Goal: Task Accomplishment & Management: Complete application form

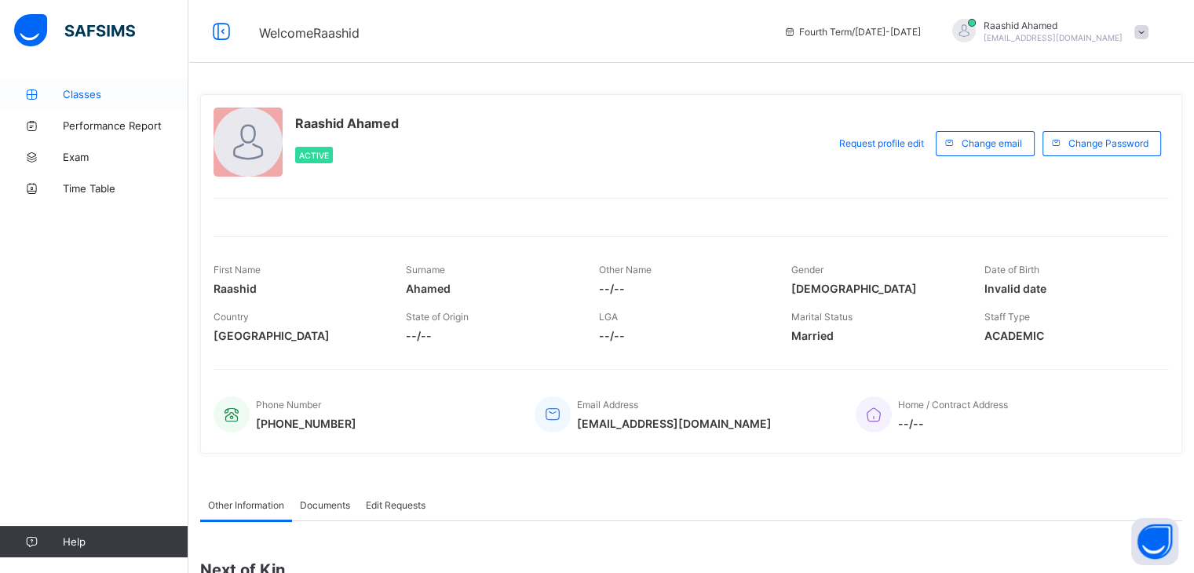
click at [57, 97] on icon at bounding box center [31, 95] width 63 height 12
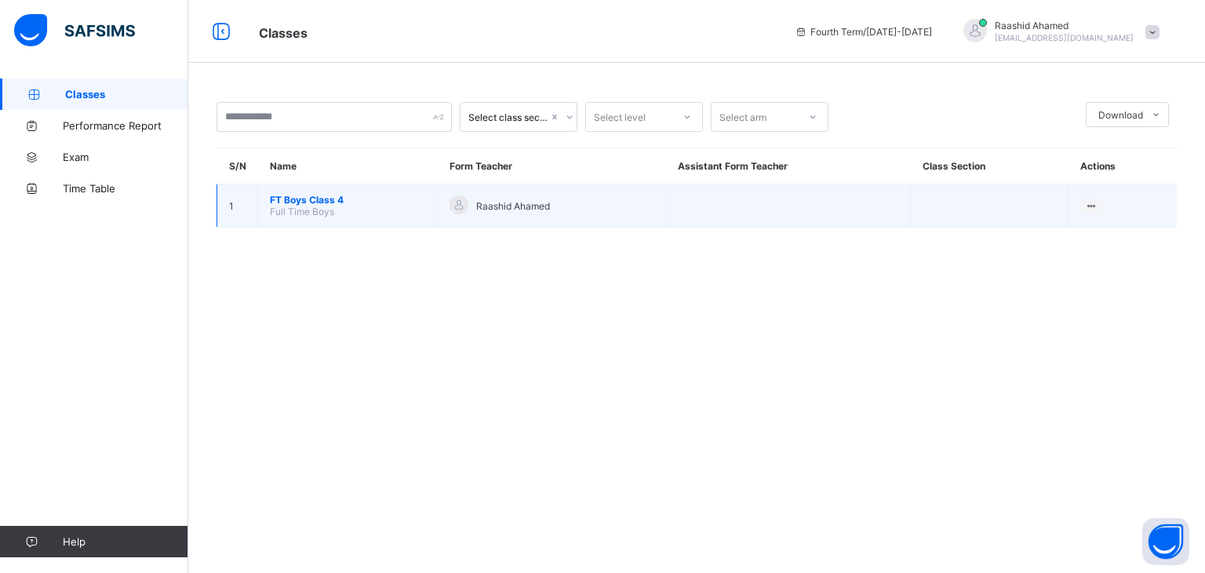
click at [335, 206] on td "FT Boys Class 4 Full Time Boys" at bounding box center [348, 205] width 180 height 43
click at [323, 200] on span "FT Boys Class 4" at bounding box center [347, 200] width 155 height 12
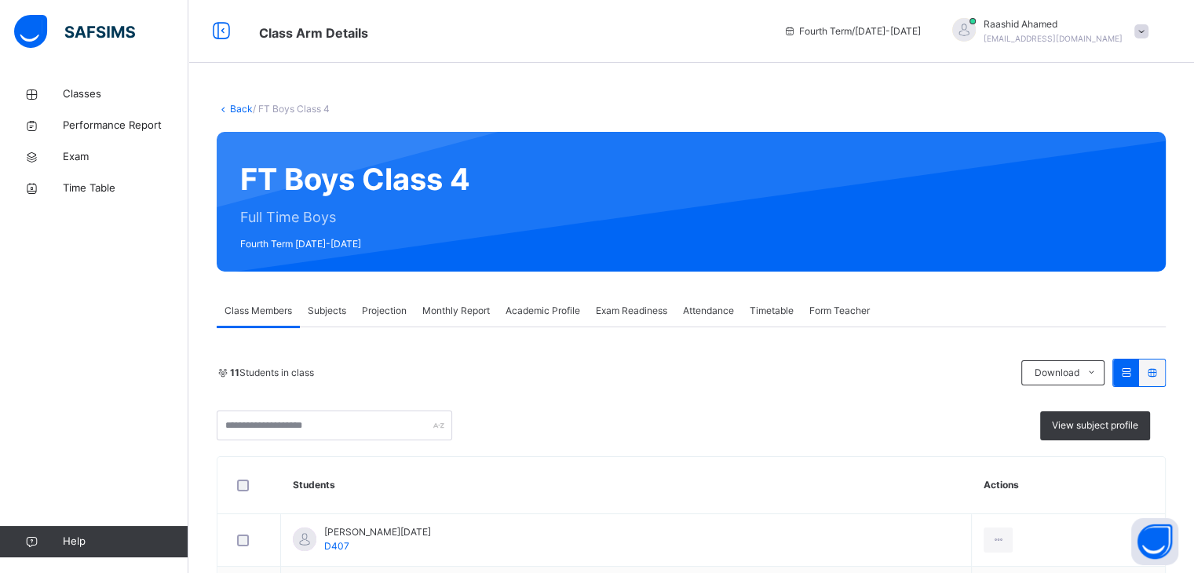
click at [400, 308] on span "Projection" at bounding box center [384, 311] width 45 height 14
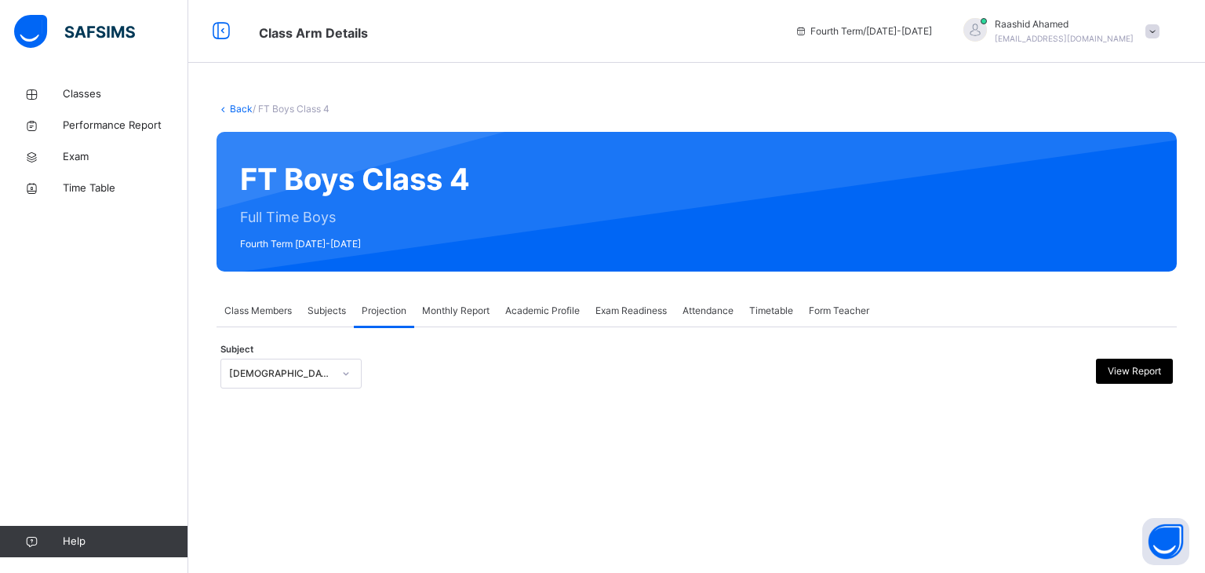
click at [283, 374] on div "[DEMOGRAPHIC_DATA] Reading" at bounding box center [281, 374] width 104 height 14
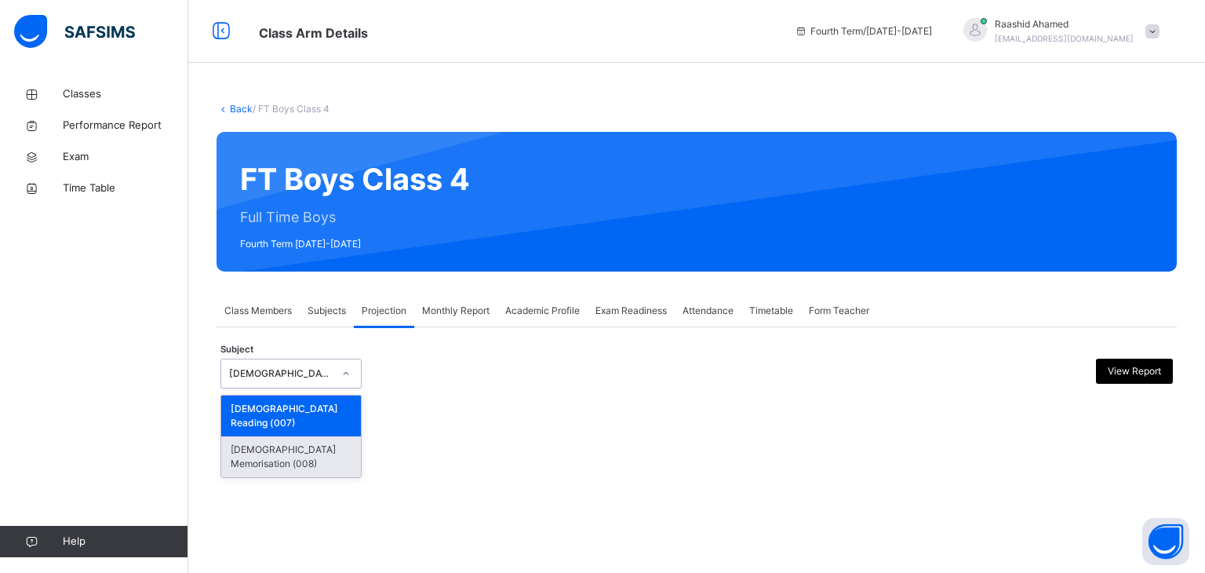
click at [243, 437] on div "[DEMOGRAPHIC_DATA] Memorisation (008)" at bounding box center [291, 456] width 140 height 41
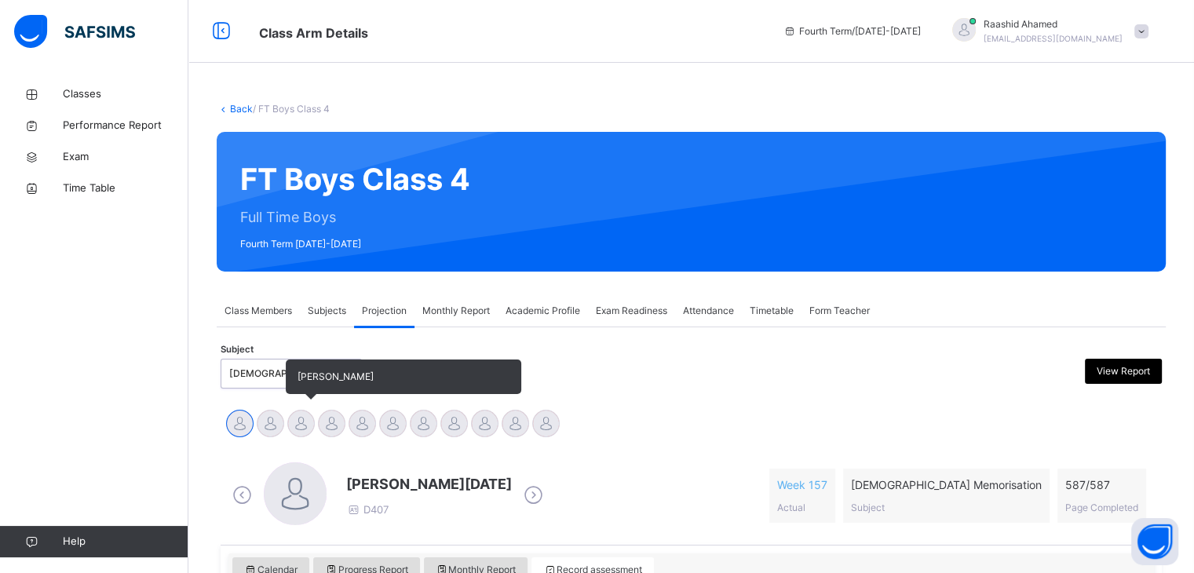
click at [299, 425] on div at bounding box center [300, 423] width 27 height 27
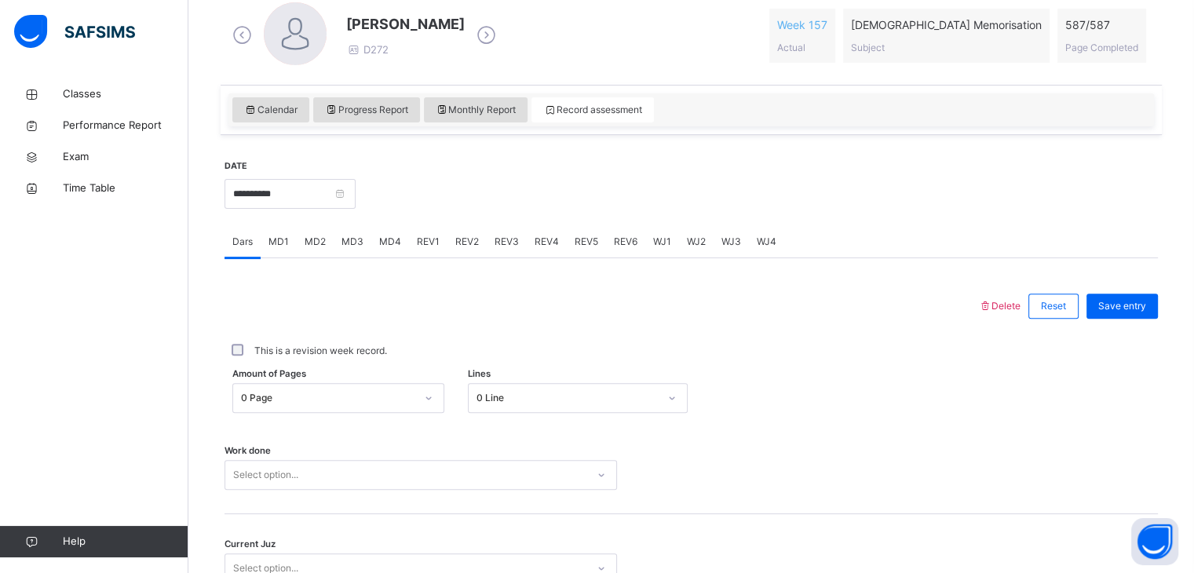
scroll to position [461, 0]
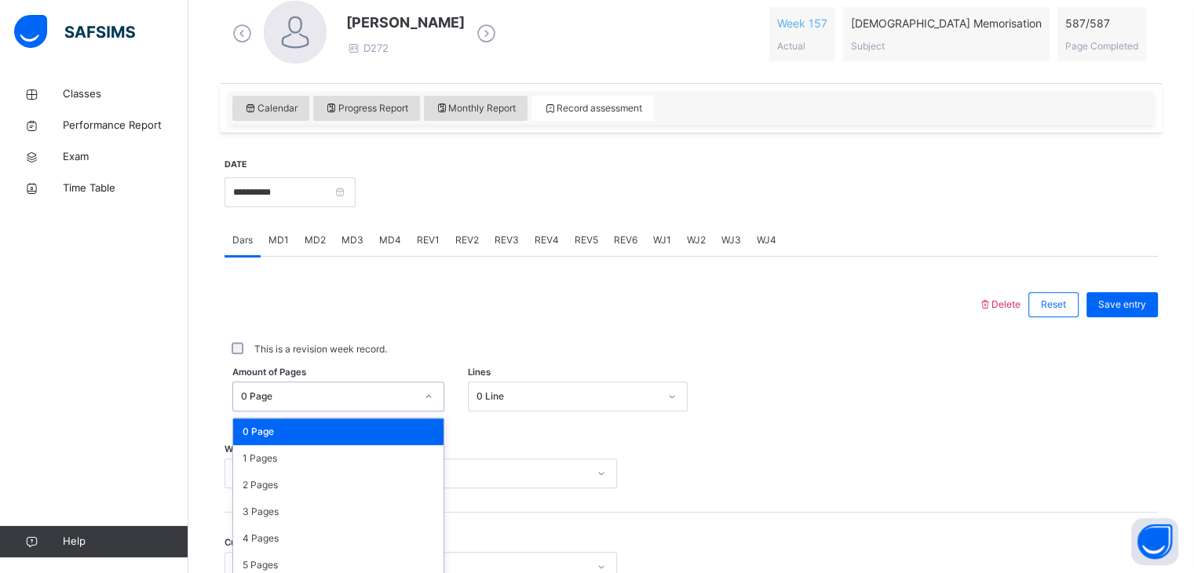
click at [342, 403] on div "option 0 Page focused, 1 of 588. 588 results available. Use Up and Down to choo…" at bounding box center [338, 396] width 212 height 30
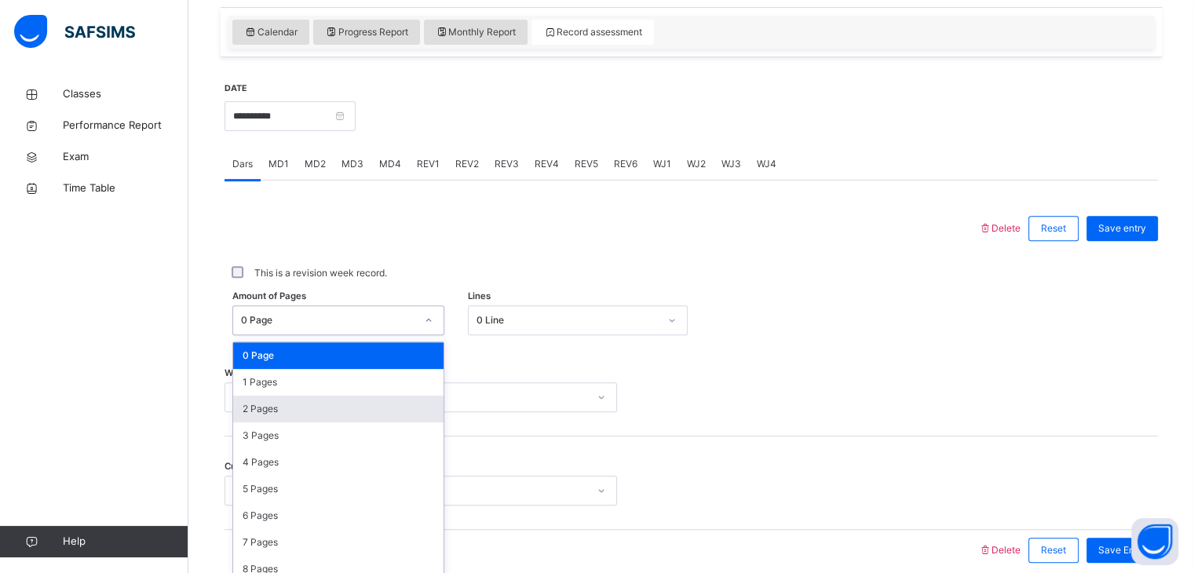
scroll to position [549, 0]
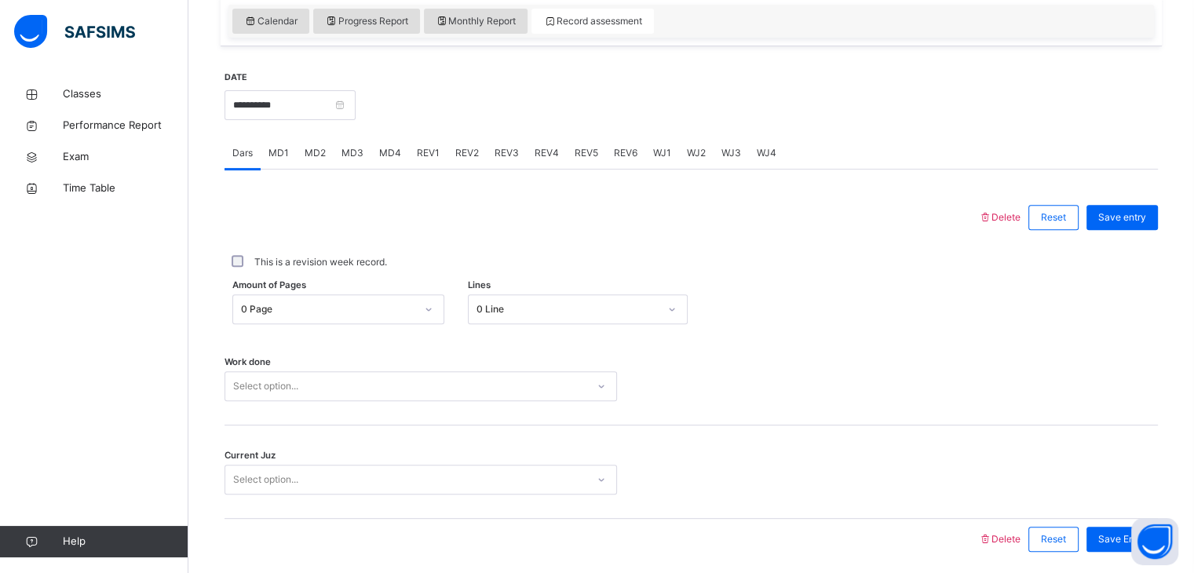
click at [560, 407] on div "Work done Select option..." at bounding box center [690, 378] width 933 height 93
click at [319, 111] on input "**********" at bounding box center [289, 105] width 131 height 30
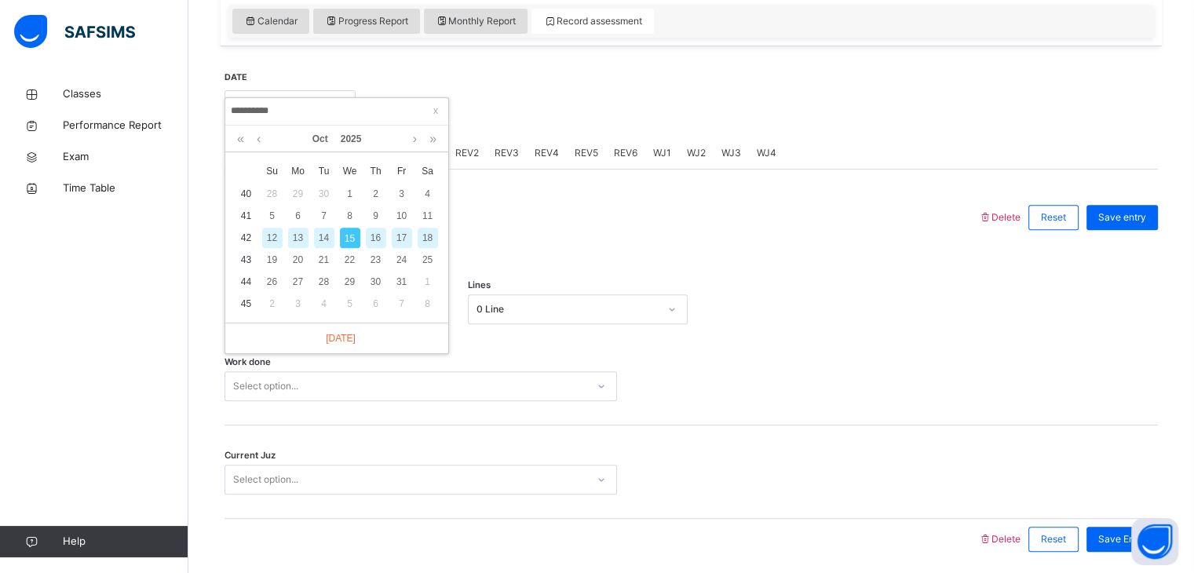
click at [317, 235] on div "14" at bounding box center [324, 238] width 20 height 20
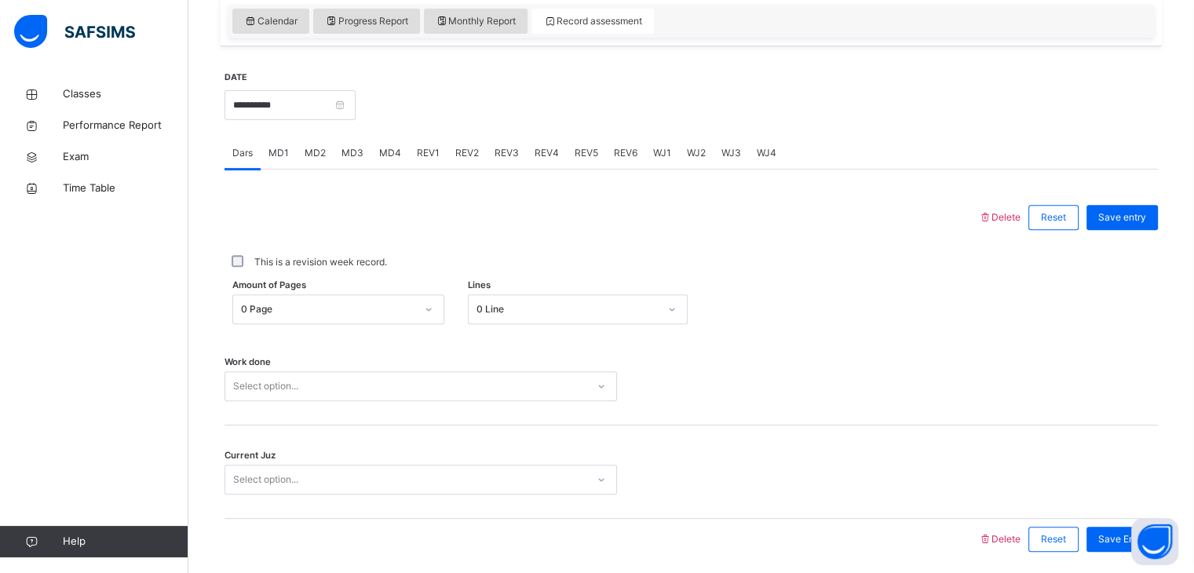
scroll to position [606, 0]
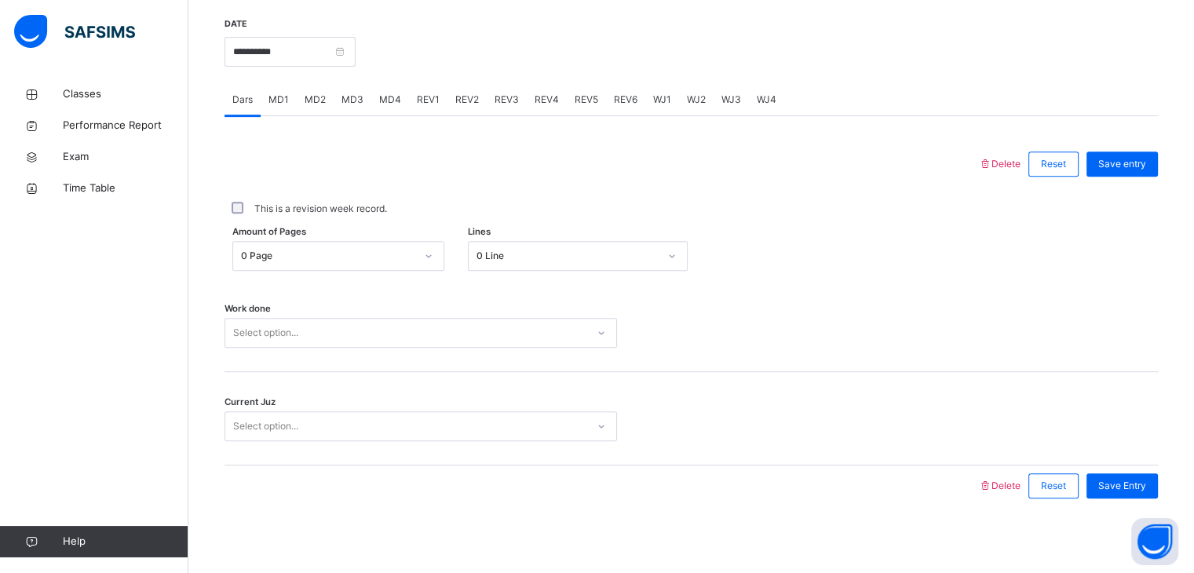
click at [324, 348] on div "Select option..." at bounding box center [420, 333] width 392 height 30
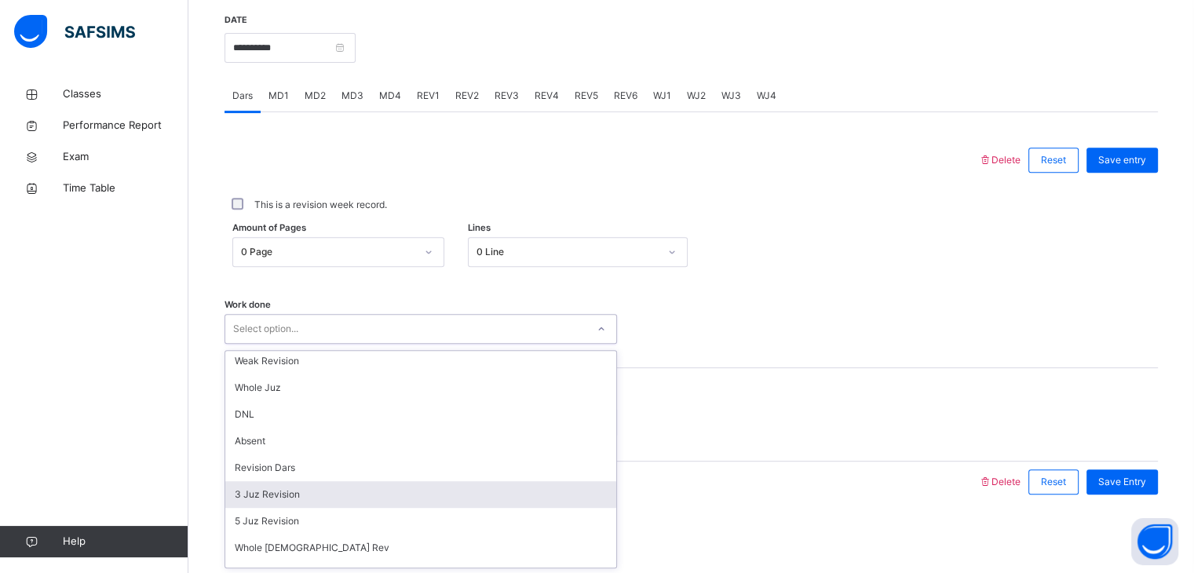
scroll to position [59, 0]
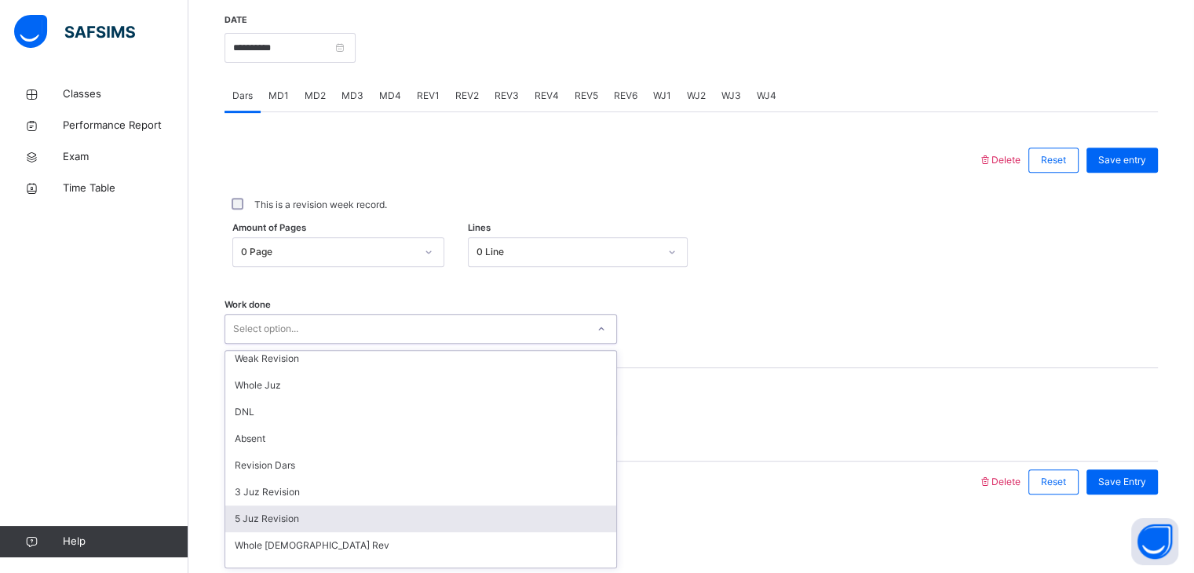
click at [283, 530] on div "5 Juz Revision" at bounding box center [420, 518] width 391 height 27
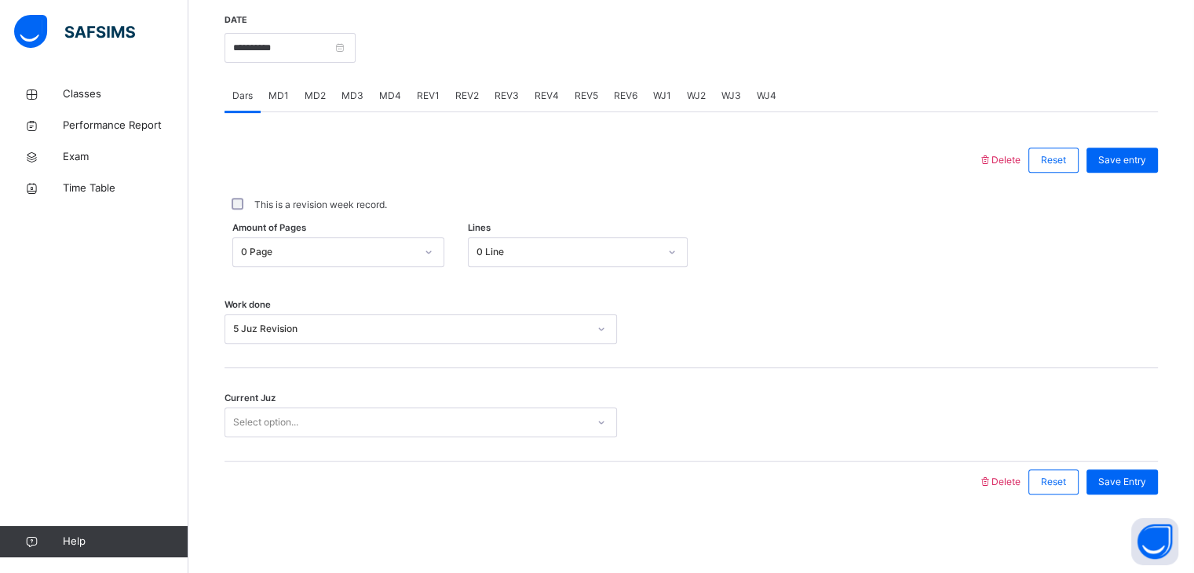
click at [304, 410] on div "Select option..." at bounding box center [405, 422] width 361 height 24
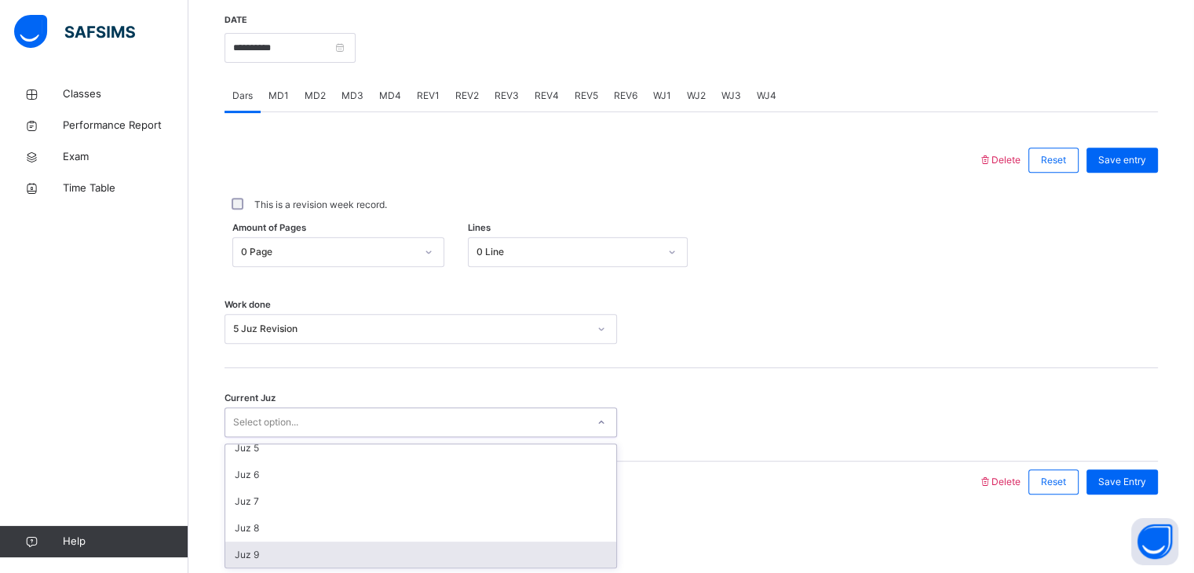
scroll to position [166, 0]
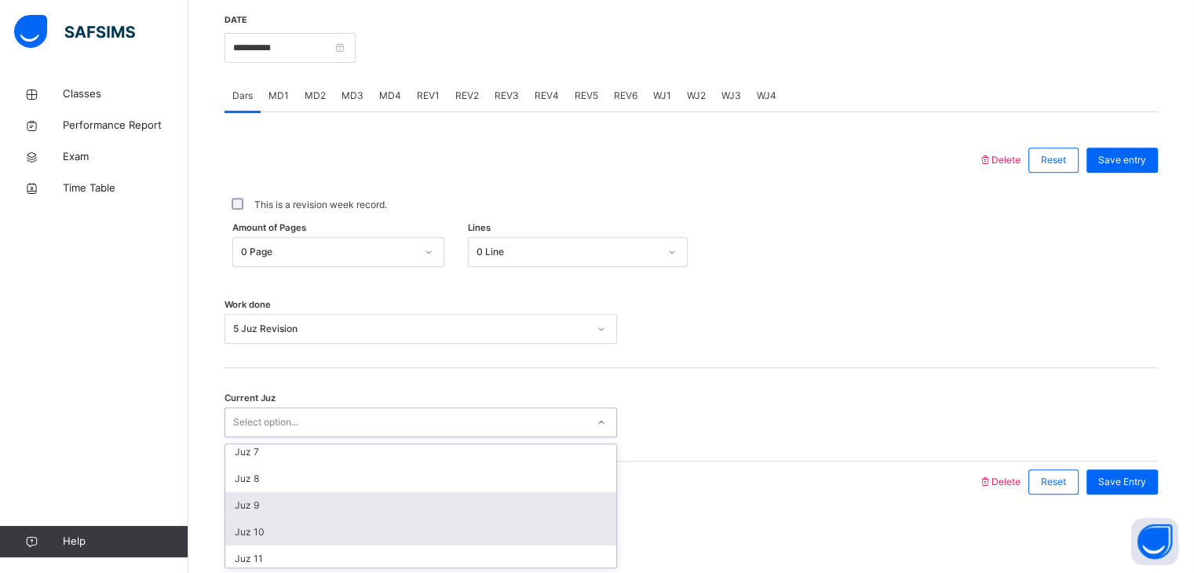
click at [250, 544] on div "Juz 10" at bounding box center [420, 532] width 391 height 27
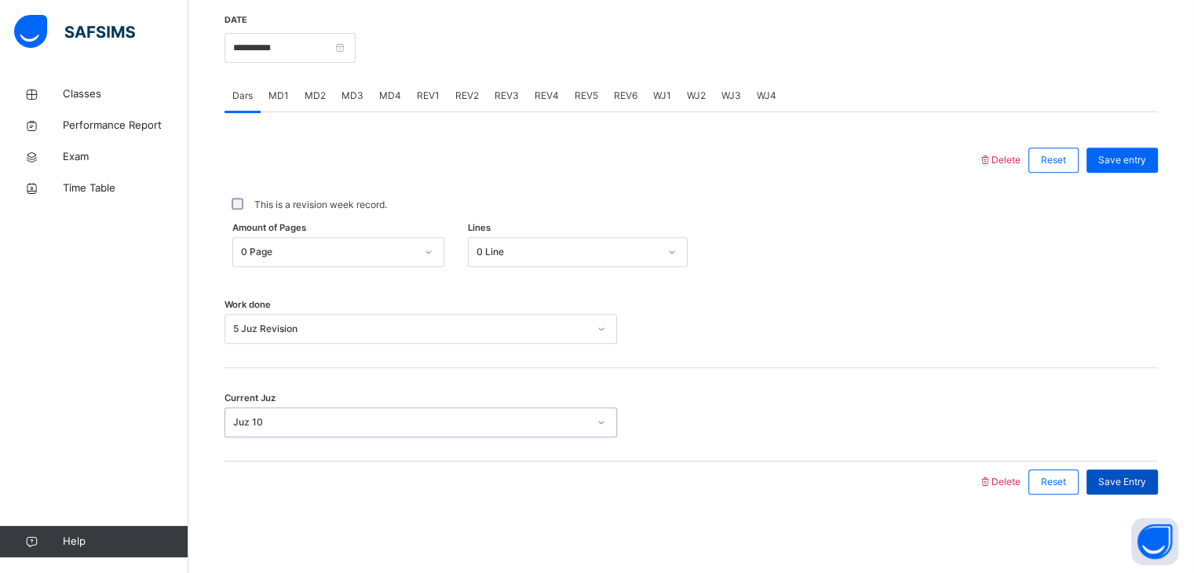
click at [1127, 481] on span "Save Entry" at bounding box center [1122, 482] width 48 height 14
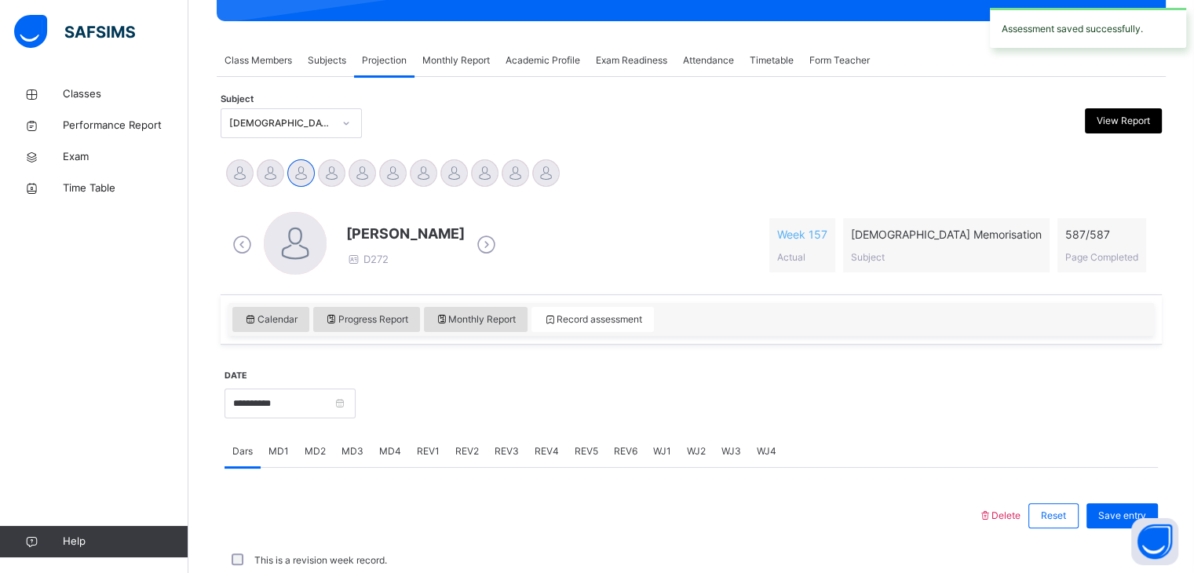
scroll to position [606, 0]
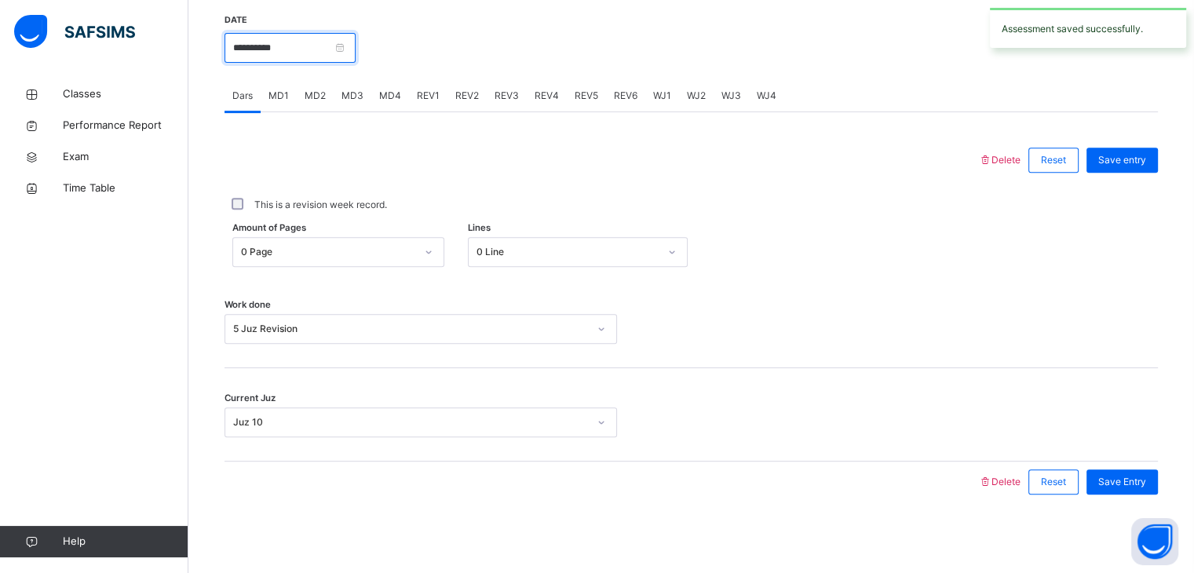
click at [319, 48] on input "**********" at bounding box center [289, 48] width 131 height 30
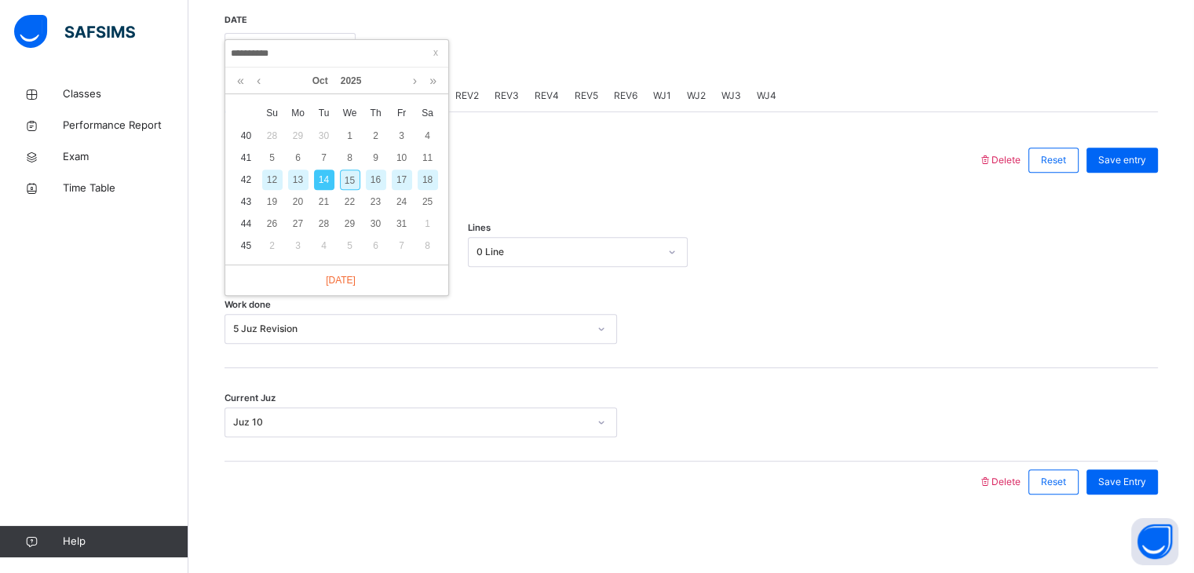
click at [294, 184] on div "13" at bounding box center [298, 180] width 20 height 20
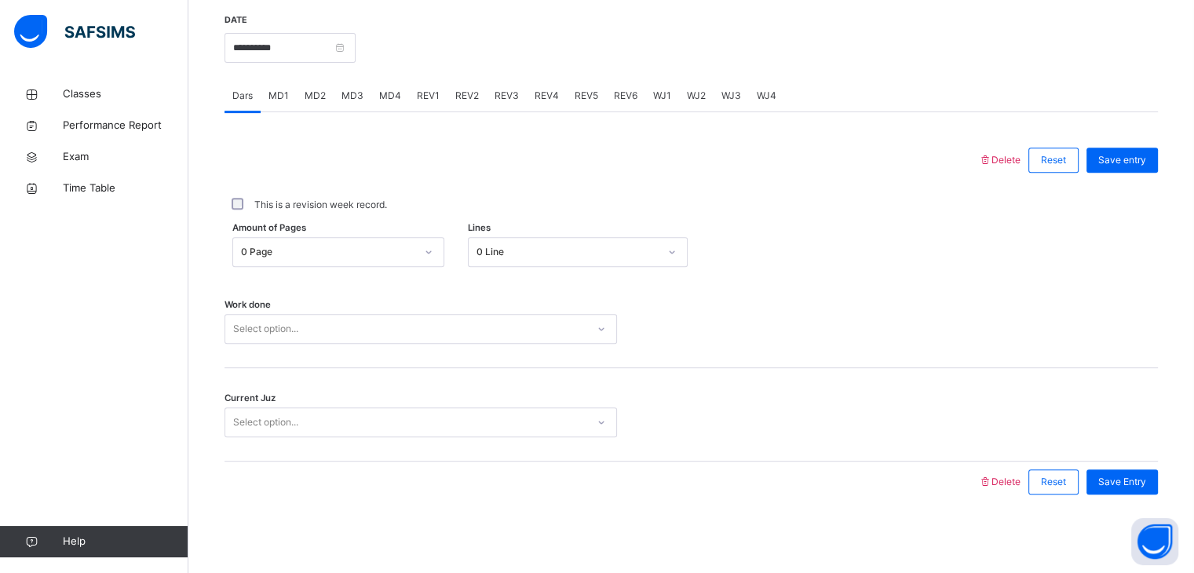
click at [298, 323] on div "Select option..." at bounding box center [265, 329] width 65 height 30
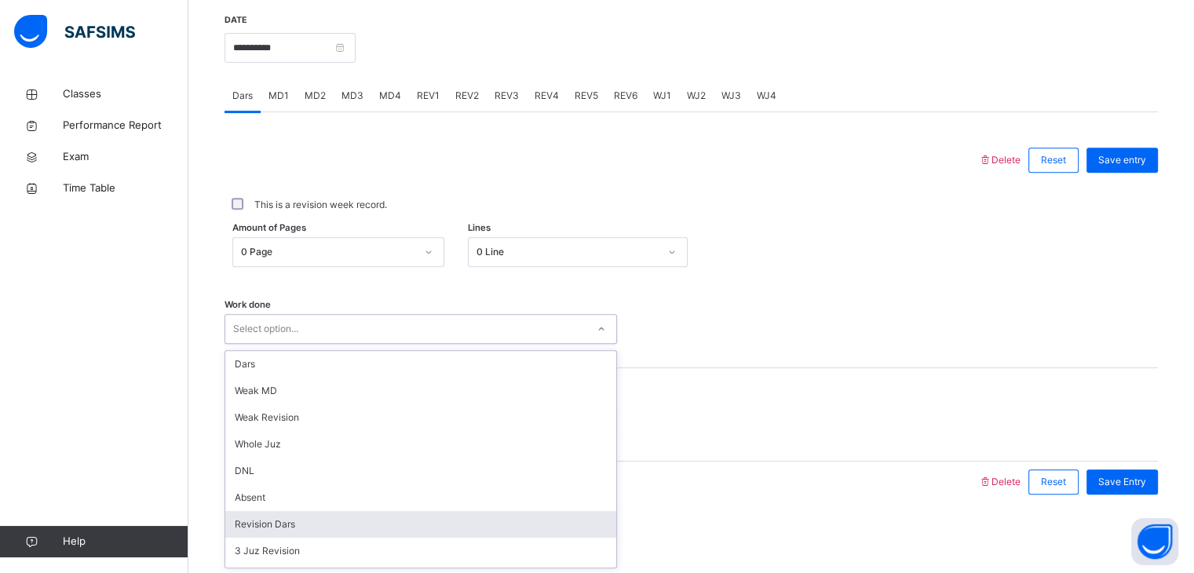
scroll to position [47, 0]
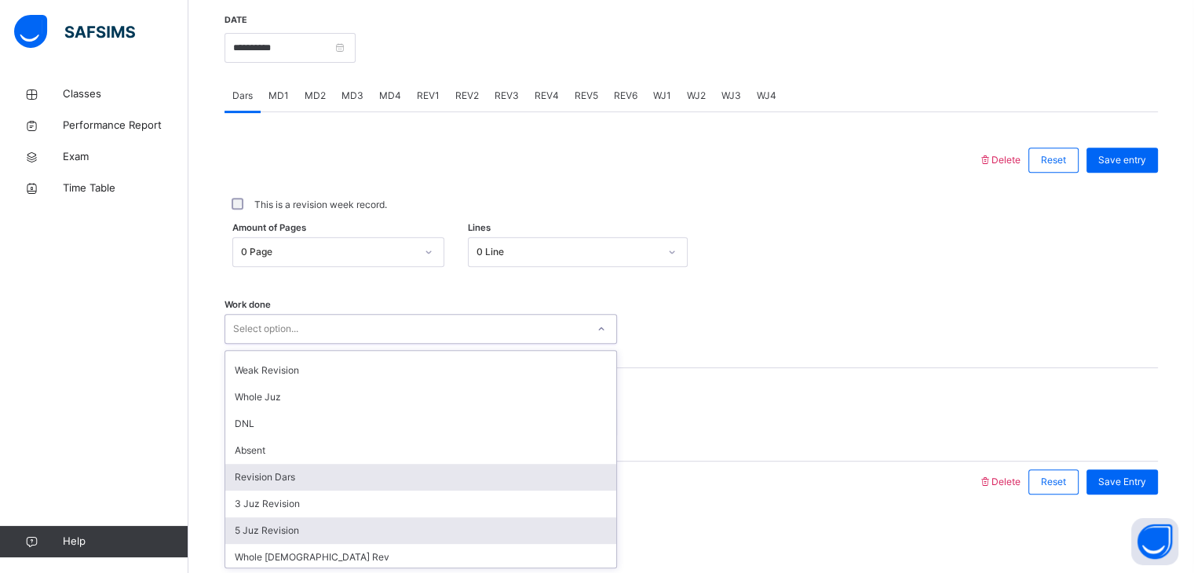
click at [270, 529] on div "5 Juz Revision" at bounding box center [420, 530] width 391 height 27
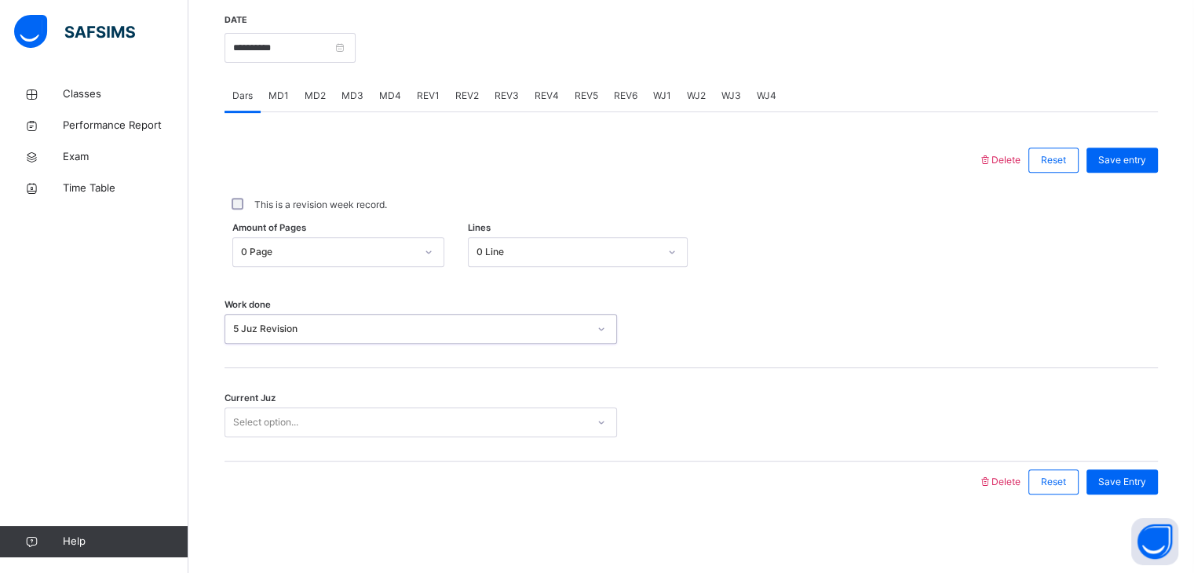
click at [328, 421] on div "Select option..." at bounding box center [405, 422] width 361 height 24
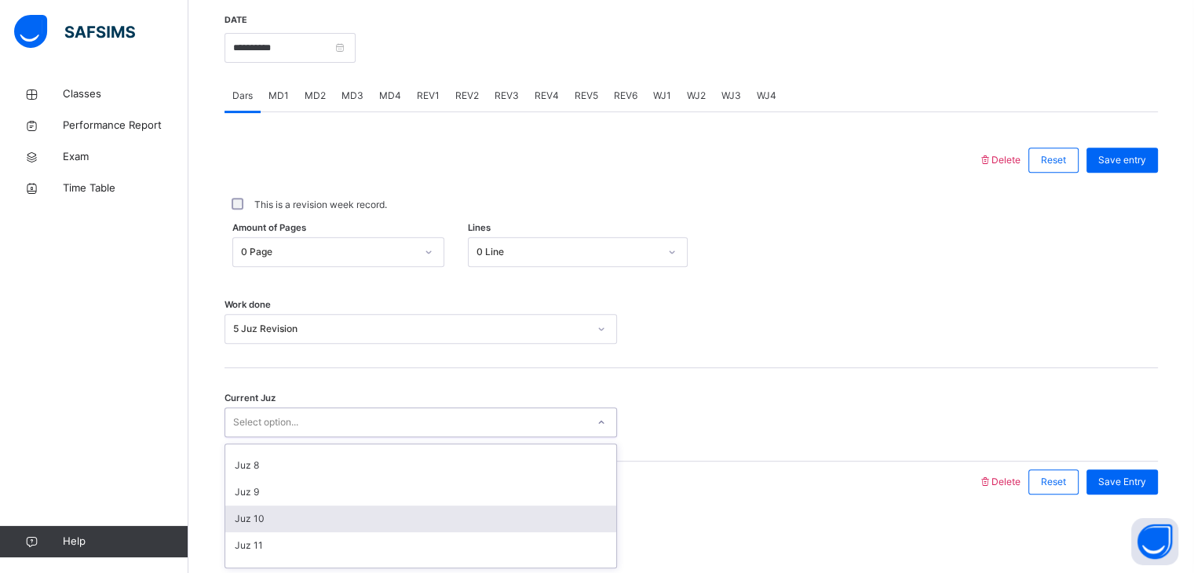
scroll to position [179, 0]
click at [275, 520] on div "Juz 10" at bounding box center [420, 518] width 391 height 27
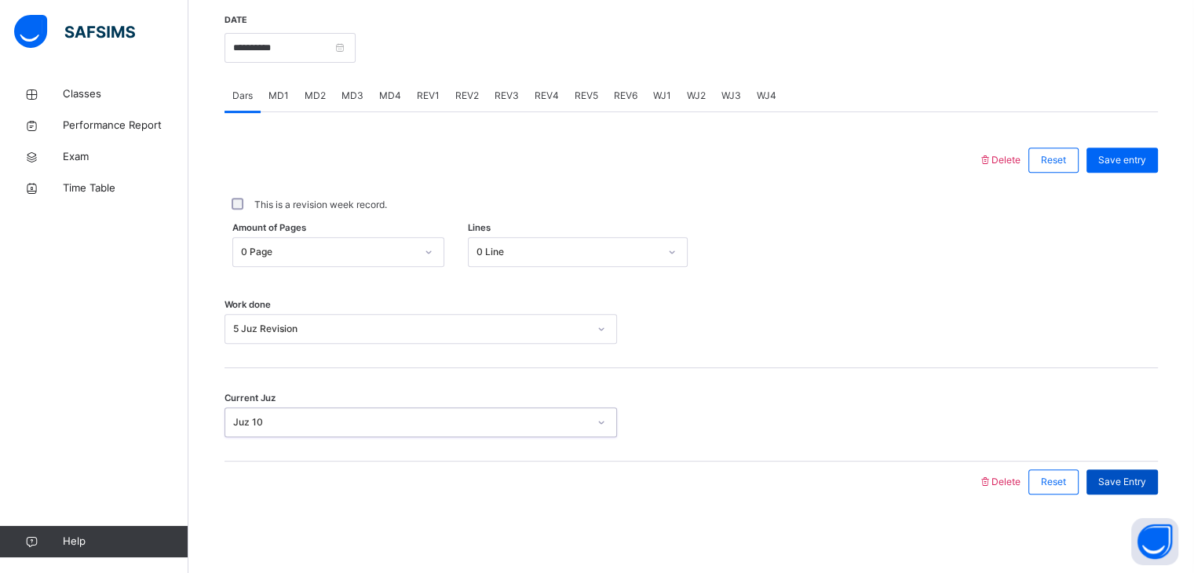
click at [1131, 487] on span "Save Entry" at bounding box center [1122, 482] width 48 height 14
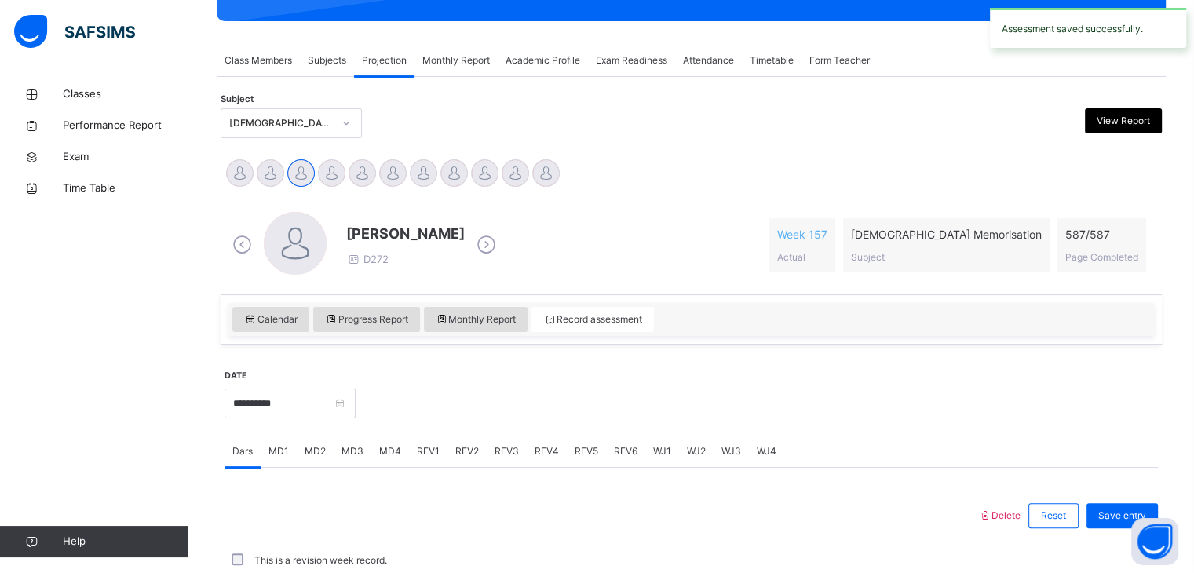
scroll to position [606, 0]
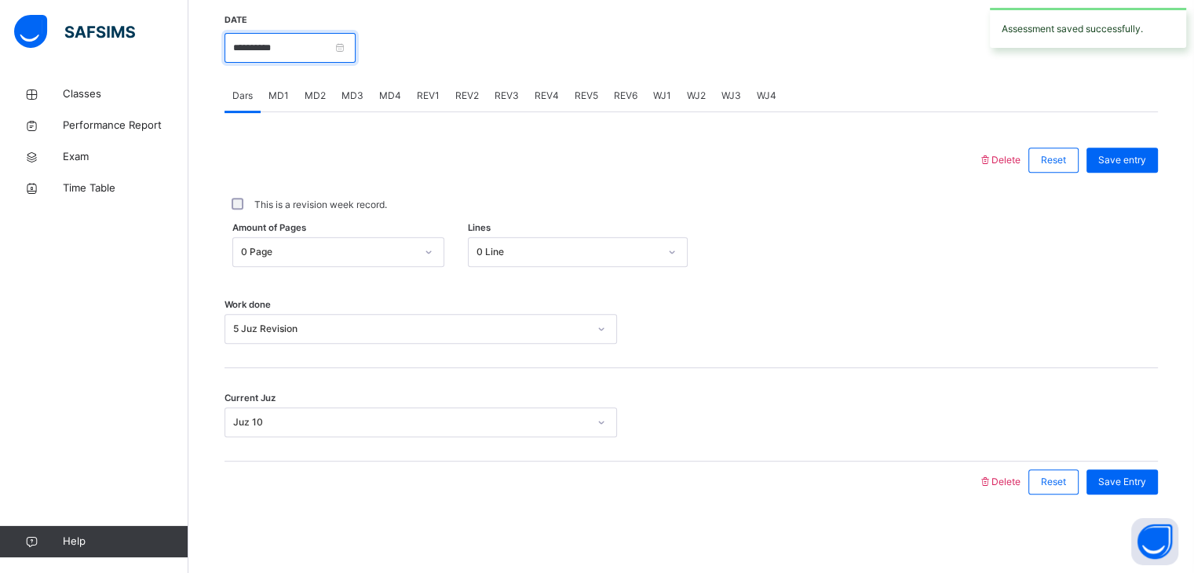
click at [356, 39] on input "**********" at bounding box center [289, 48] width 131 height 30
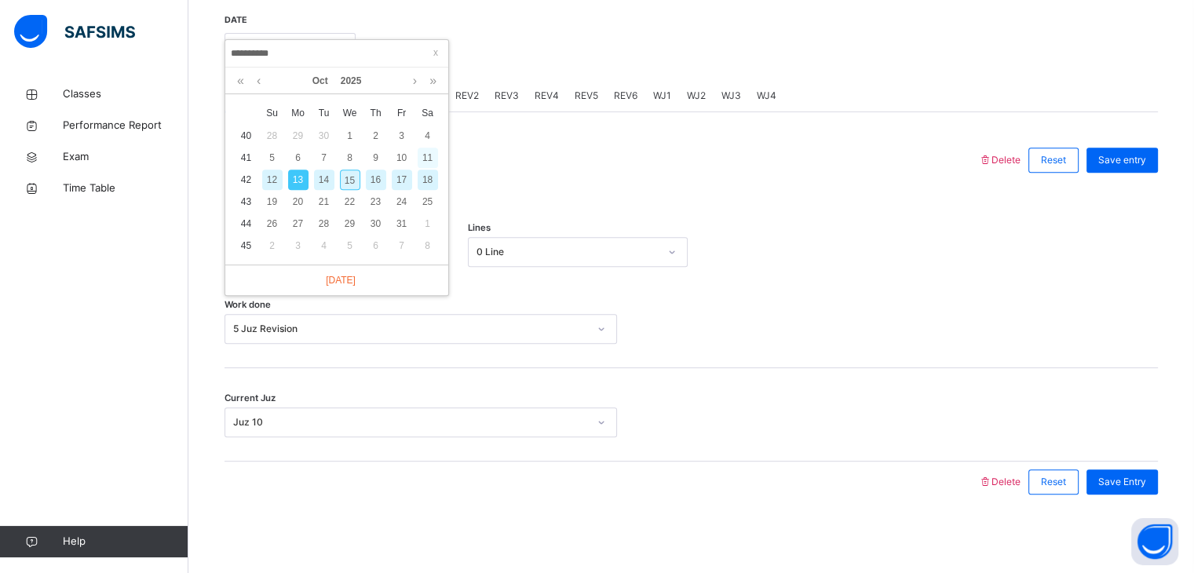
click at [433, 154] on div "11" at bounding box center [428, 158] width 20 height 20
type input "**********"
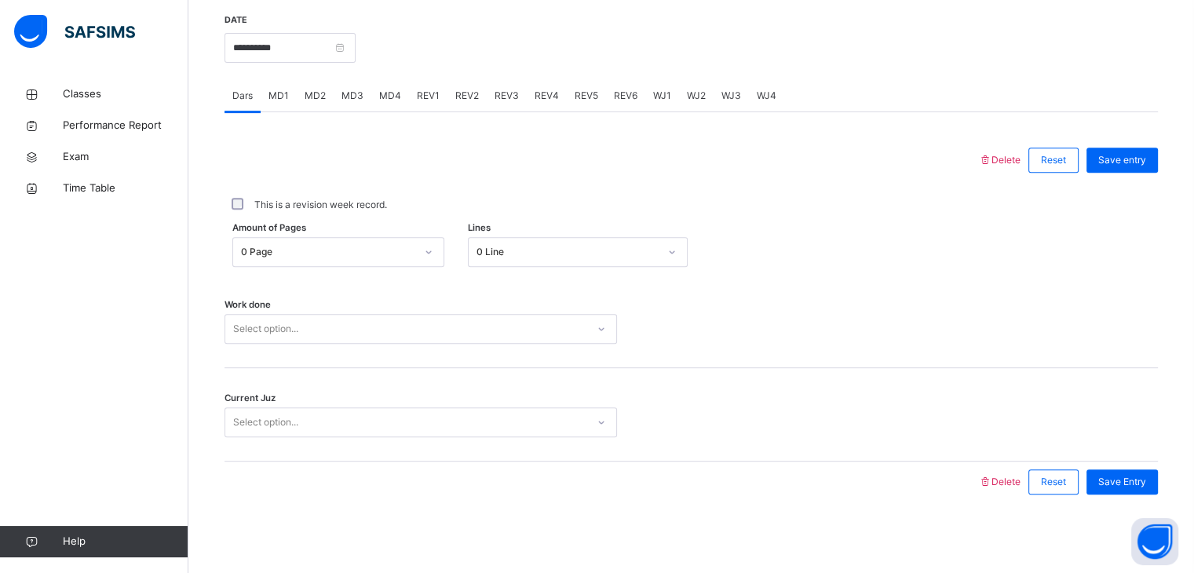
click at [315, 331] on div "Select option..." at bounding box center [405, 329] width 361 height 24
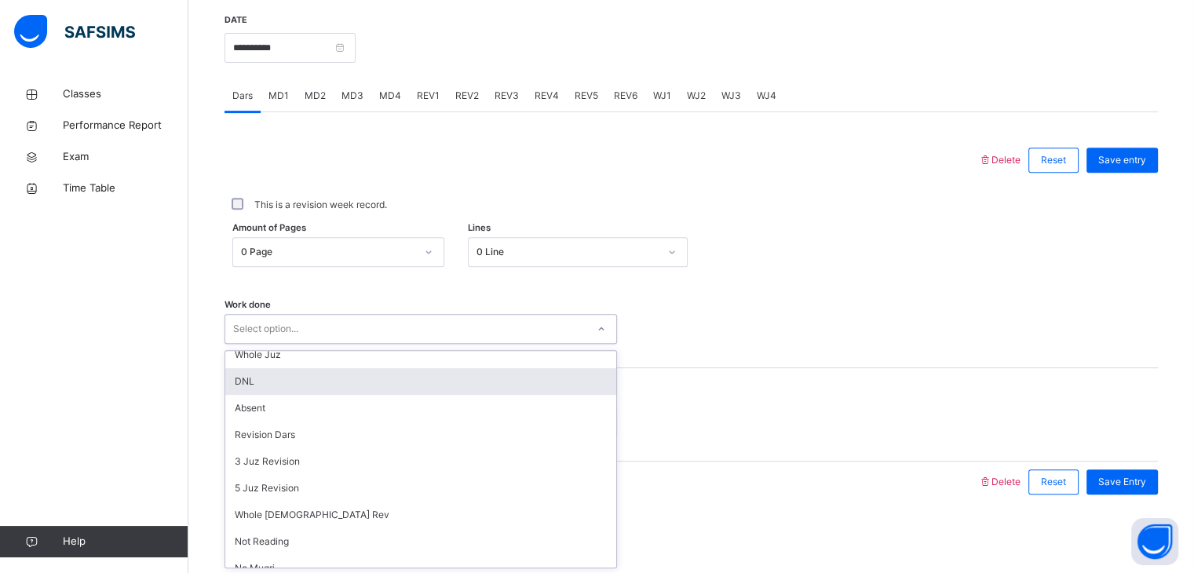
scroll to position [90, 0]
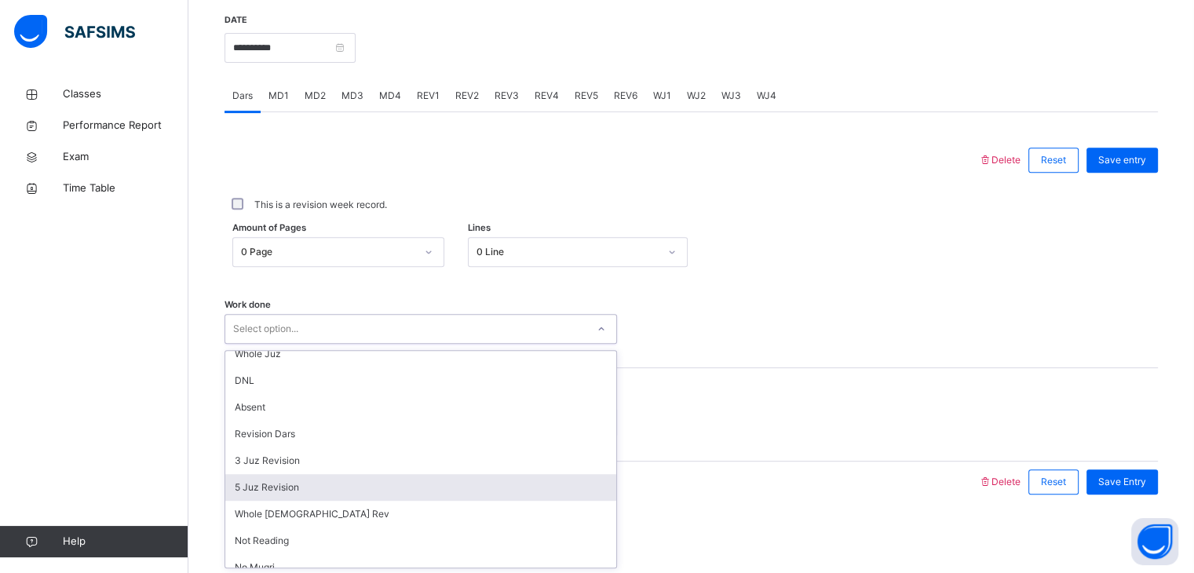
click at [278, 484] on div "5 Juz Revision" at bounding box center [420, 487] width 391 height 27
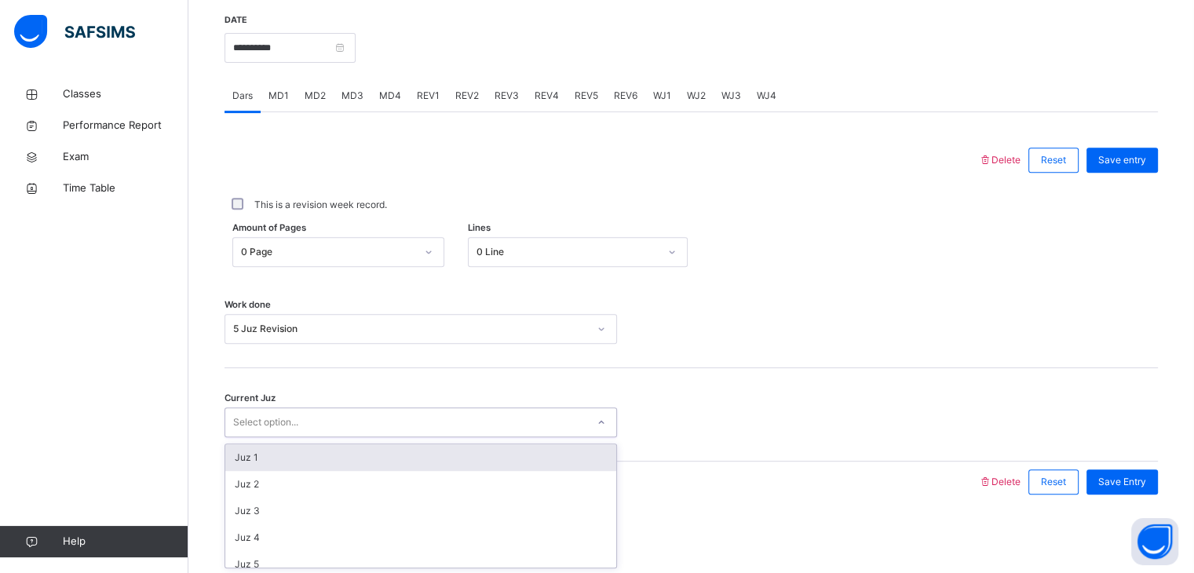
click at [330, 425] on div "Select option..." at bounding box center [405, 422] width 361 height 24
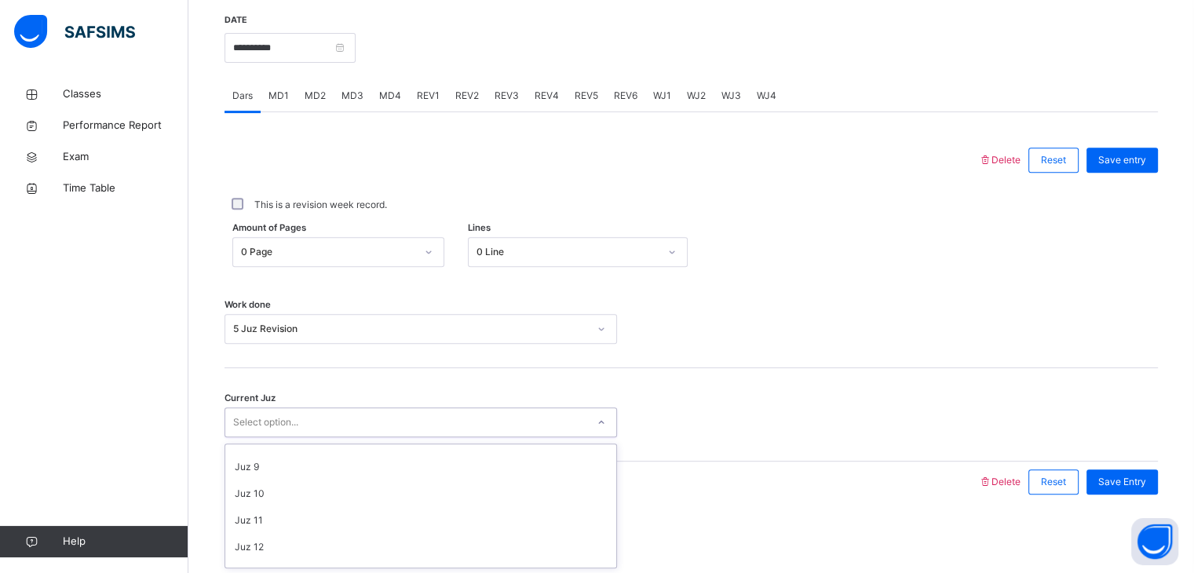
scroll to position [204, 0]
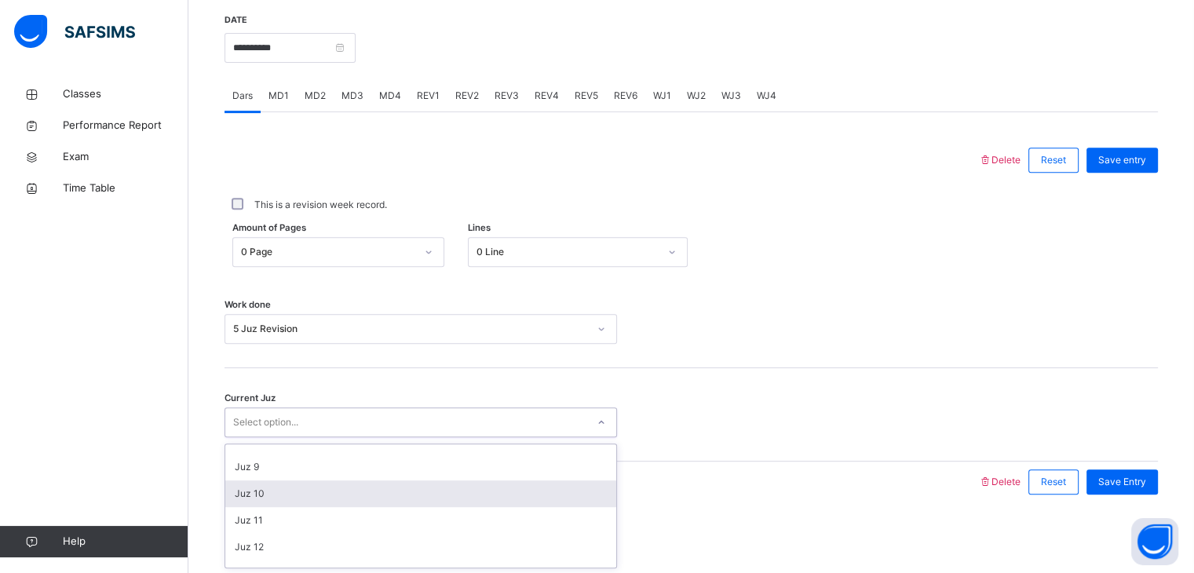
click at [289, 495] on div "Juz 10" at bounding box center [420, 493] width 391 height 27
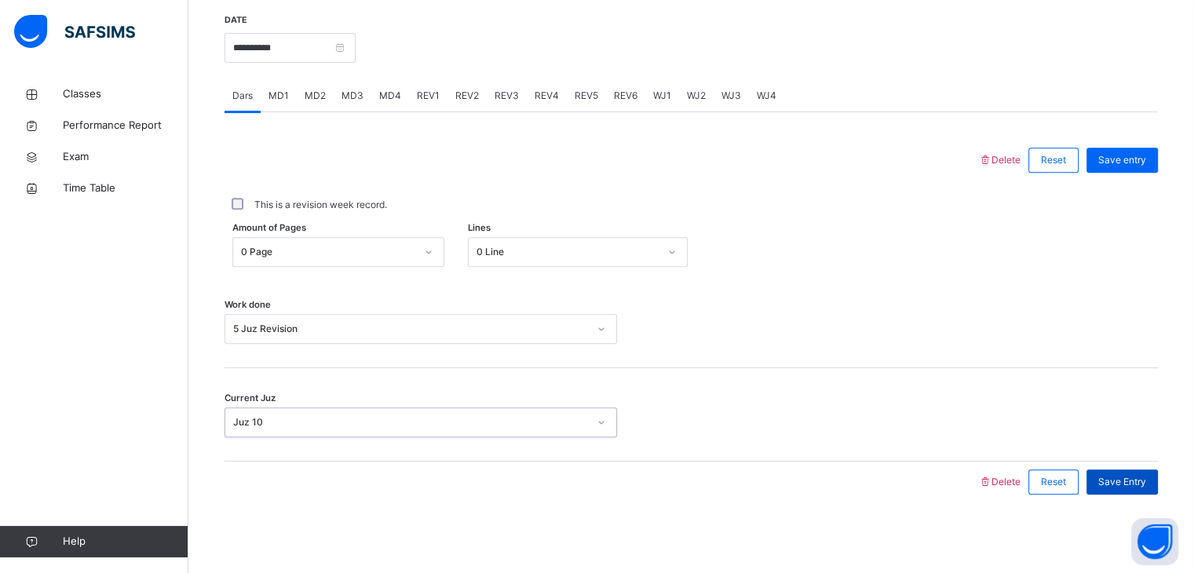
click at [1121, 477] on span "Save Entry" at bounding box center [1122, 482] width 48 height 14
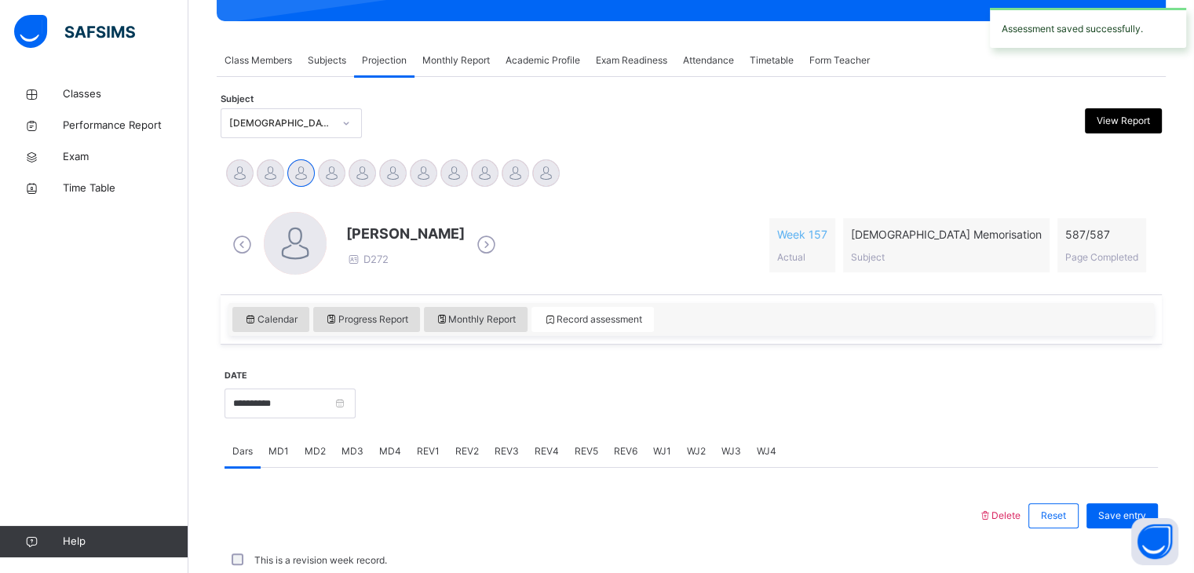
scroll to position [606, 0]
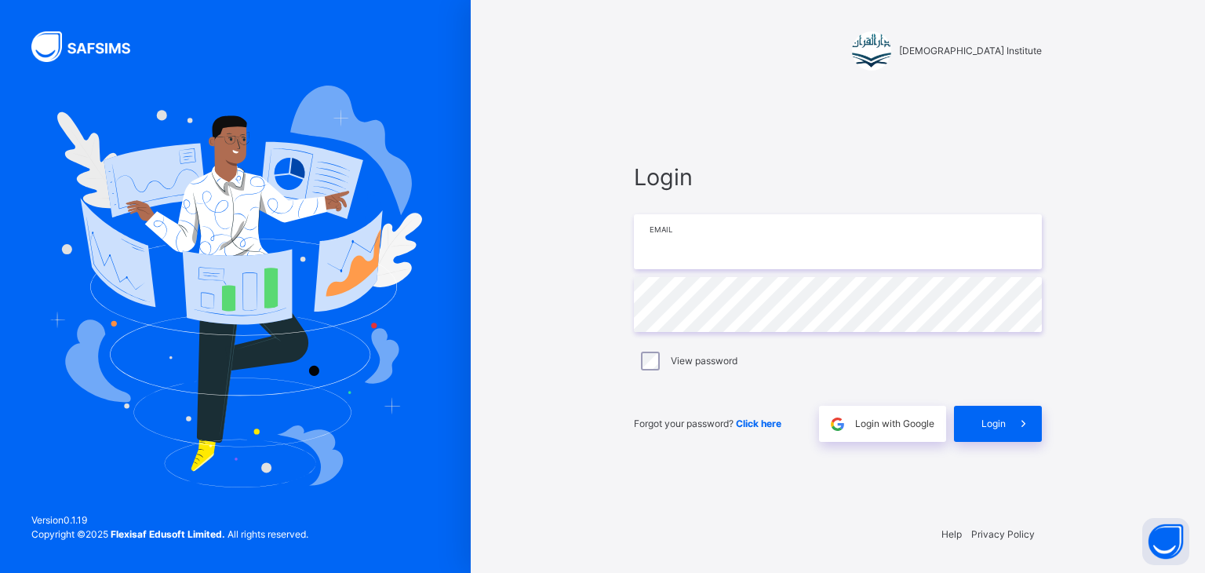
type input "**********"
click at [986, 425] on span "Login" at bounding box center [994, 424] width 24 height 14
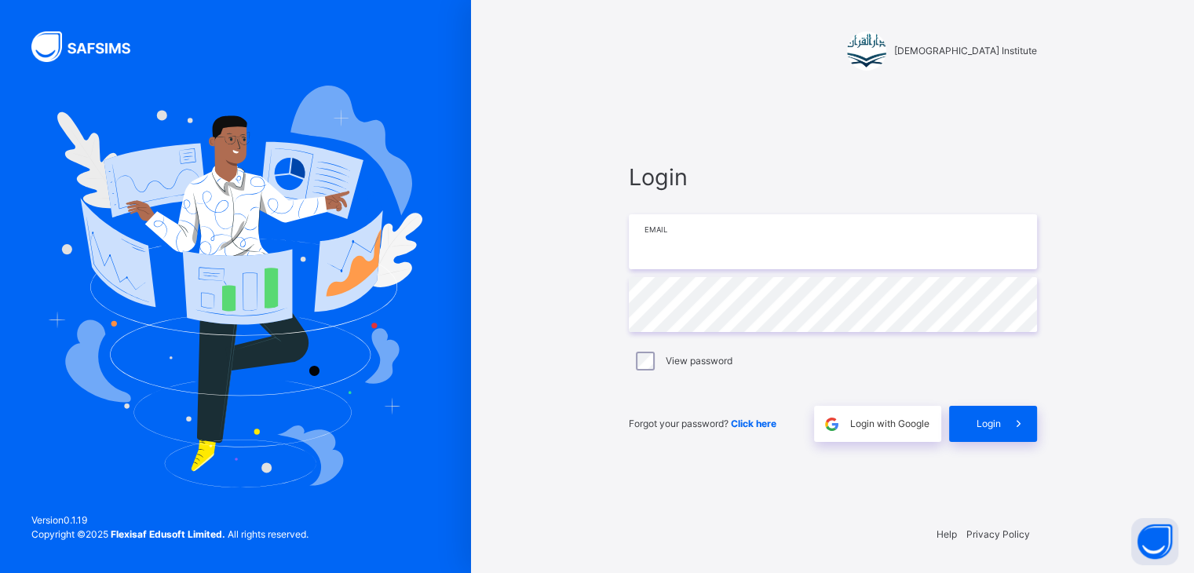
type input "**********"
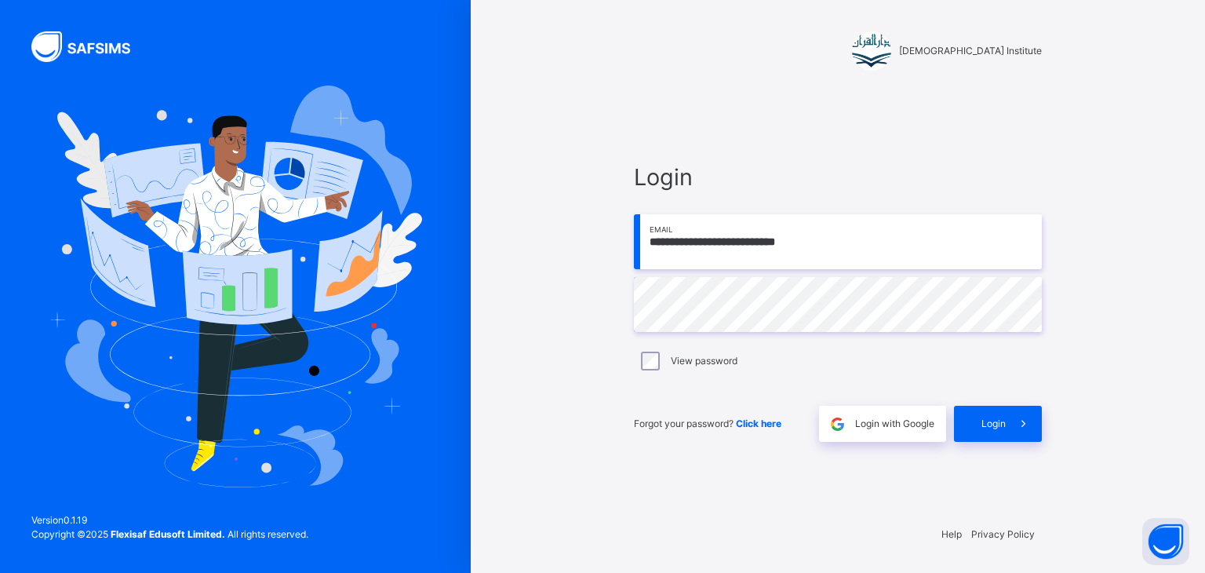
click at [986, 425] on span "Login" at bounding box center [994, 424] width 24 height 14
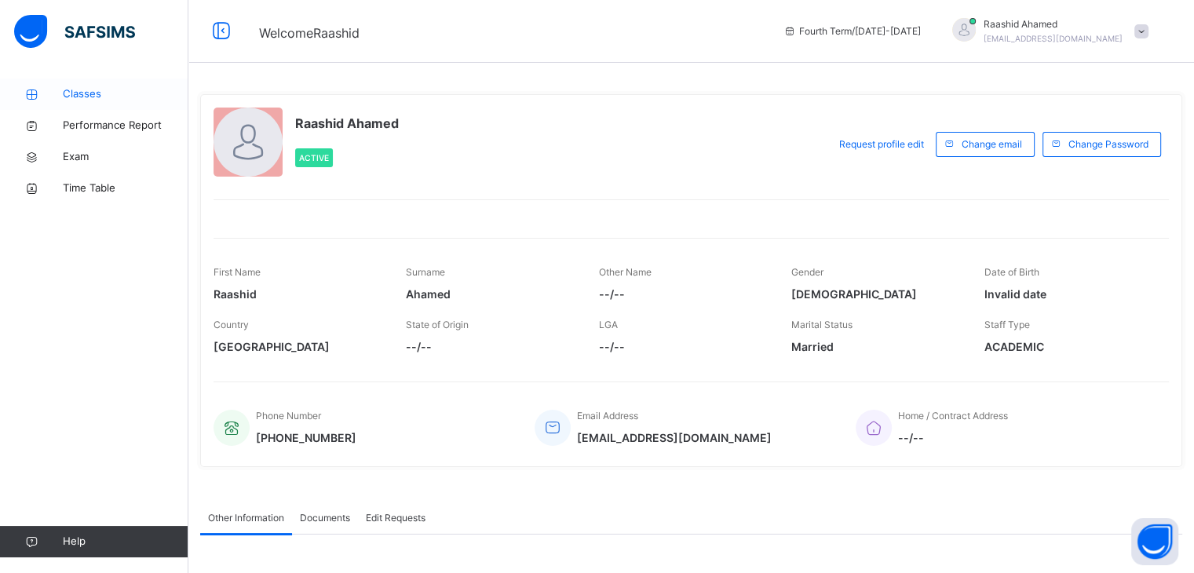
click at [97, 95] on span "Classes" at bounding box center [126, 94] width 126 height 16
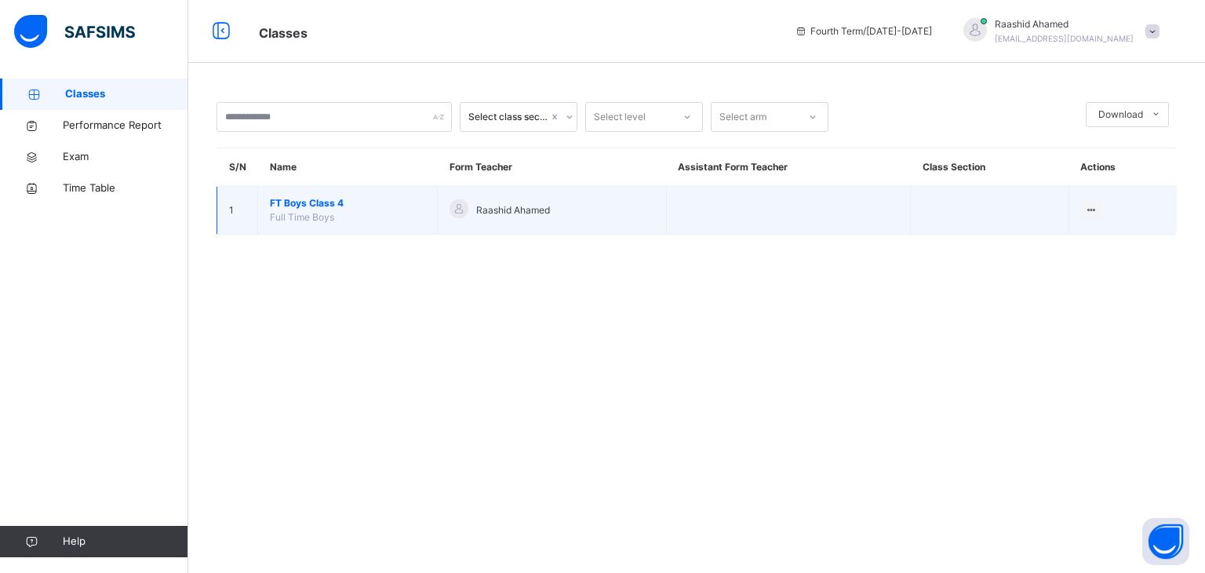
click at [275, 202] on span "FT Boys Class 4" at bounding box center [347, 203] width 155 height 14
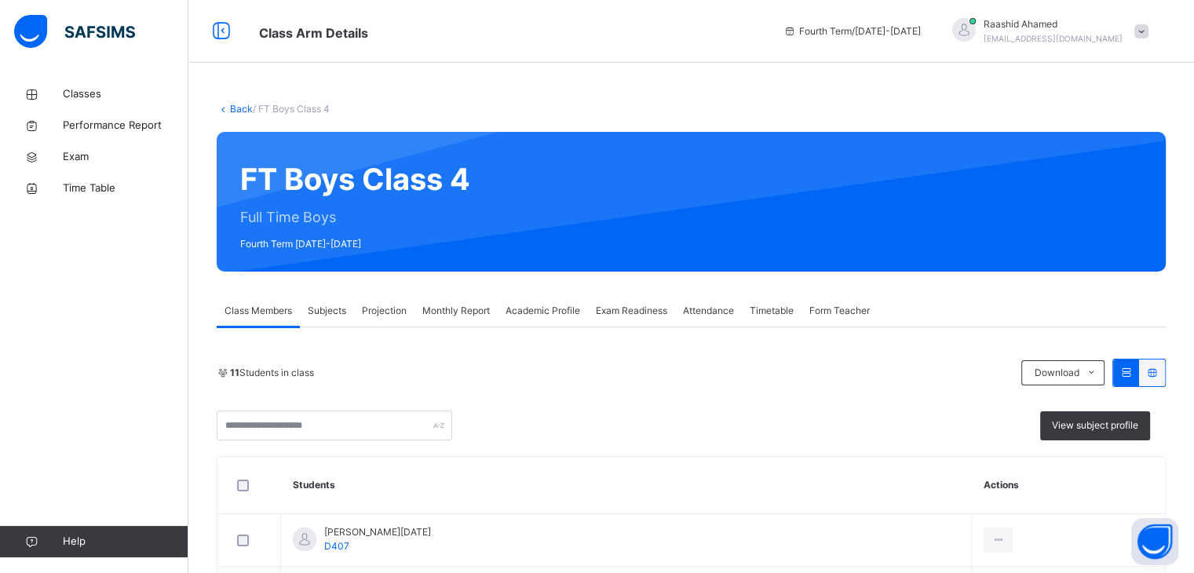
click at [373, 221] on div "FT Boys Class 4 Full Time Boys Fourth Term [DATE]-[DATE]" at bounding box center [691, 202] width 949 height 140
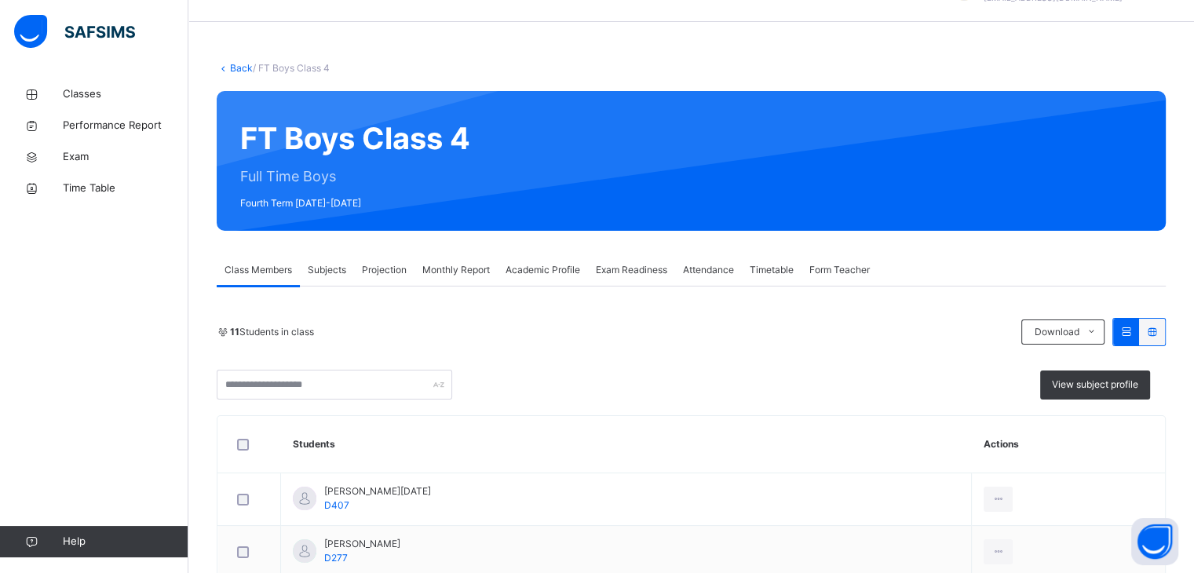
click at [516, 276] on div "Academic Profile" at bounding box center [543, 269] width 90 height 31
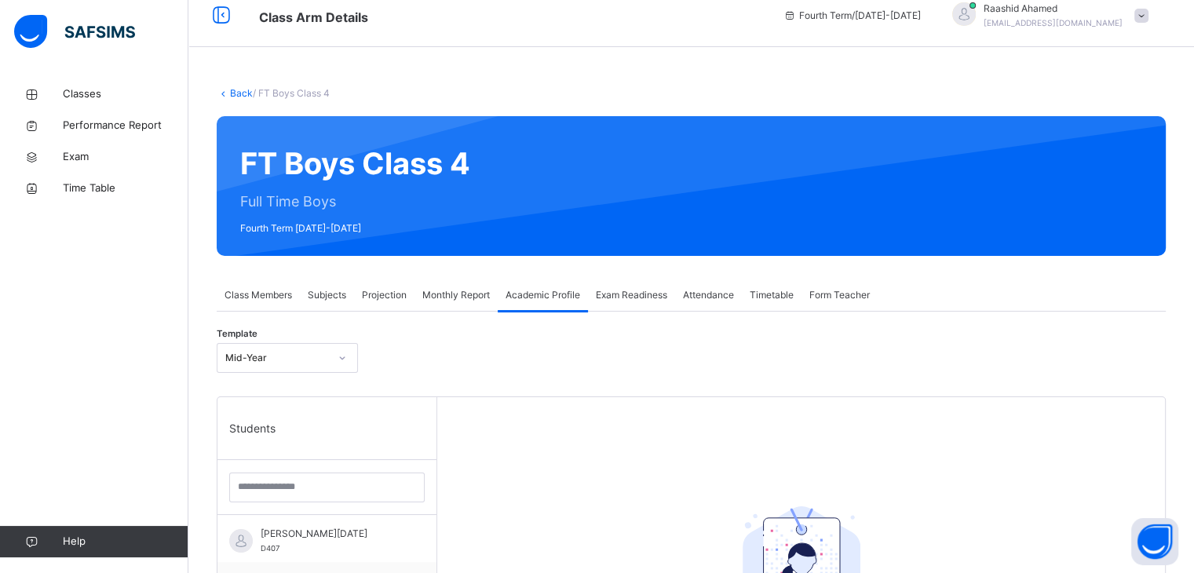
scroll to position [0, 0]
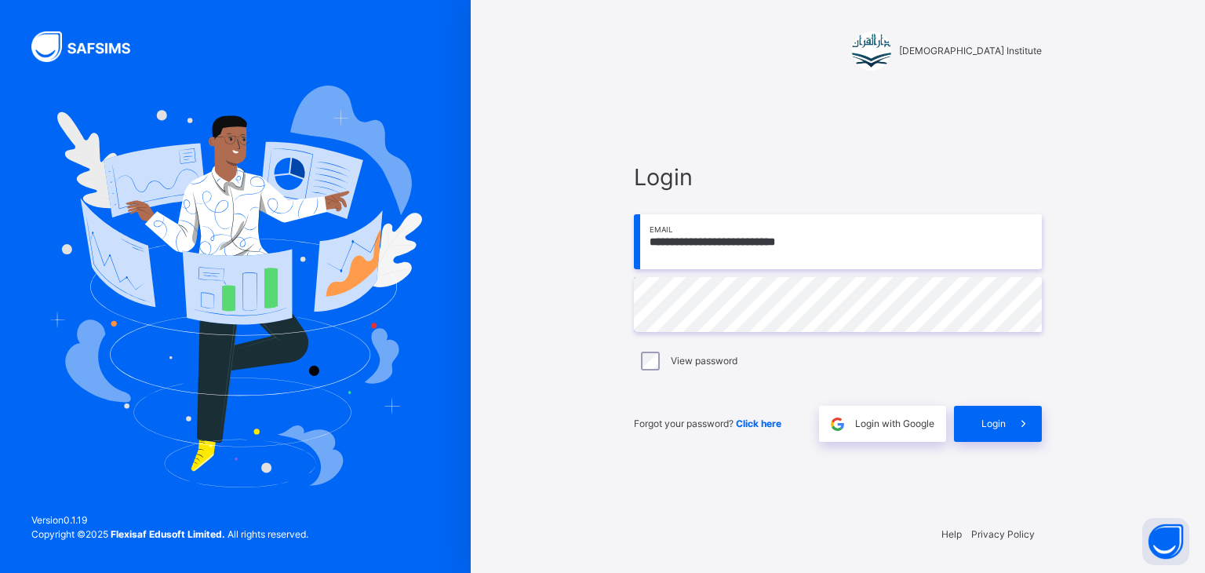
click at [854, 267] on input "**********" at bounding box center [838, 241] width 408 height 55
type input "**********"
click at [1002, 419] on span "Login" at bounding box center [994, 424] width 24 height 14
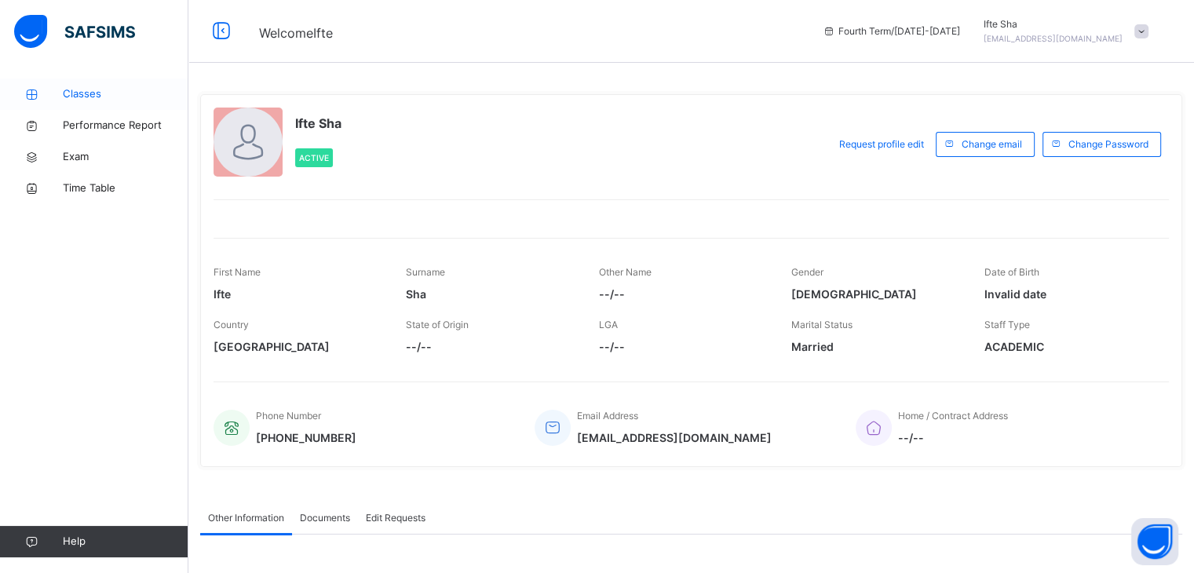
click at [122, 92] on span "Classes" at bounding box center [126, 94] width 126 height 16
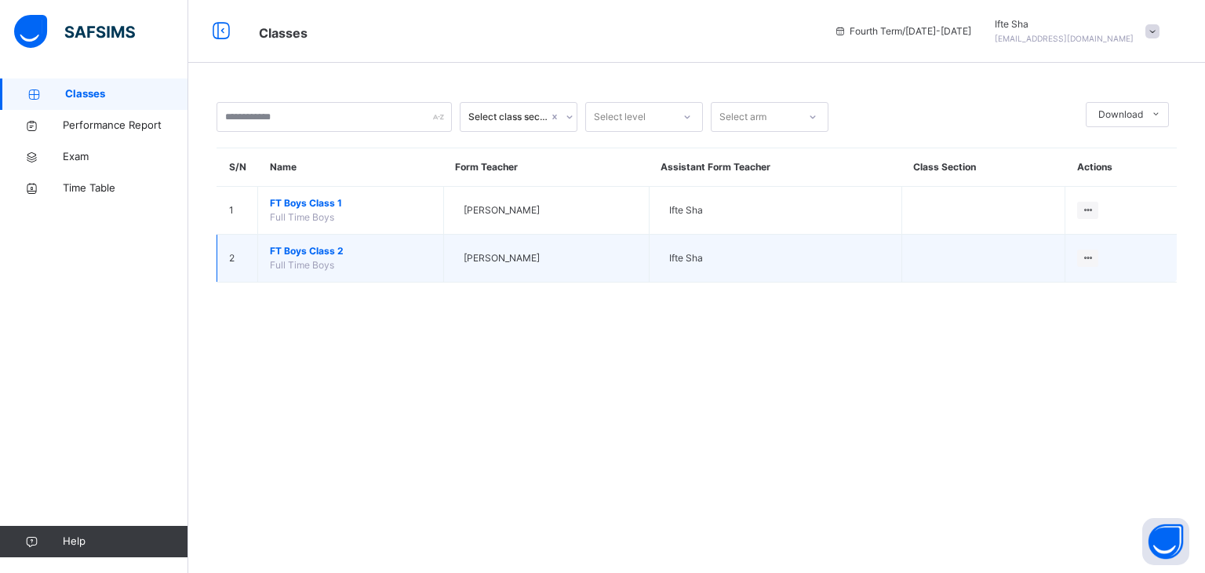
click at [295, 254] on span "FT Boys Class 2" at bounding box center [351, 251] width 162 height 14
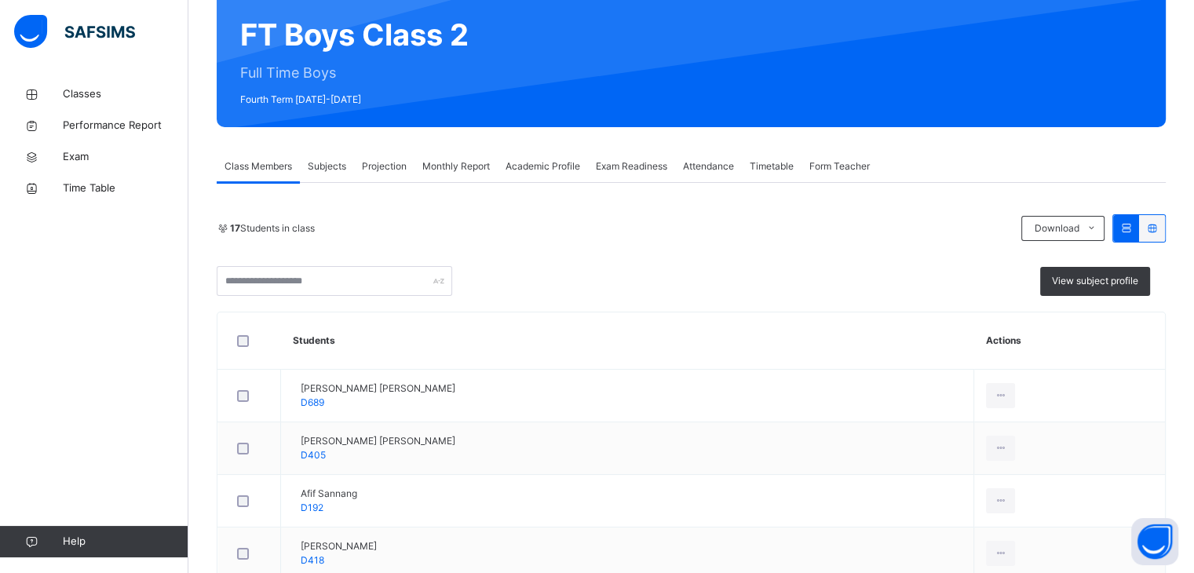
scroll to position [144, 0]
click at [394, 174] on div "Projection" at bounding box center [384, 166] width 60 height 31
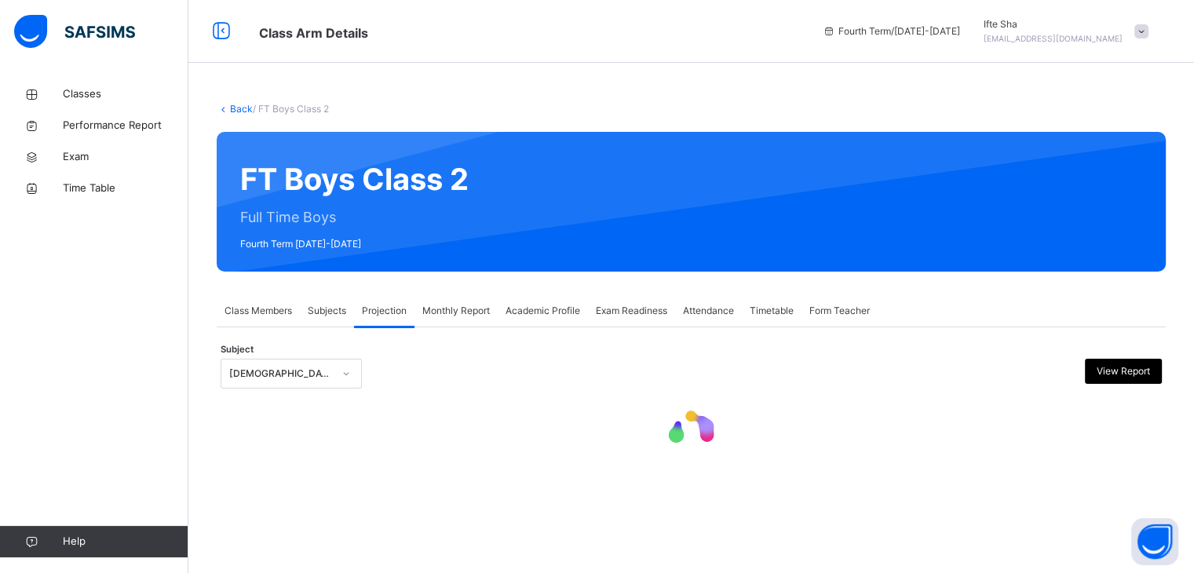
scroll to position [0, 0]
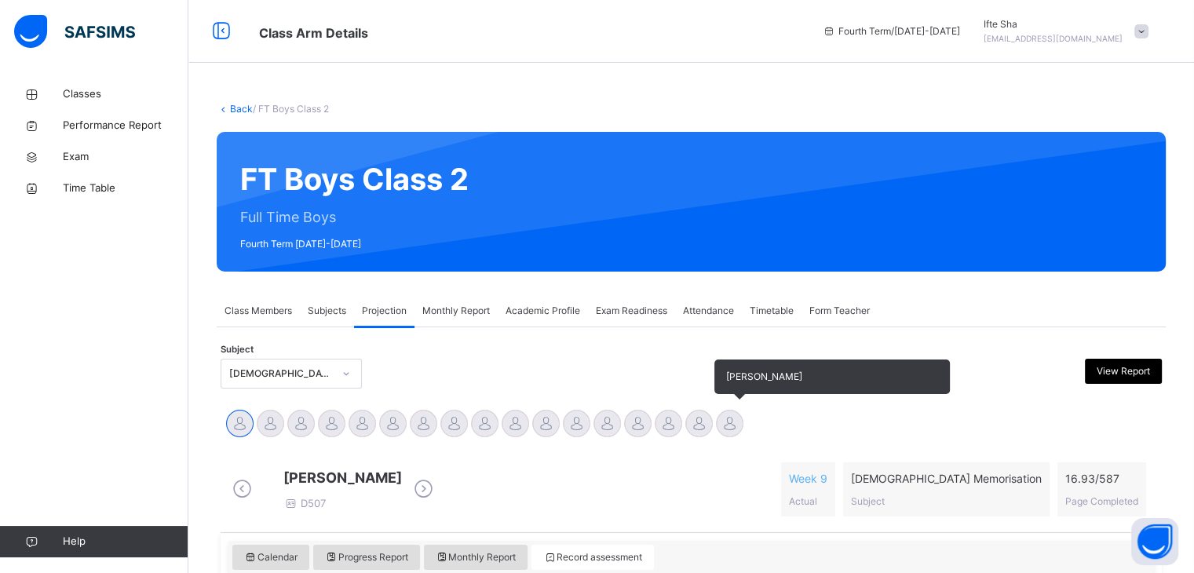
click at [730, 429] on div at bounding box center [729, 423] width 27 height 27
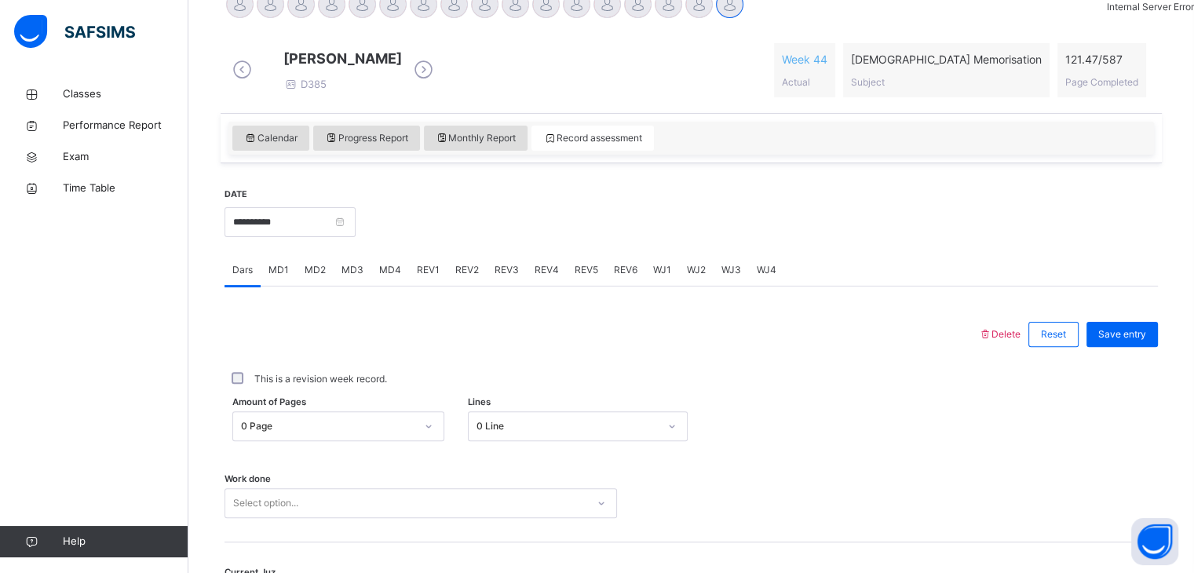
scroll to position [421, 0]
click at [250, 221] on input "**********" at bounding box center [289, 221] width 131 height 30
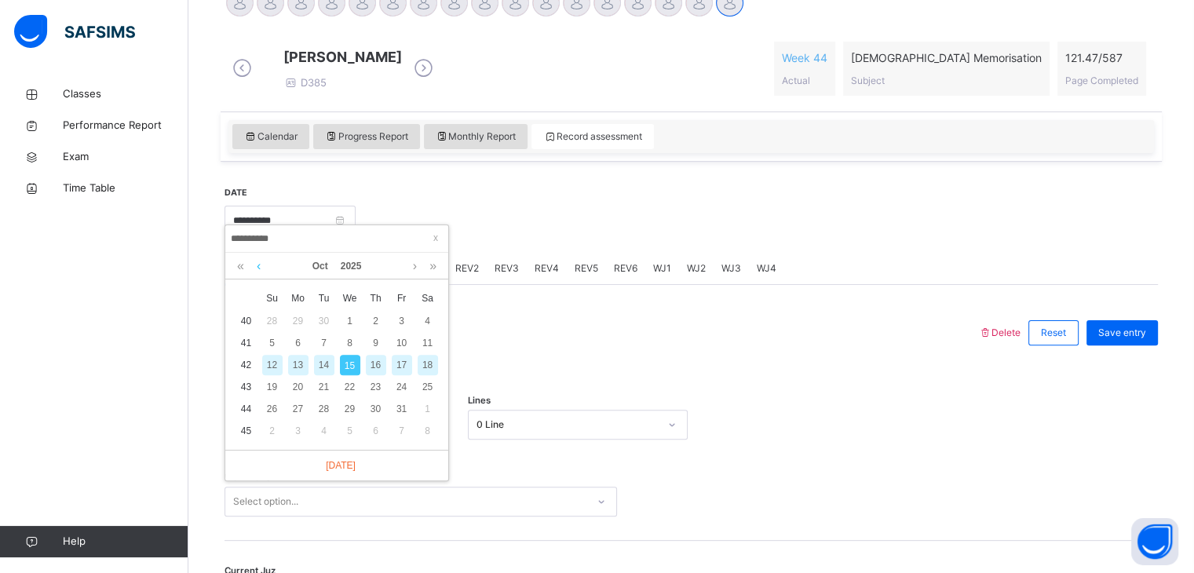
click at [260, 265] on link at bounding box center [259, 266] width 12 height 27
click at [258, 265] on link at bounding box center [259, 266] width 12 height 27
click at [277, 414] on div "24" at bounding box center [272, 409] width 20 height 20
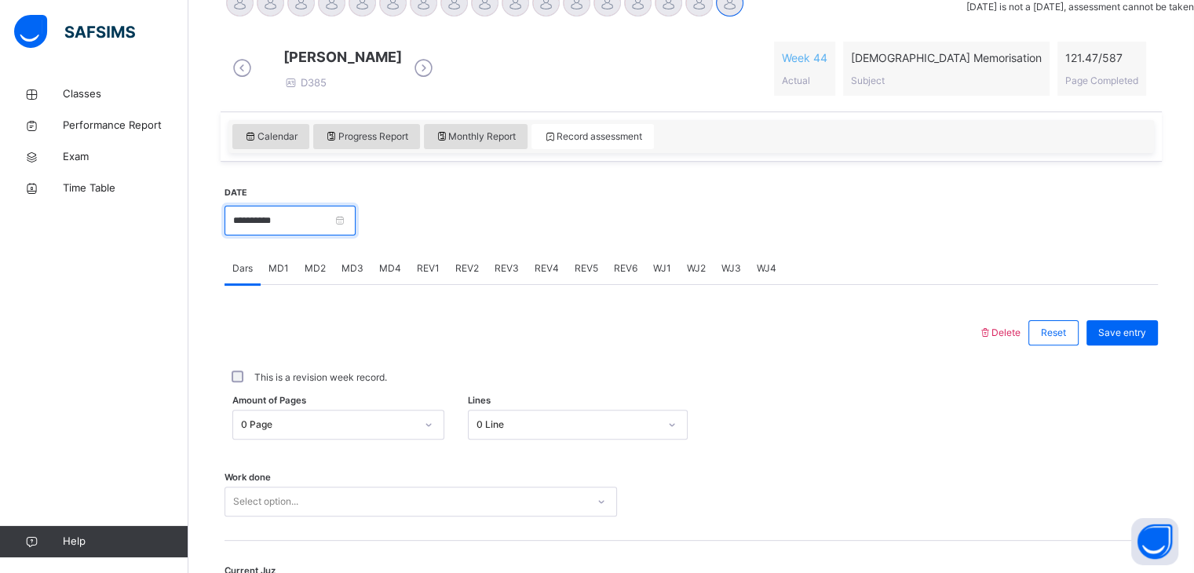
click at [326, 235] on input "**********" at bounding box center [289, 221] width 131 height 30
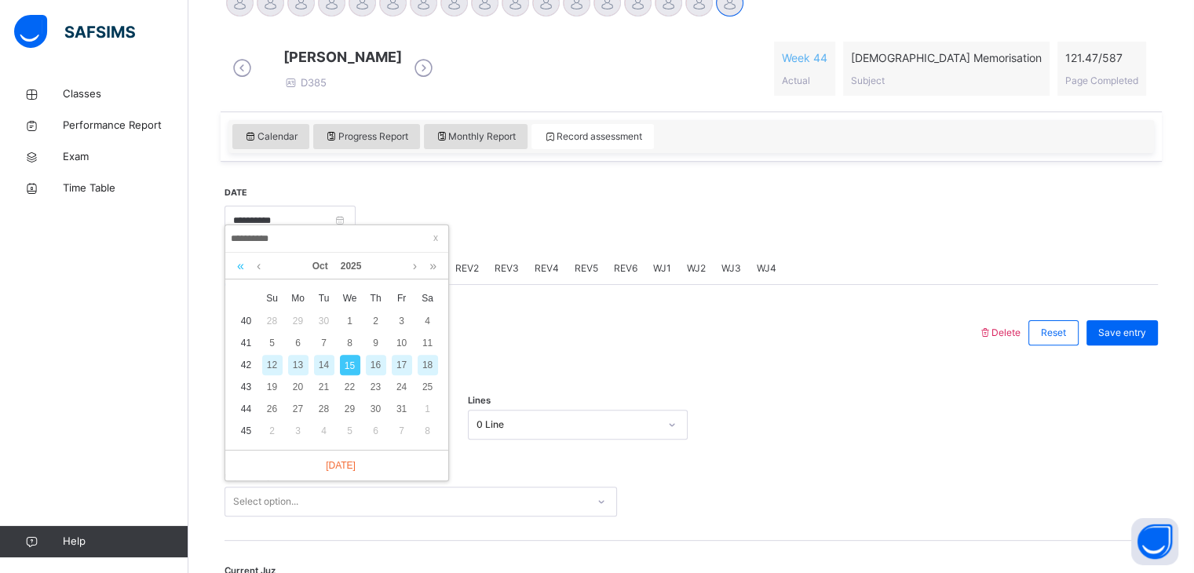
click at [239, 268] on link at bounding box center [240, 266] width 15 height 27
click at [258, 265] on link at bounding box center [259, 266] width 12 height 27
click at [239, 273] on link at bounding box center [240, 266] width 15 height 27
click at [228, 284] on div "x Su Mo Tu We Th Fr Sa 35 27 28 29 30 31 1 2 36 3 4 5 6 7 8 9 37 10 11 12 13 14…" at bounding box center [336, 364] width 223 height 170
click at [427, 279] on link at bounding box center [432, 266] width 15 height 27
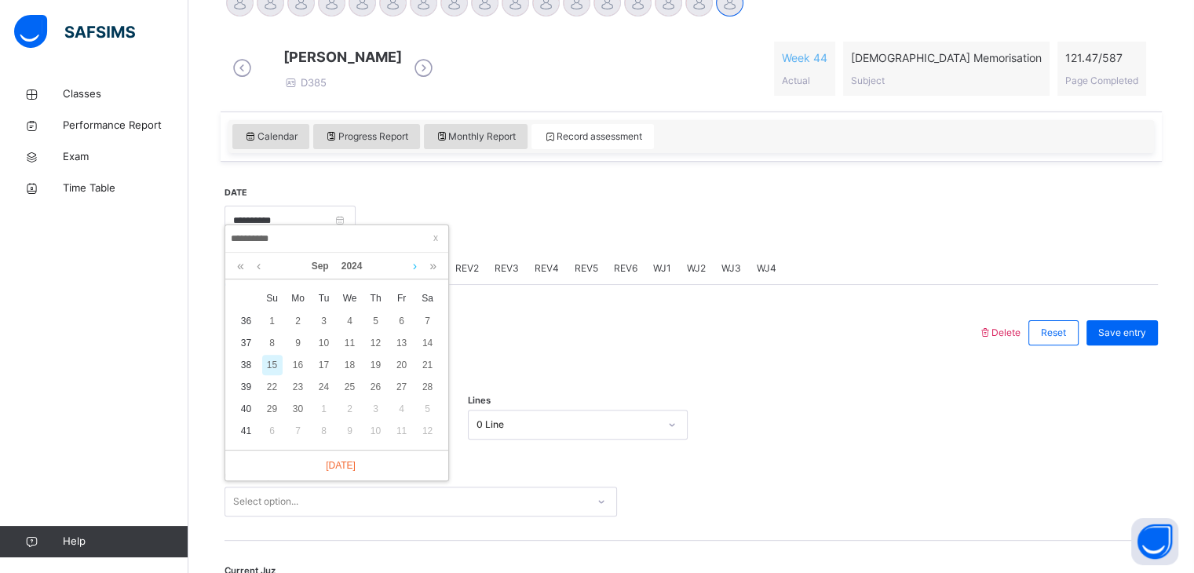
click at [414, 276] on link at bounding box center [415, 266] width 12 height 27
click at [429, 274] on link at bounding box center [432, 266] width 15 height 27
click at [261, 270] on link at bounding box center [259, 266] width 12 height 27
click at [240, 279] on link at bounding box center [240, 266] width 15 height 27
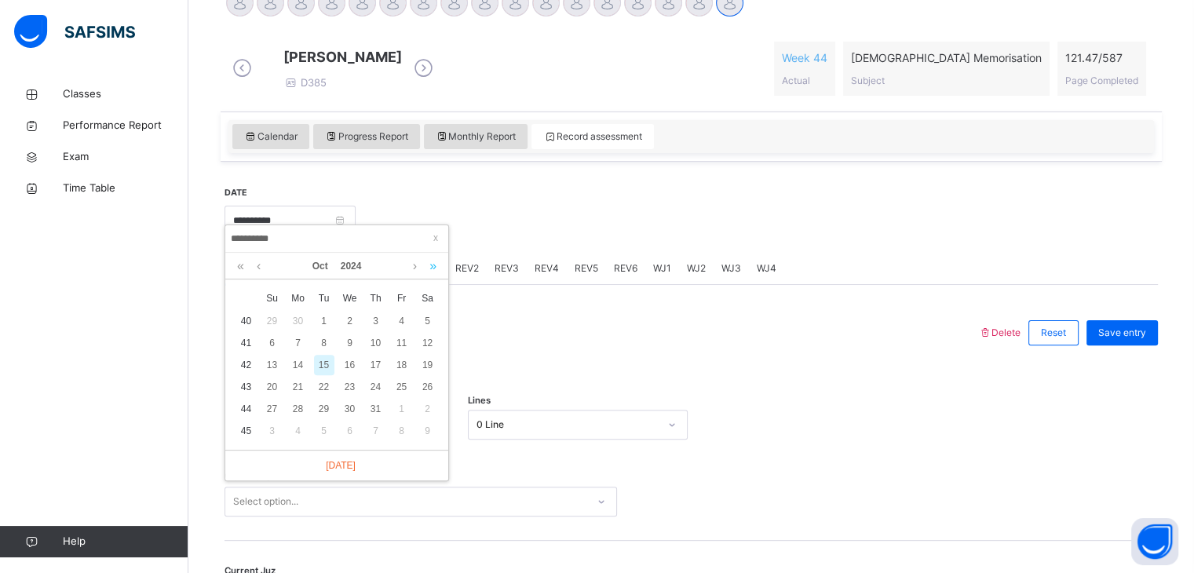
click at [427, 272] on link at bounding box center [432, 266] width 15 height 27
click at [242, 275] on link at bounding box center [240, 266] width 15 height 27
click at [431, 270] on link at bounding box center [432, 266] width 15 height 27
click at [263, 269] on link at bounding box center [259, 266] width 12 height 27
click at [255, 271] on link at bounding box center [259, 266] width 12 height 27
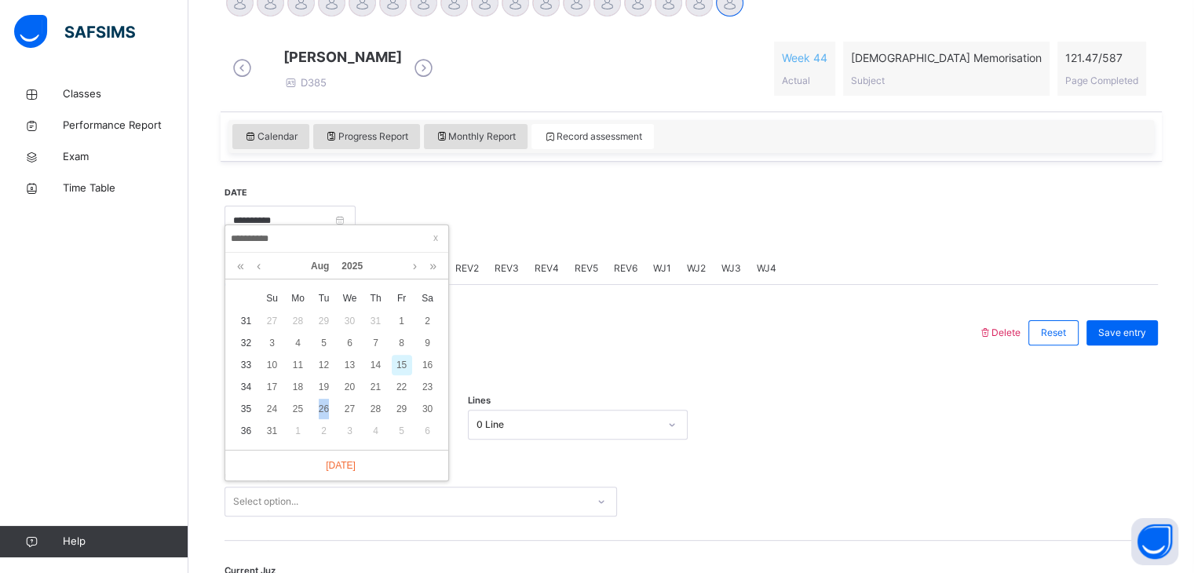
click at [594, 377] on div "This is a revision week record." at bounding box center [690, 377] width 933 height 33
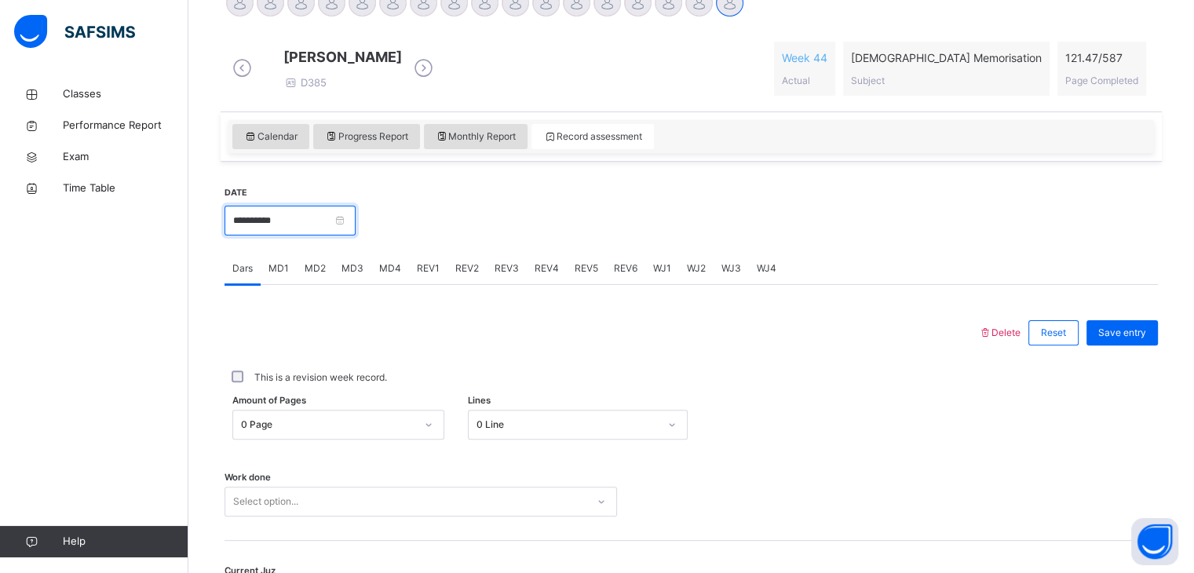
click at [339, 235] on input "**********" at bounding box center [289, 221] width 131 height 30
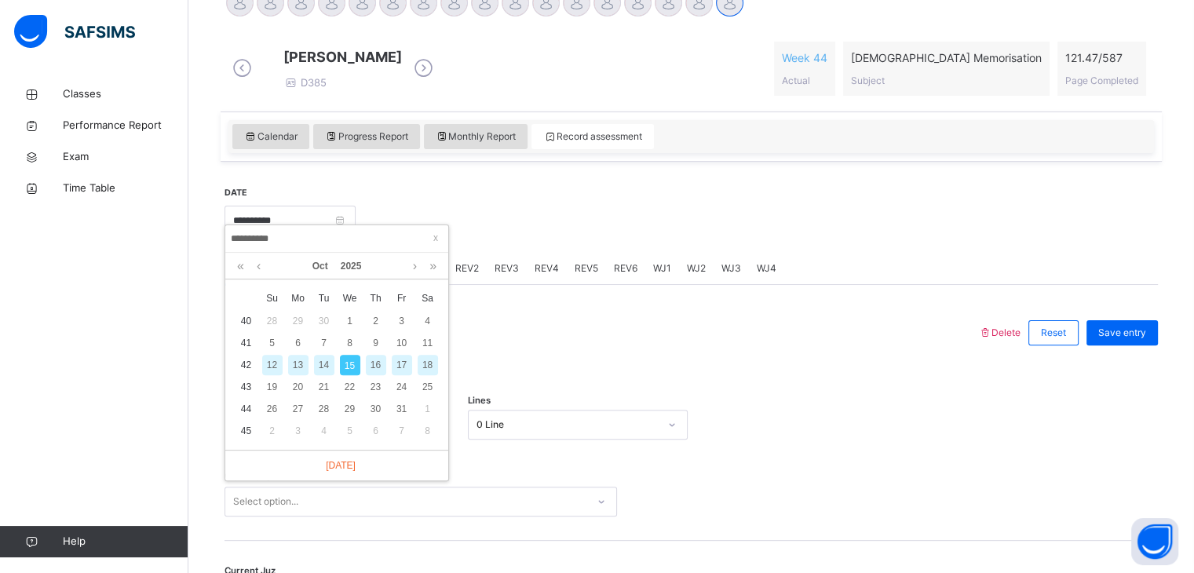
click at [272, 270] on div "[DATE]" at bounding box center [336, 266] width 207 height 27
click at [263, 275] on link at bounding box center [259, 266] width 12 height 27
click at [258, 269] on link at bounding box center [259, 266] width 12 height 27
click at [287, 420] on td "1" at bounding box center [298, 431] width 26 height 22
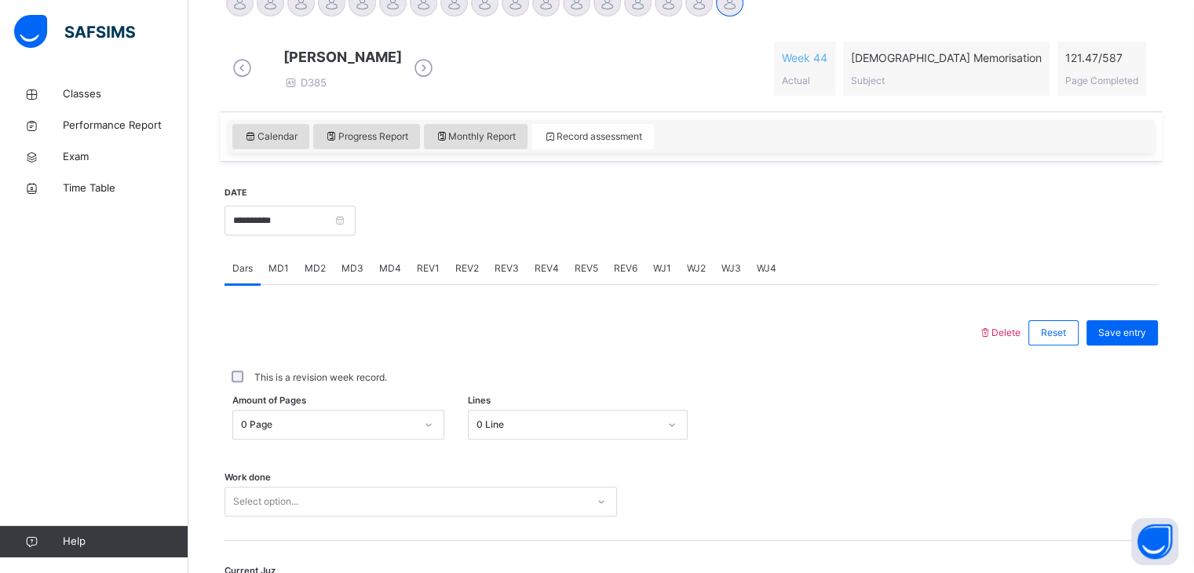
click at [338, 253] on div "**********" at bounding box center [289, 218] width 131 height 67
click at [319, 235] on input "**********" at bounding box center [289, 221] width 131 height 30
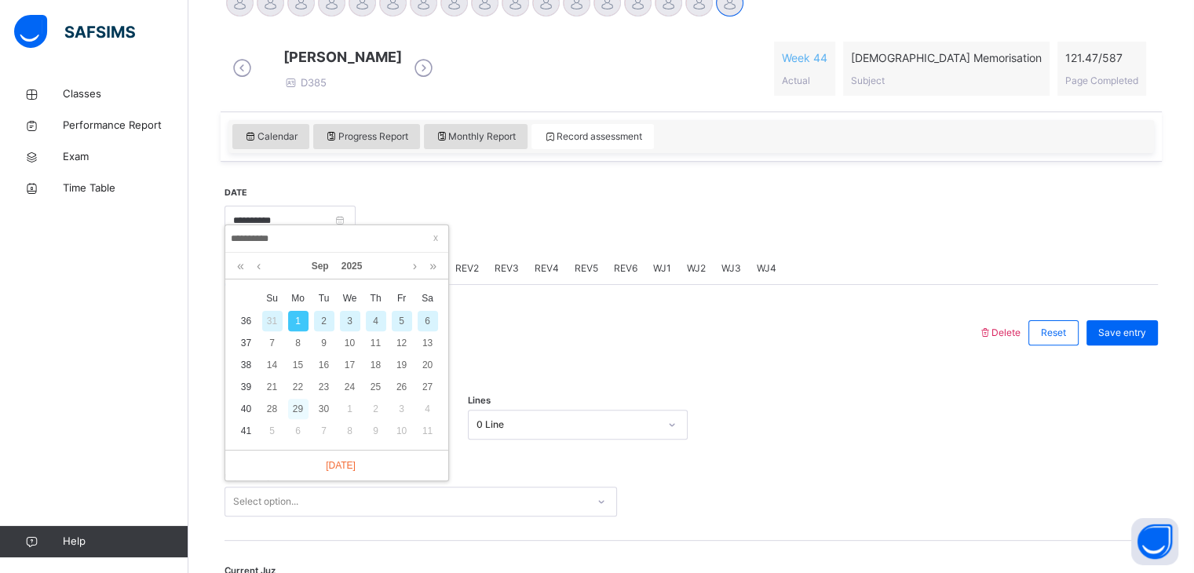
click at [305, 414] on div "29" at bounding box center [298, 409] width 20 height 20
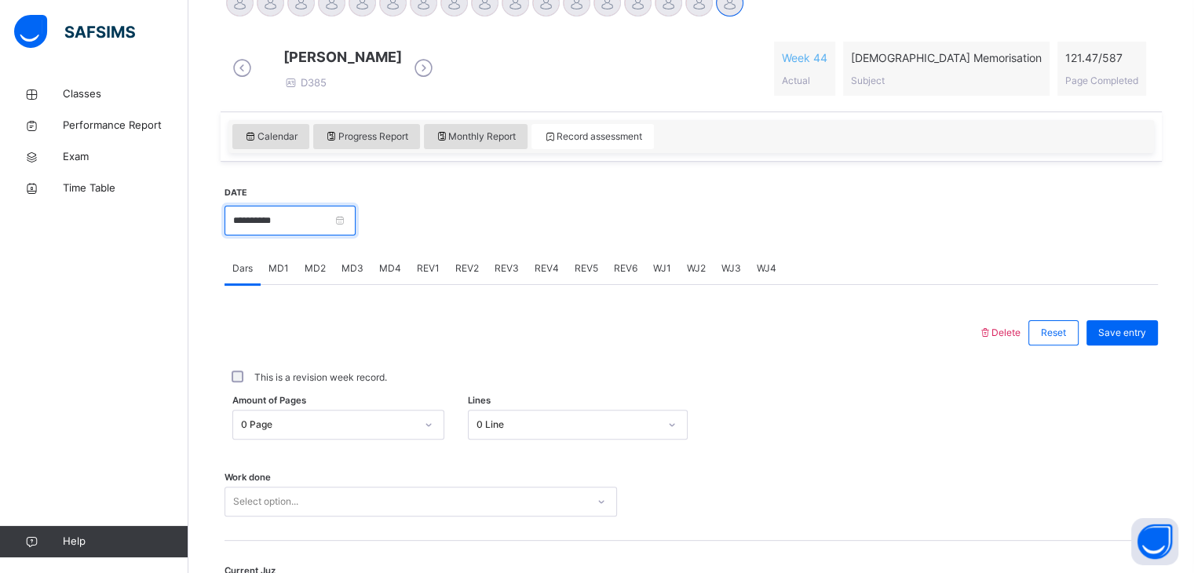
click at [326, 235] on input "**********" at bounding box center [289, 221] width 131 height 30
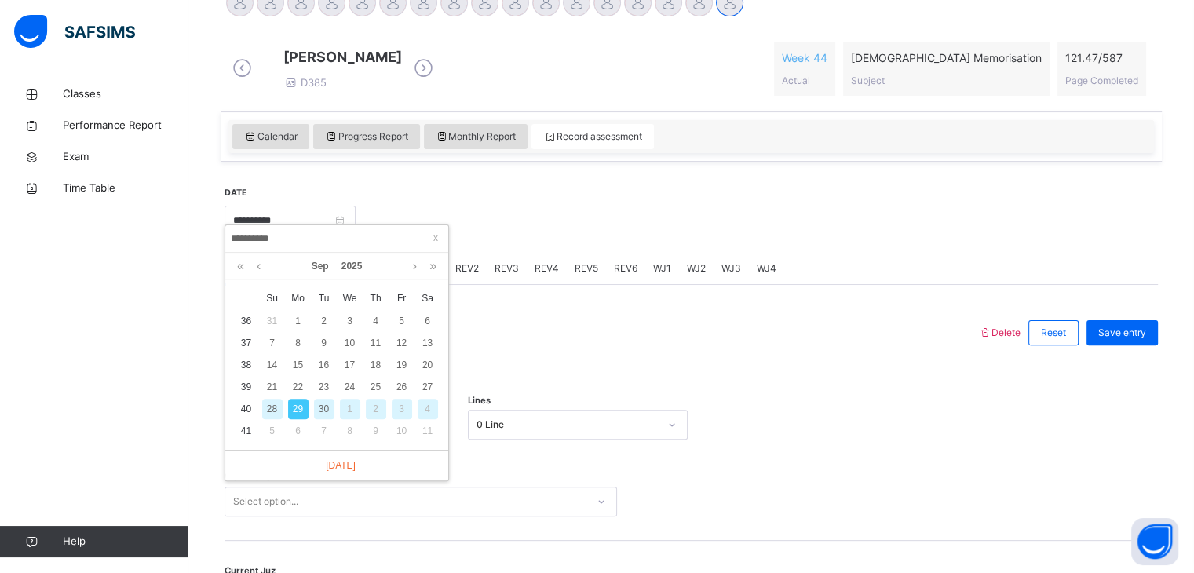
click at [276, 261] on div "[DATE]" at bounding box center [336, 266] width 207 height 27
click at [257, 264] on link at bounding box center [259, 266] width 12 height 27
click at [307, 414] on div "25" at bounding box center [298, 409] width 20 height 20
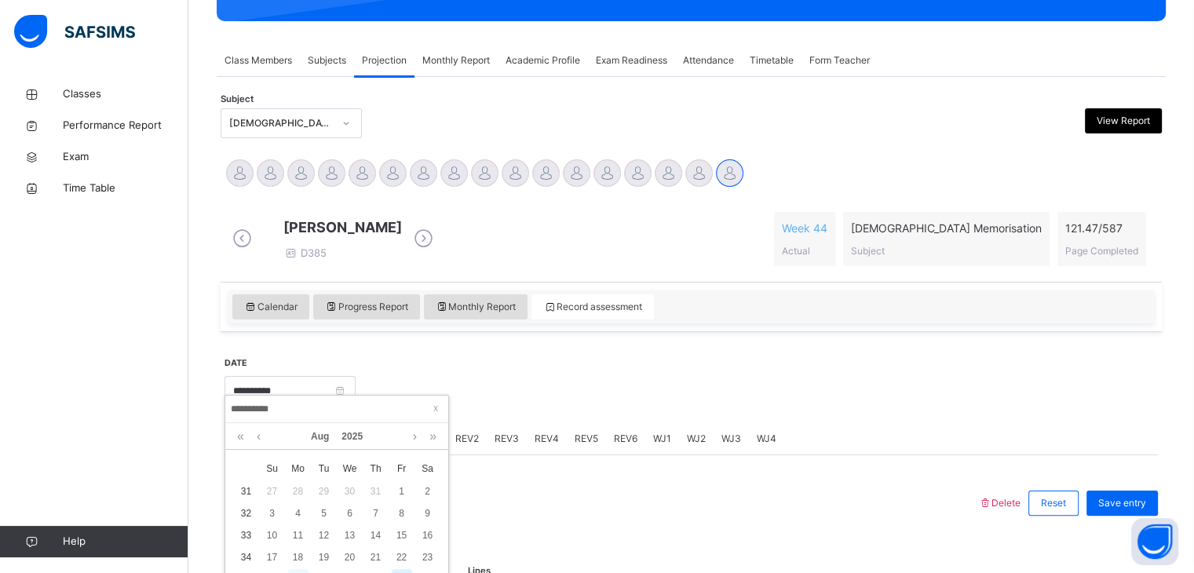
type input "**********"
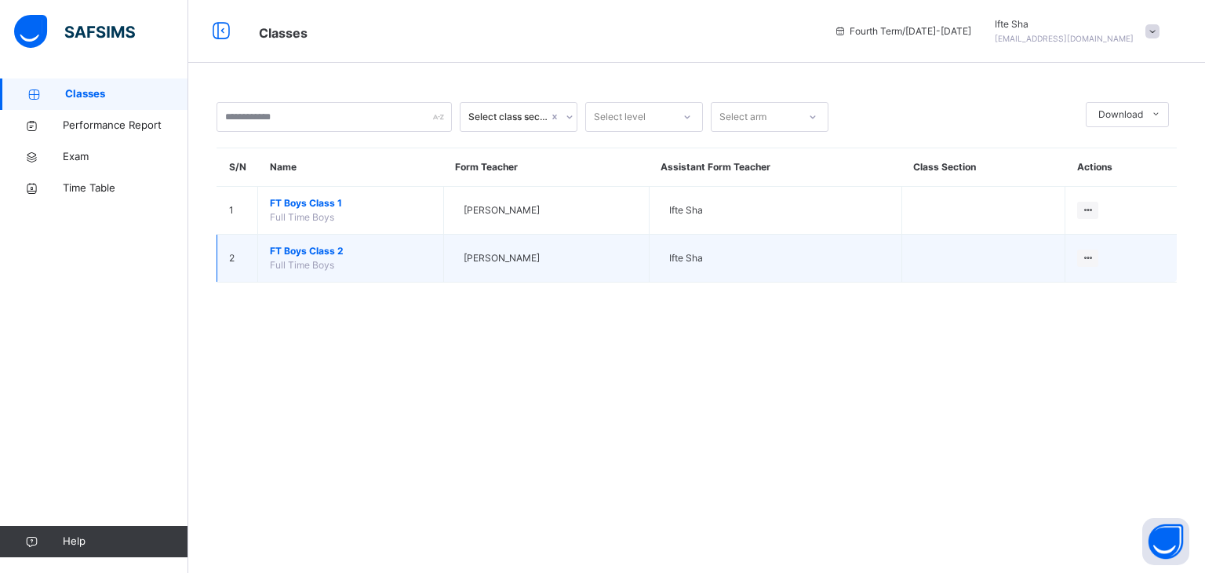
click at [324, 247] on span "FT Boys Class 2" at bounding box center [351, 251] width 162 height 14
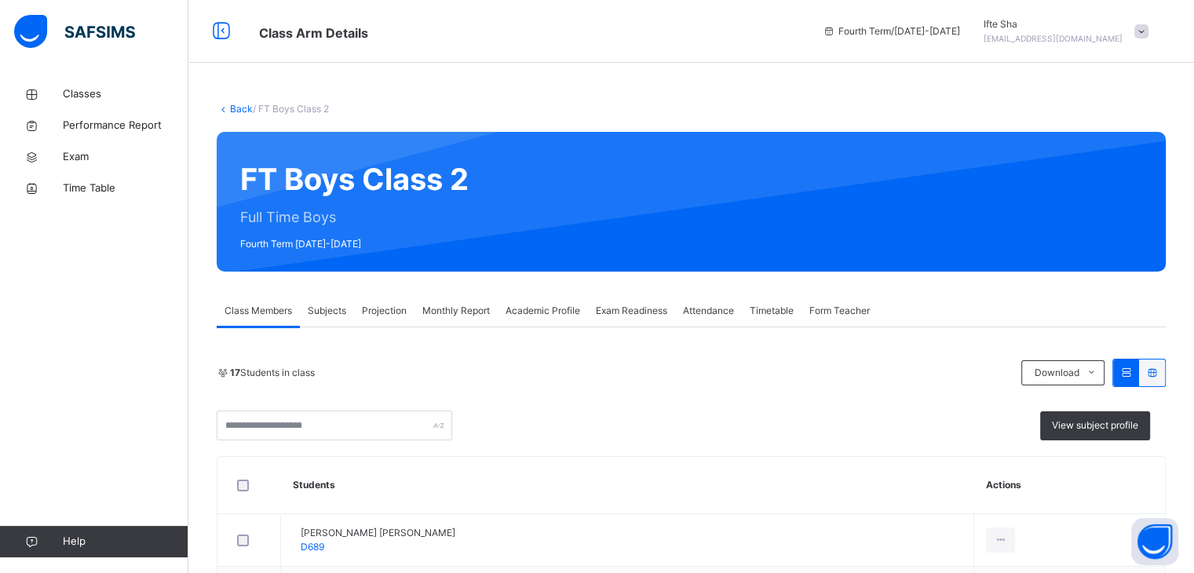
click at [385, 311] on span "Projection" at bounding box center [384, 311] width 45 height 14
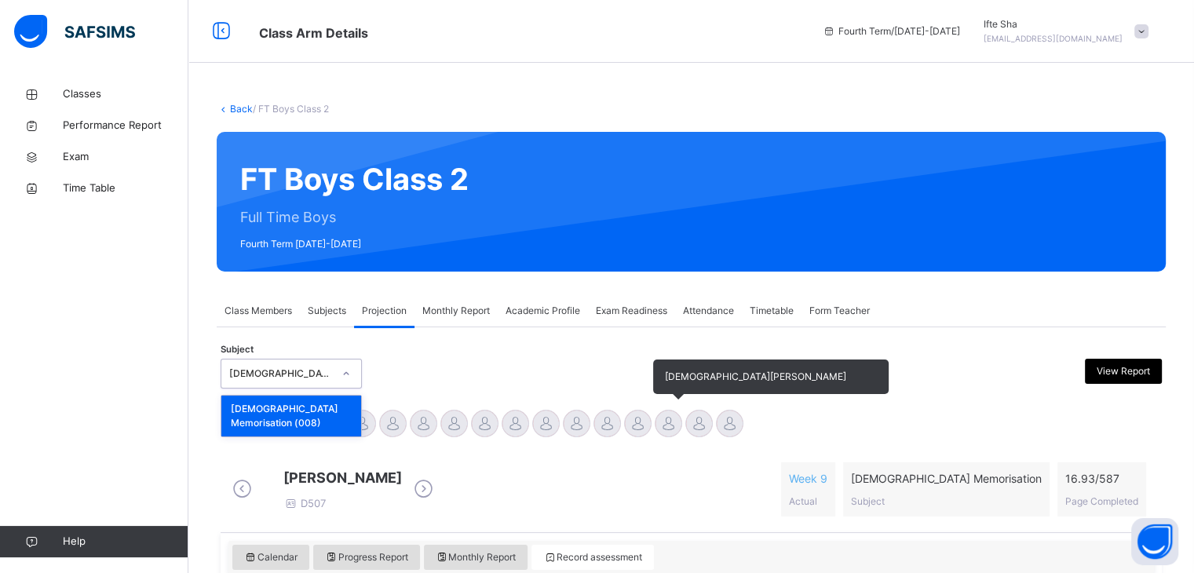
click at [656, 421] on div at bounding box center [668, 423] width 27 height 27
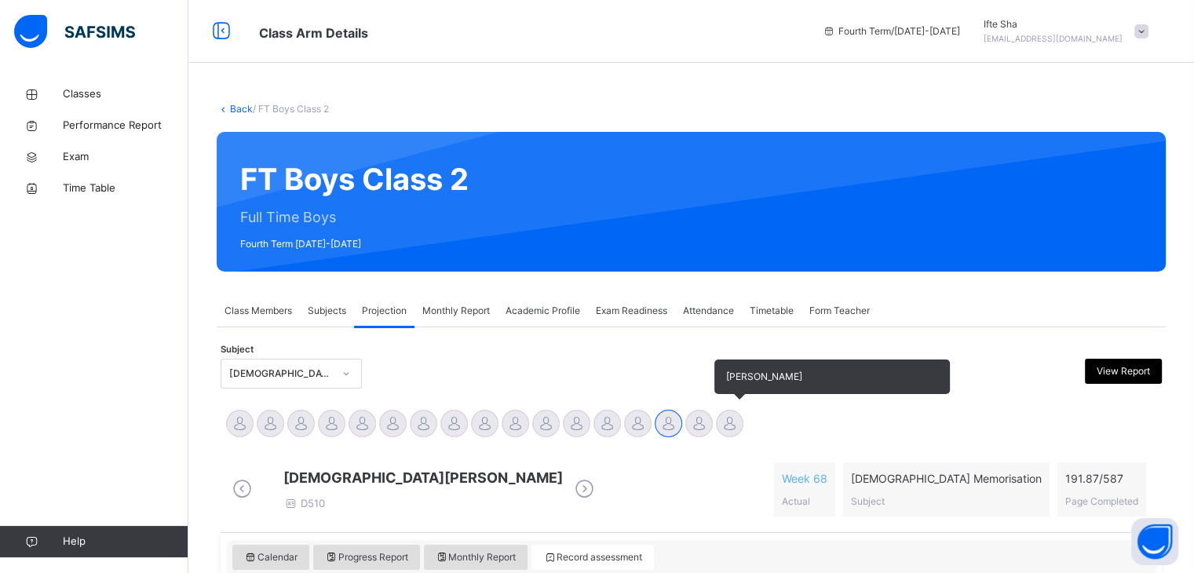
click at [717, 421] on div at bounding box center [729, 423] width 27 height 27
click at [731, 426] on div at bounding box center [729, 423] width 27 height 27
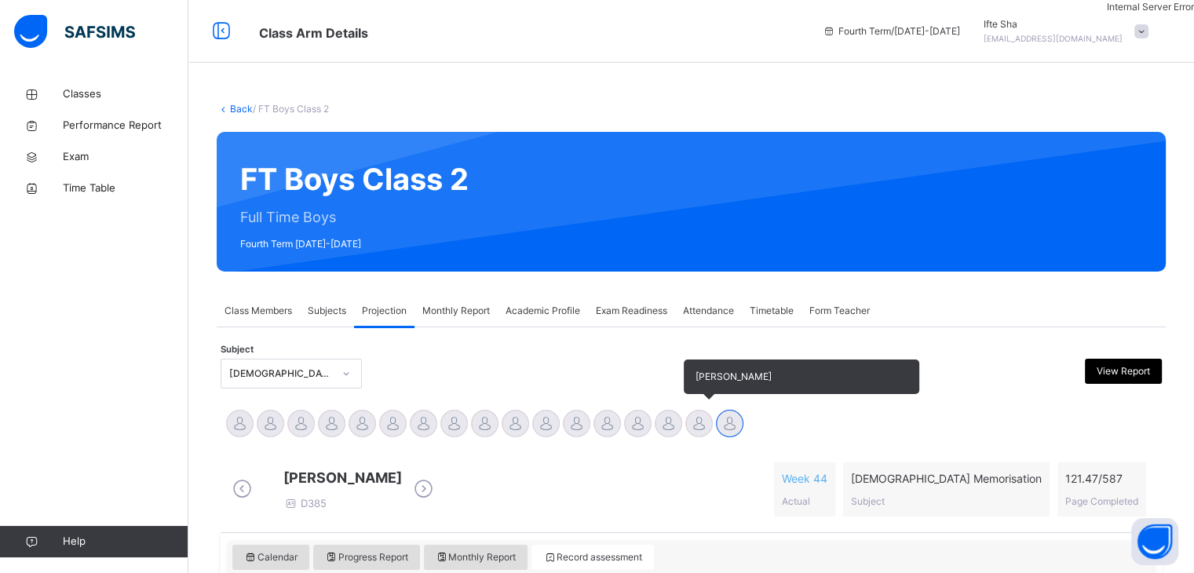
click at [684, 416] on div "[PERSON_NAME]" at bounding box center [699, 425] width 31 height 35
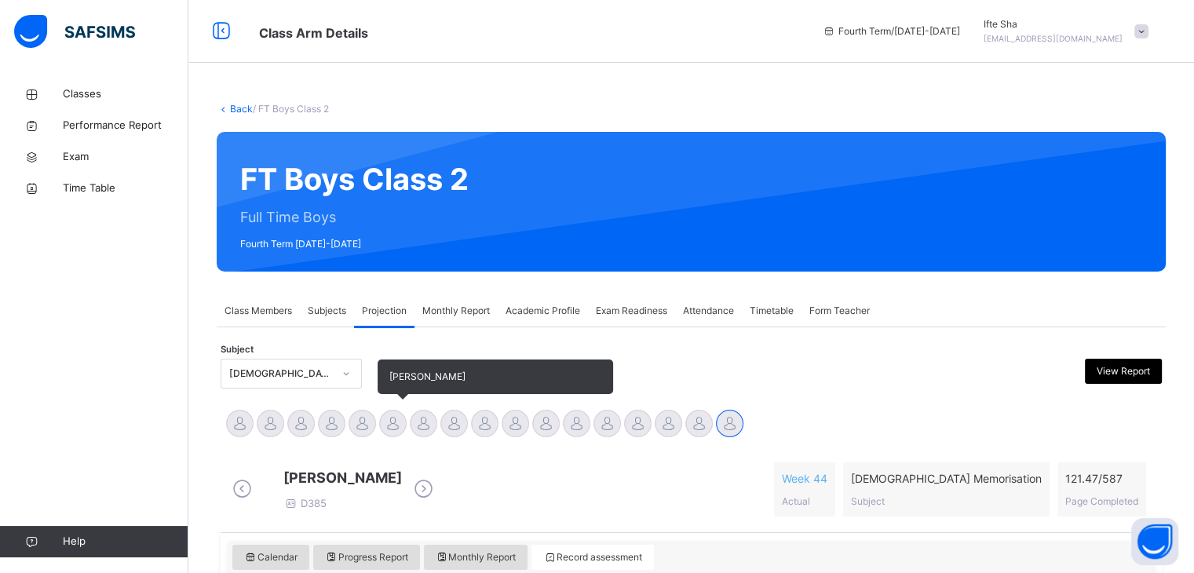
click at [389, 436] on div at bounding box center [392, 423] width 27 height 27
click at [400, 436] on div "[PERSON_NAME]" at bounding box center [392, 425] width 31 height 35
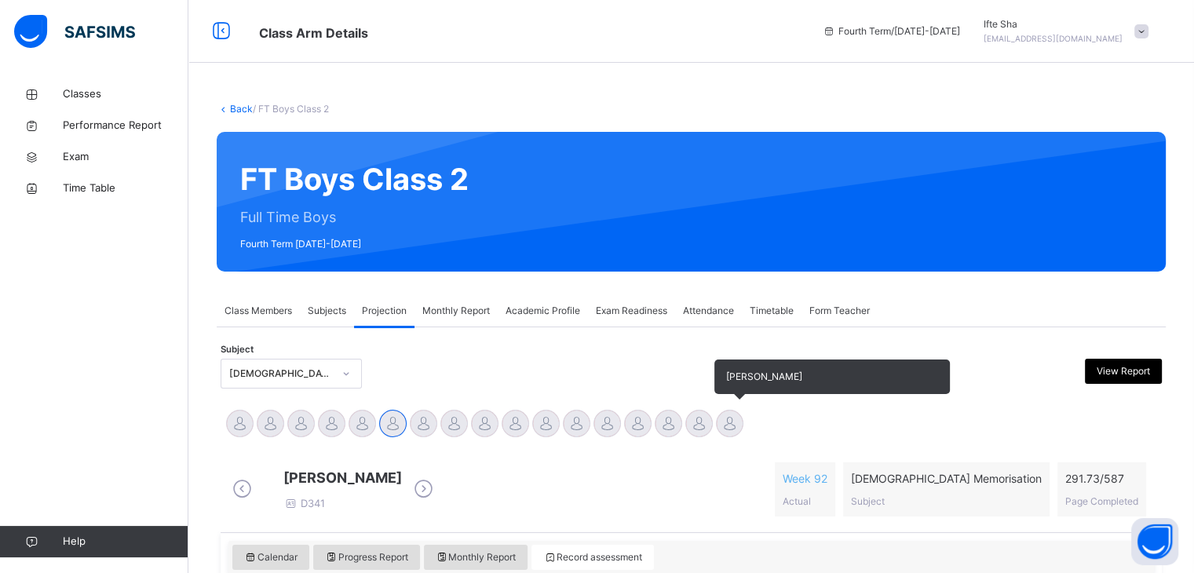
click at [728, 430] on div at bounding box center [729, 423] width 27 height 27
click at [735, 429] on div at bounding box center [729, 423] width 27 height 27
click at [742, 430] on div "[PERSON_NAME]" at bounding box center [729, 425] width 31 height 35
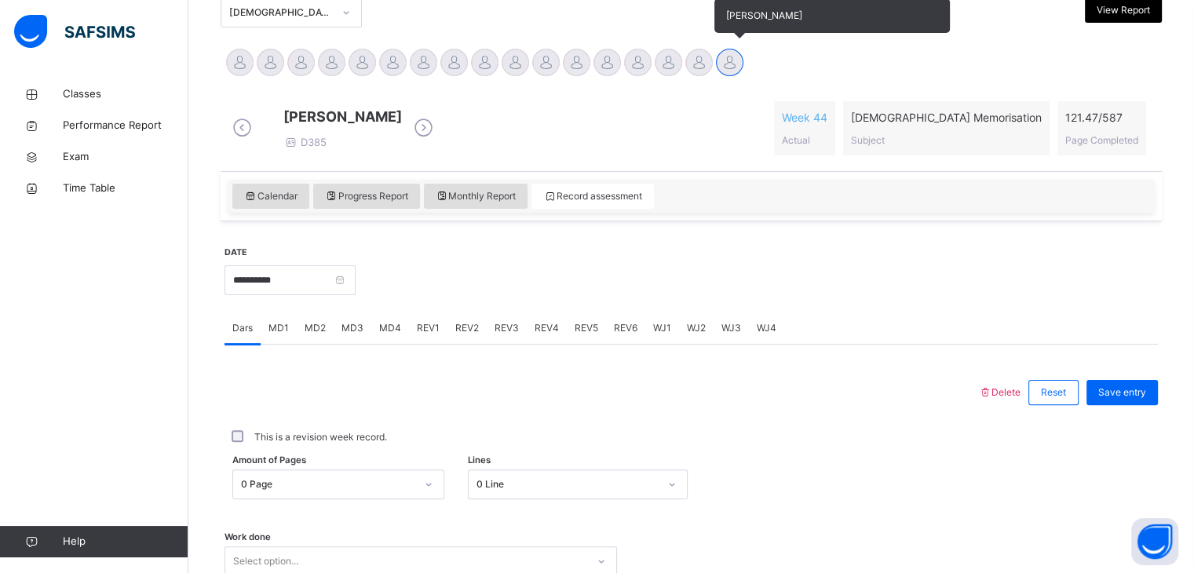
scroll to position [377, 0]
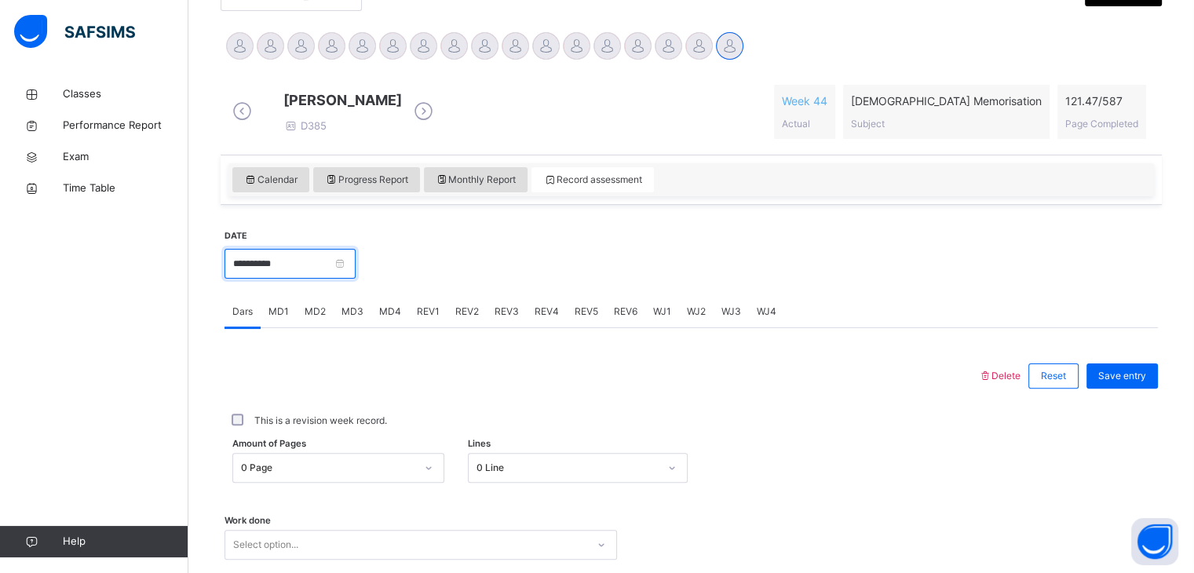
click at [333, 272] on input "**********" at bounding box center [289, 264] width 131 height 30
click at [262, 268] on link at bounding box center [259, 268] width 12 height 0
click at [286, 279] on input "**********" at bounding box center [289, 264] width 131 height 30
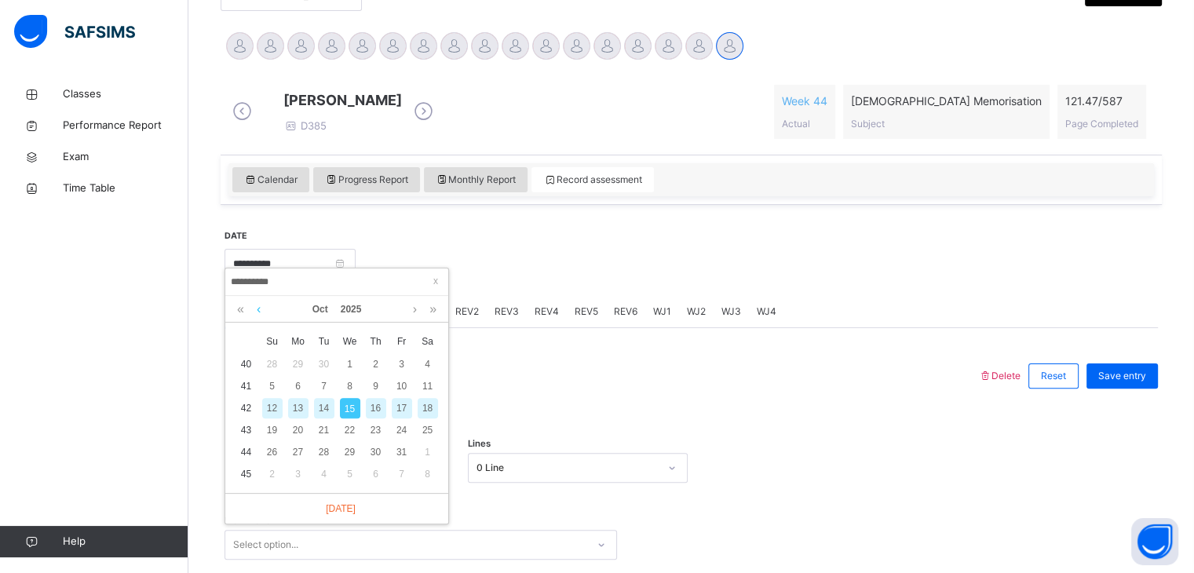
click at [259, 311] on link at bounding box center [259, 309] width 12 height 27
click at [296, 452] on div "25" at bounding box center [298, 452] width 20 height 20
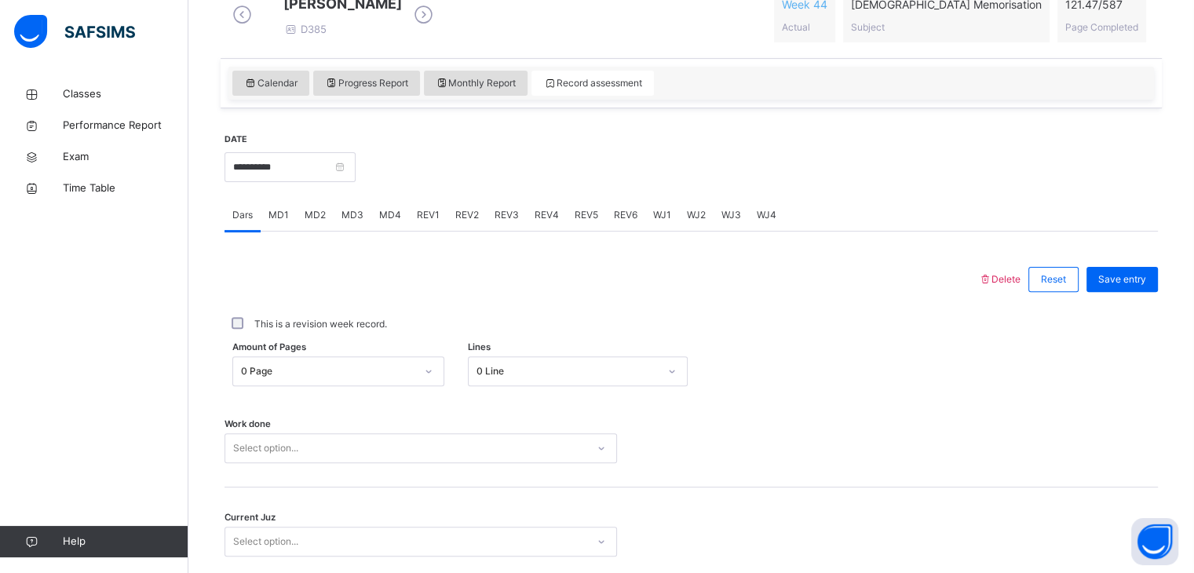
scroll to position [485, 0]
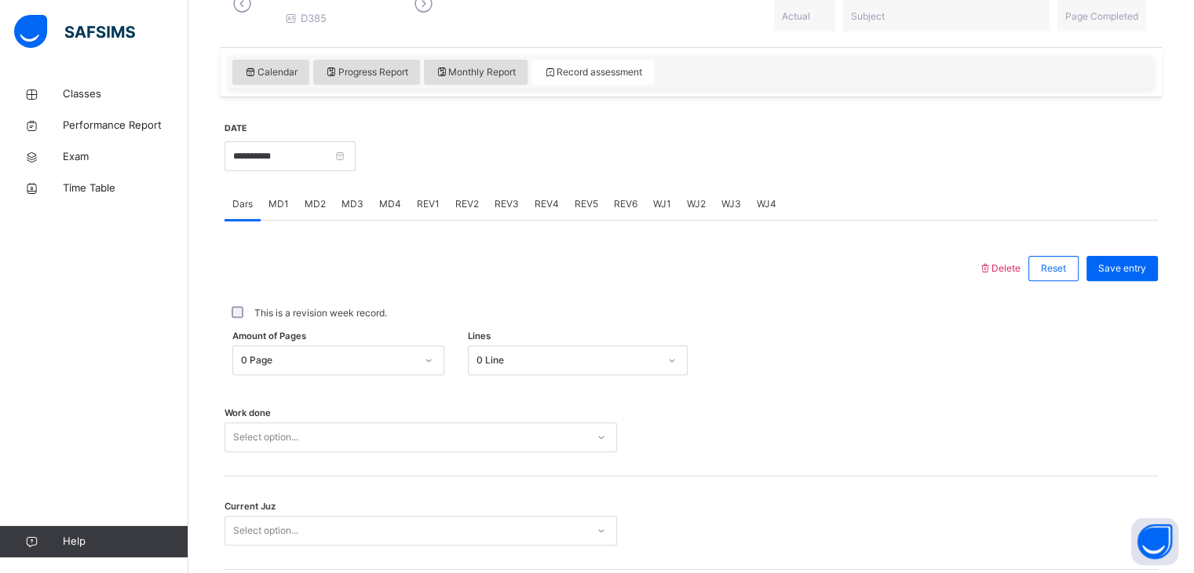
click at [421, 476] on div "Work done Select option..." at bounding box center [690, 429] width 933 height 93
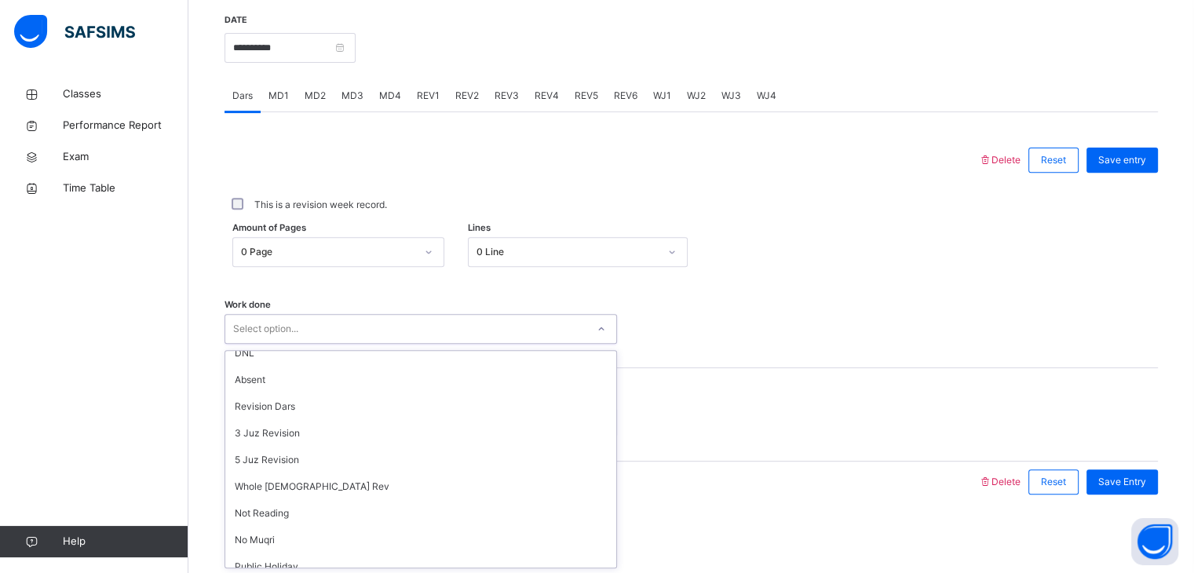
scroll to position [0, 0]
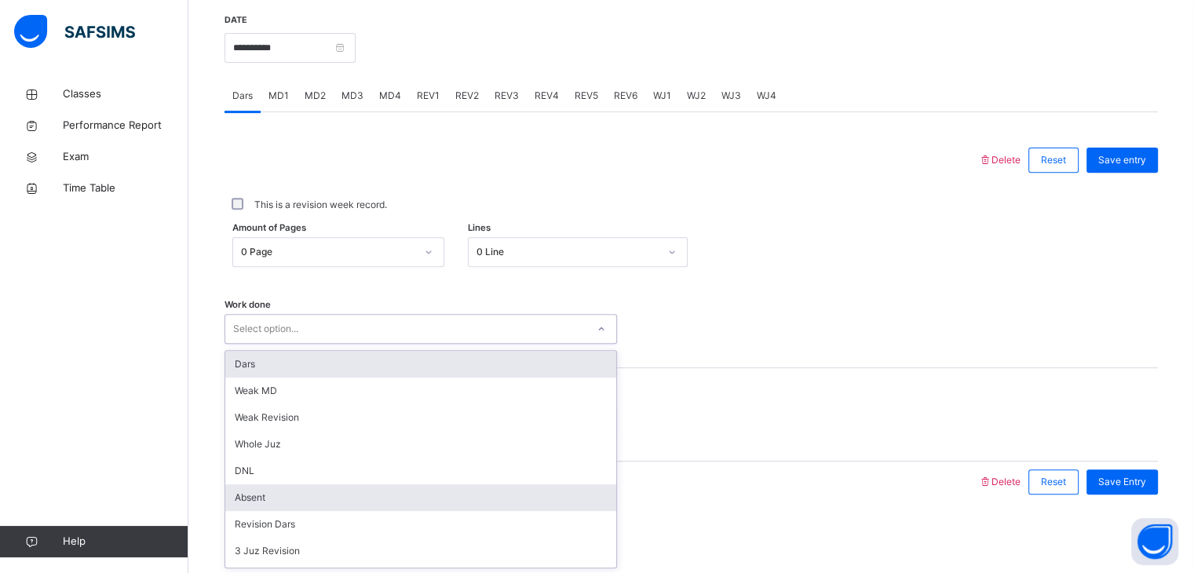
click at [275, 501] on div "Absent" at bounding box center [420, 497] width 391 height 27
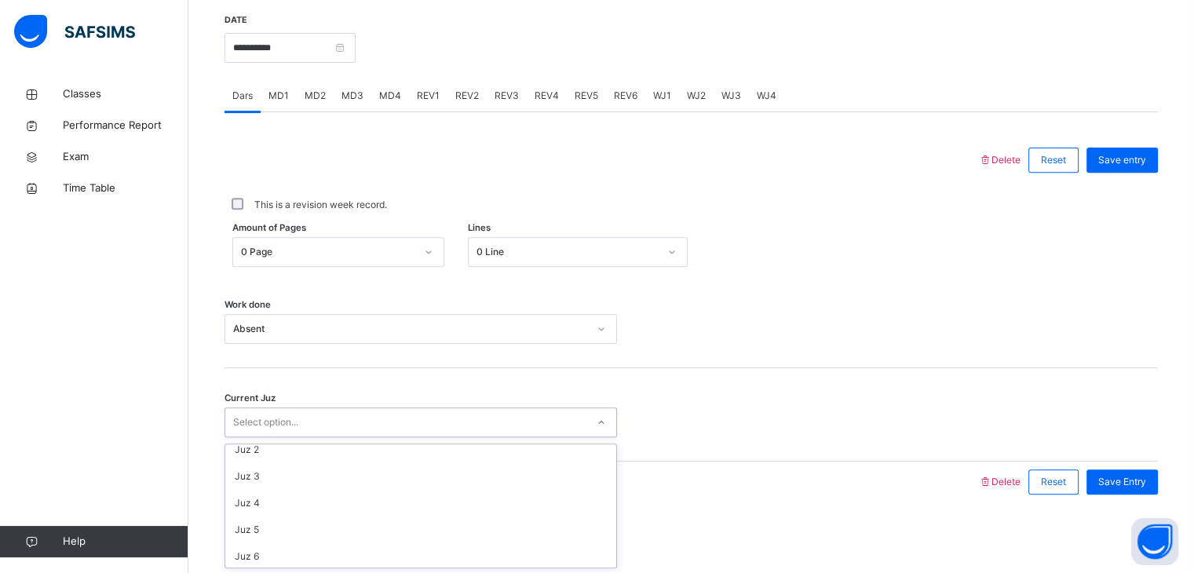
scroll to position [31, 0]
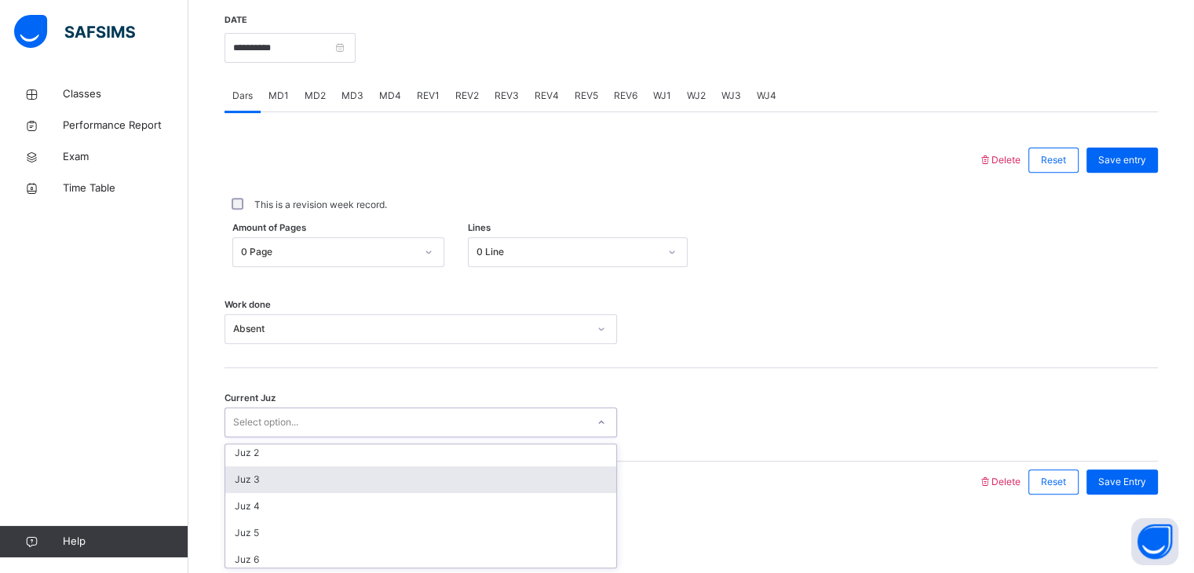
click at [323, 480] on div "Juz 3" at bounding box center [420, 479] width 391 height 27
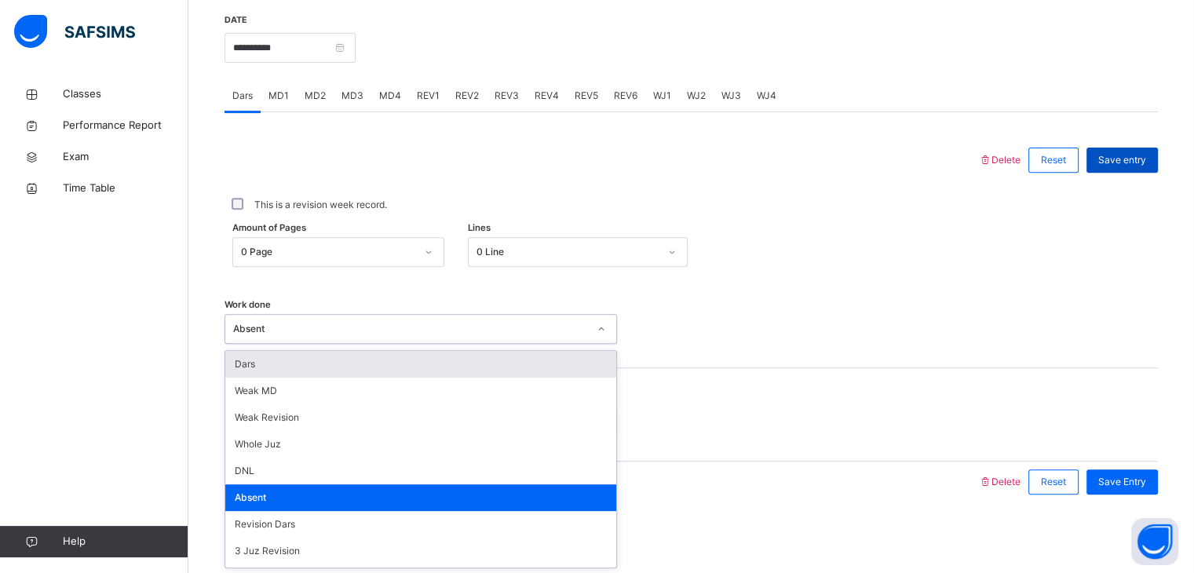
click at [1136, 154] on span "Save entry" at bounding box center [1122, 160] width 48 height 14
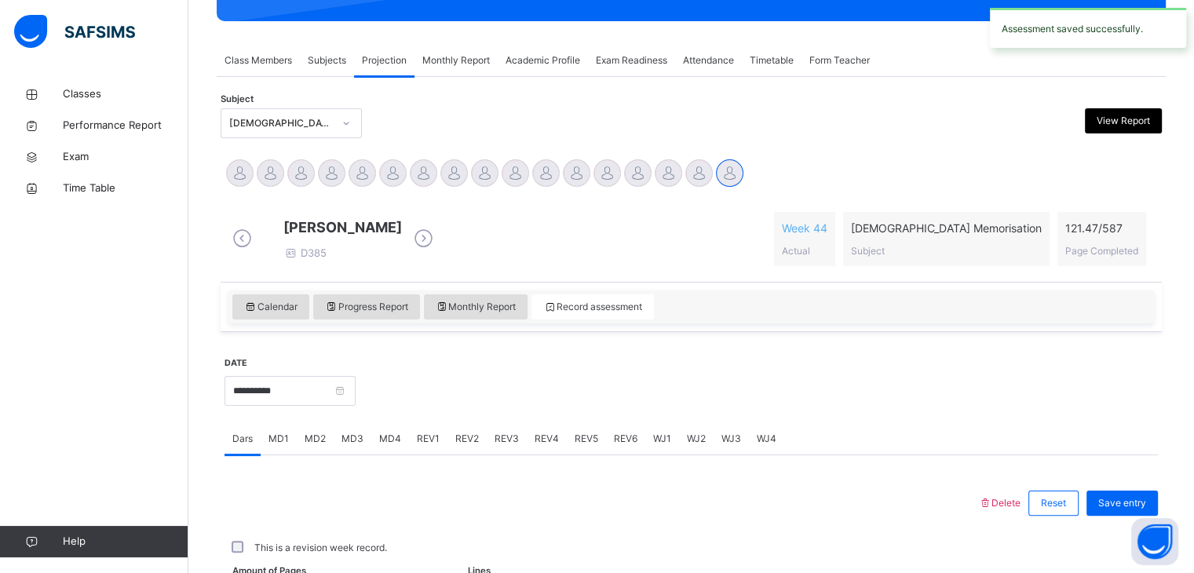
scroll to position [606, 0]
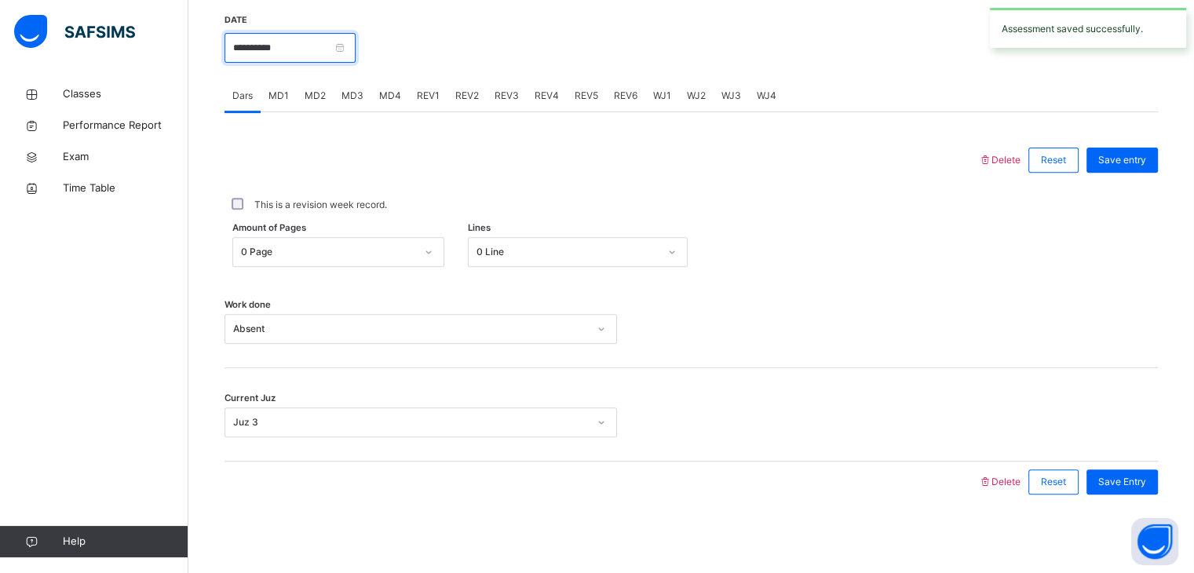
click at [315, 48] on input "**********" at bounding box center [289, 48] width 131 height 30
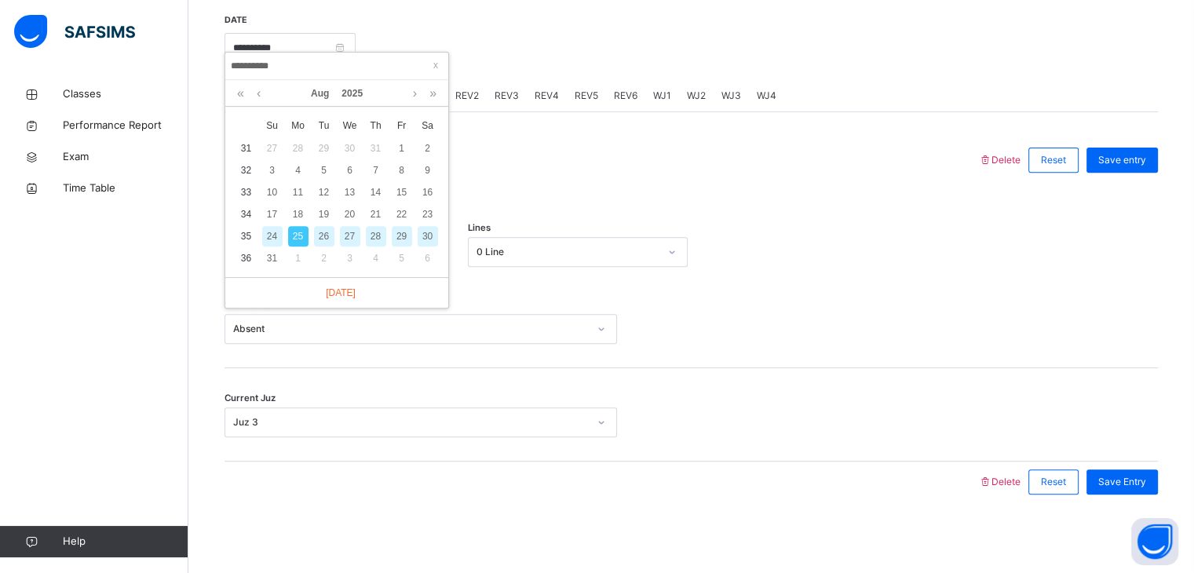
click at [327, 226] on div "26" at bounding box center [324, 236] width 20 height 20
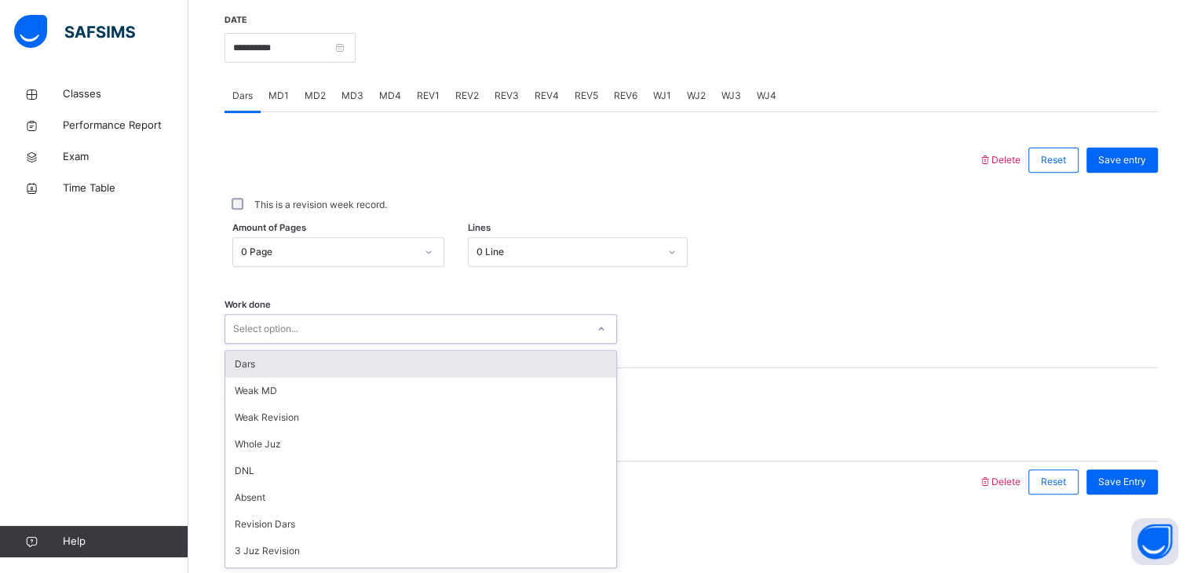
click at [283, 322] on div "Select option..." at bounding box center [265, 329] width 65 height 30
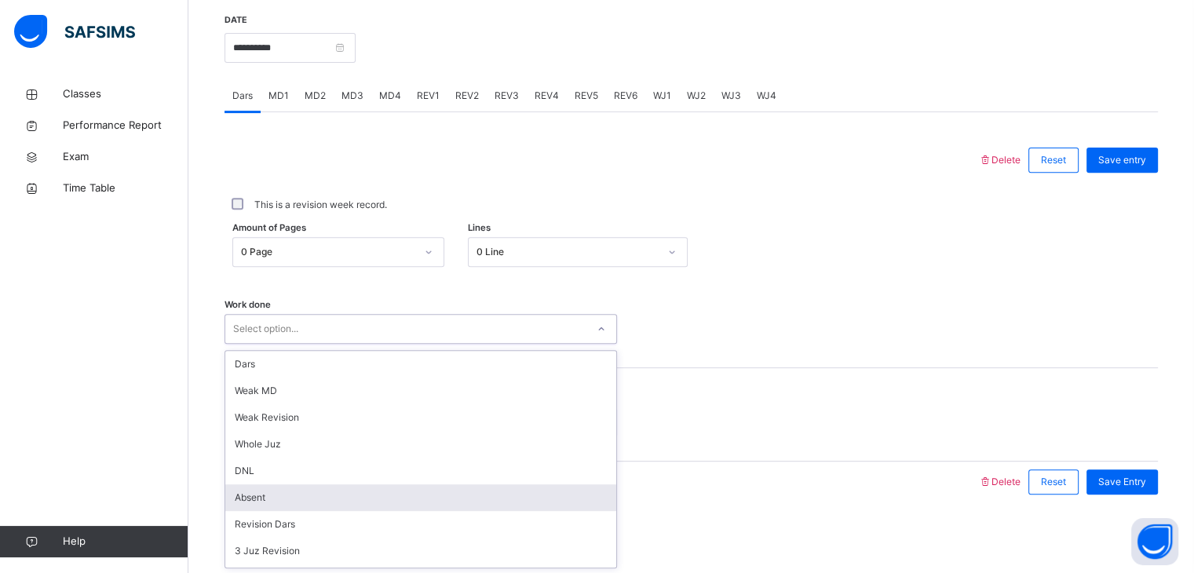
click at [300, 501] on div "Absent" at bounding box center [420, 497] width 391 height 27
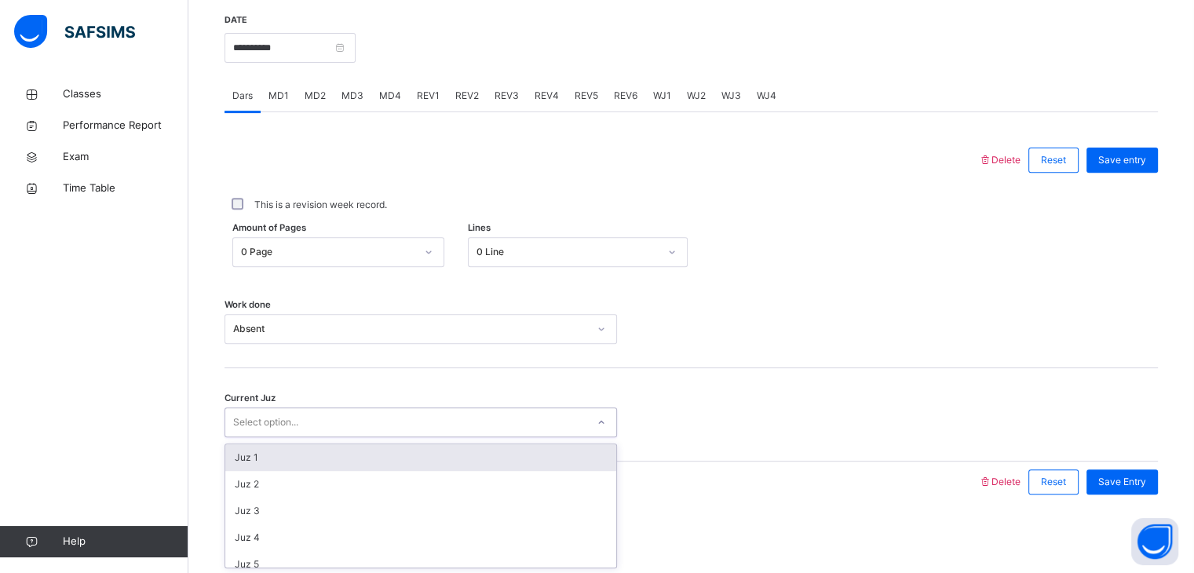
click at [348, 428] on div "Select option..." at bounding box center [405, 422] width 361 height 24
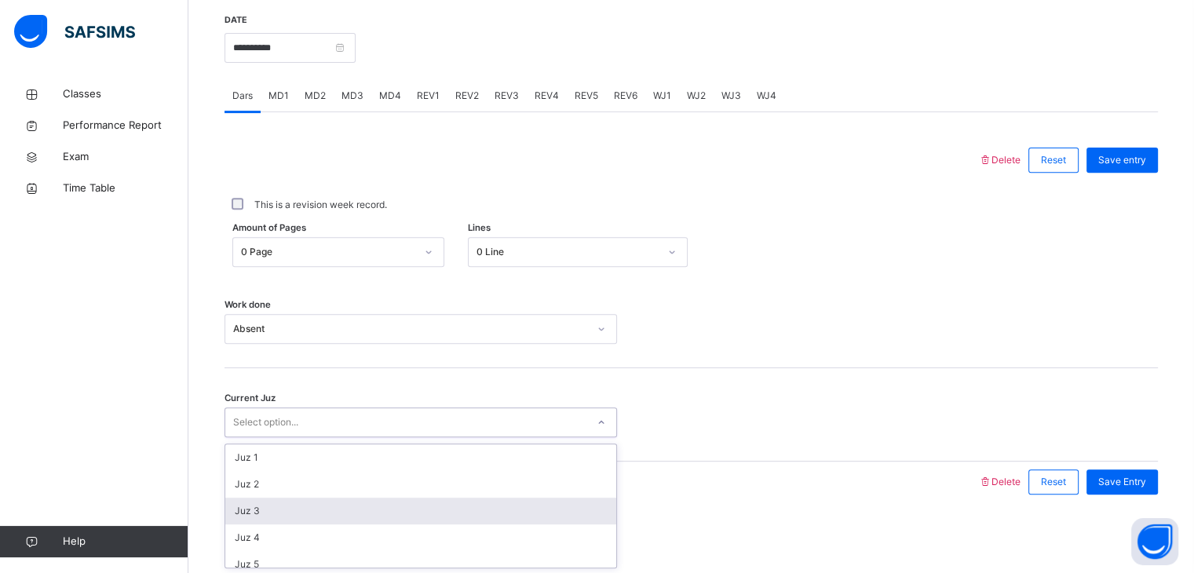
click at [367, 516] on div "Juz 3" at bounding box center [420, 511] width 391 height 27
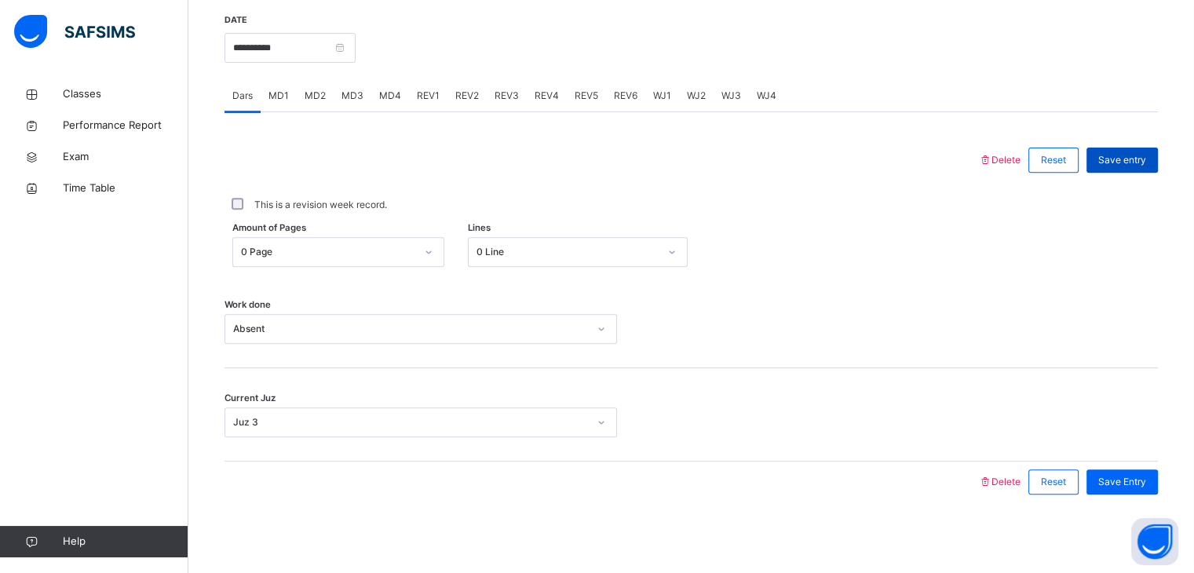
click at [1145, 161] on span "Save entry" at bounding box center [1122, 160] width 48 height 14
click at [273, 36] on input "**********" at bounding box center [289, 48] width 131 height 30
click at [527, 169] on div at bounding box center [601, 160] width 738 height 41
click at [301, 55] on input "**********" at bounding box center [289, 48] width 131 height 30
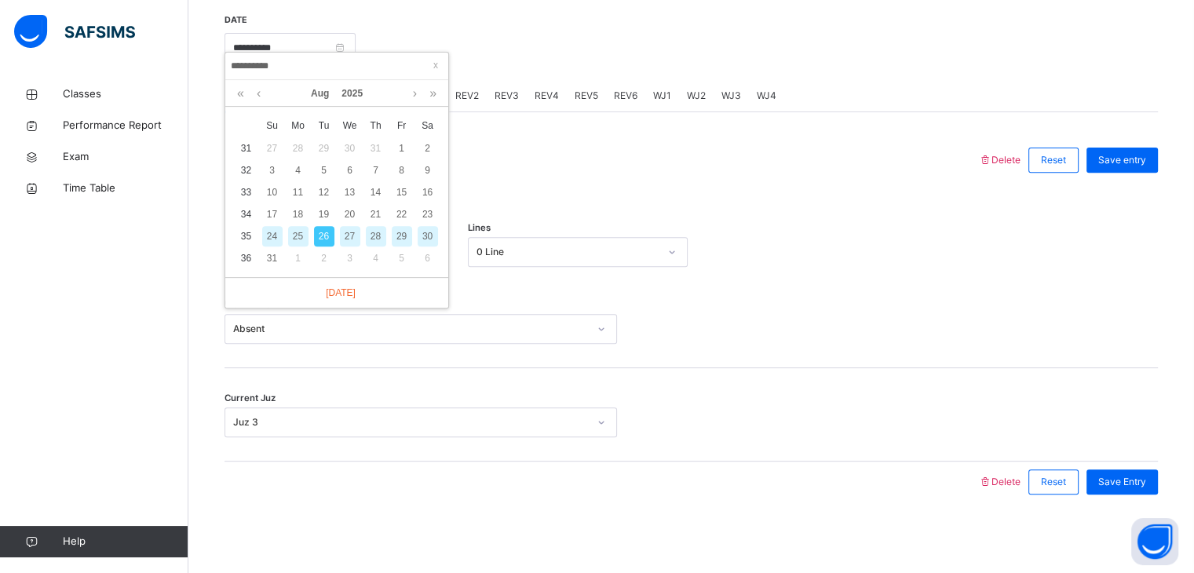
click at [348, 230] on div "27" at bounding box center [350, 236] width 20 height 20
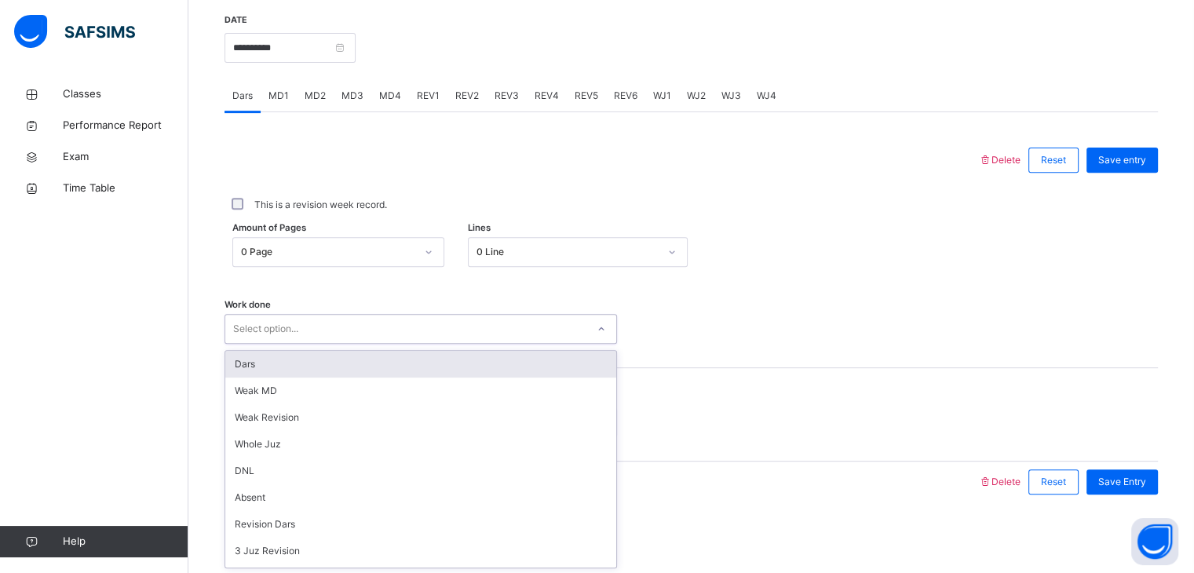
click at [412, 323] on div "Select option..." at bounding box center [405, 329] width 361 height 24
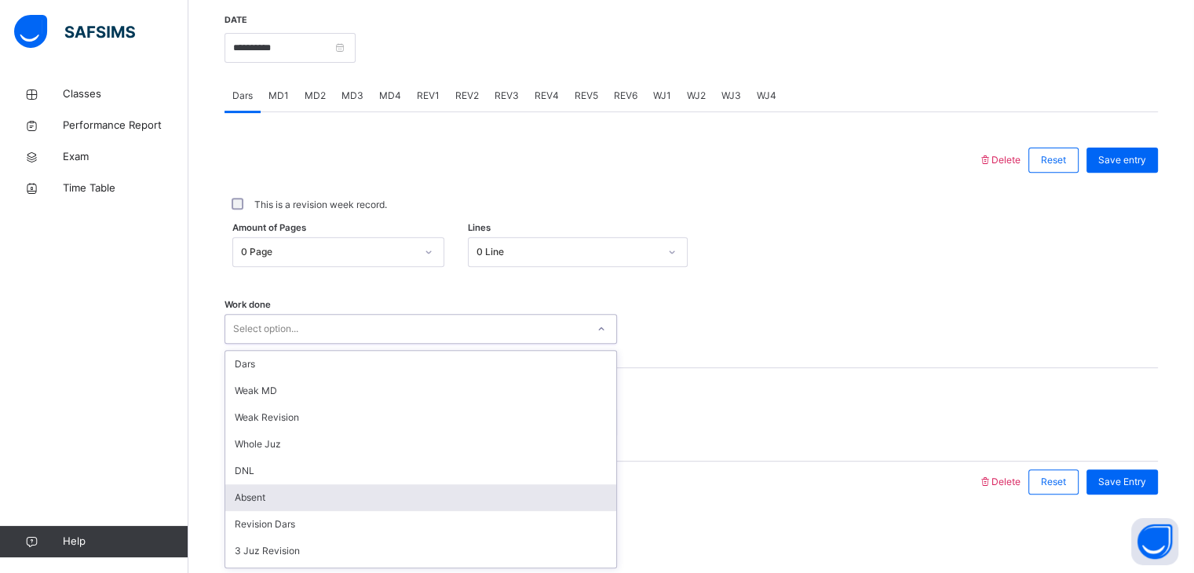
click at [374, 498] on div "Absent" at bounding box center [420, 497] width 391 height 27
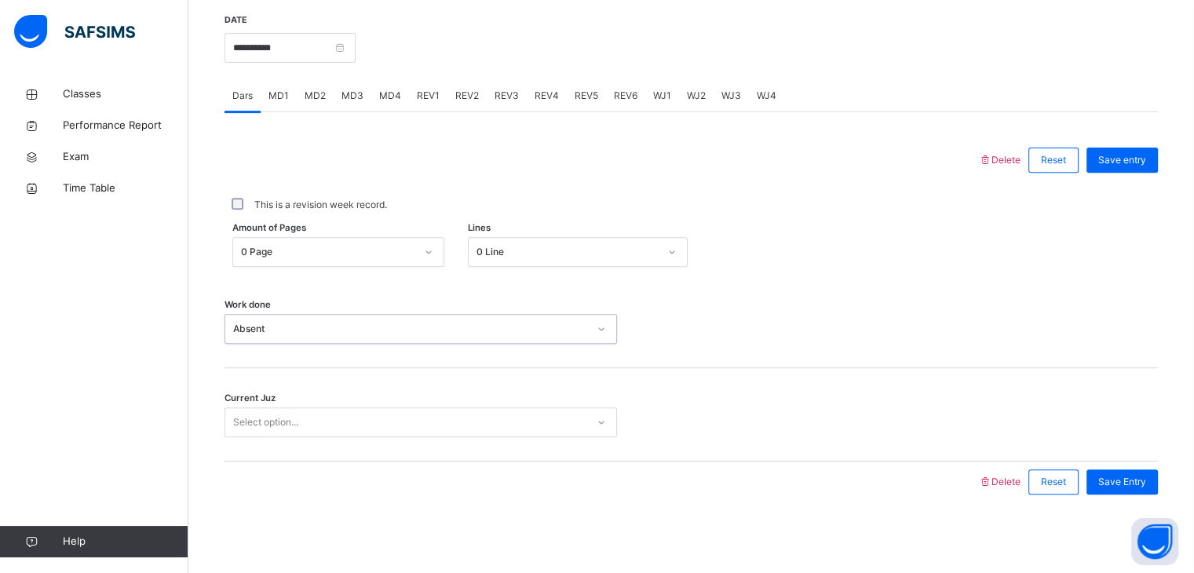
click at [312, 412] on div "Select option..." at bounding box center [405, 422] width 361 height 24
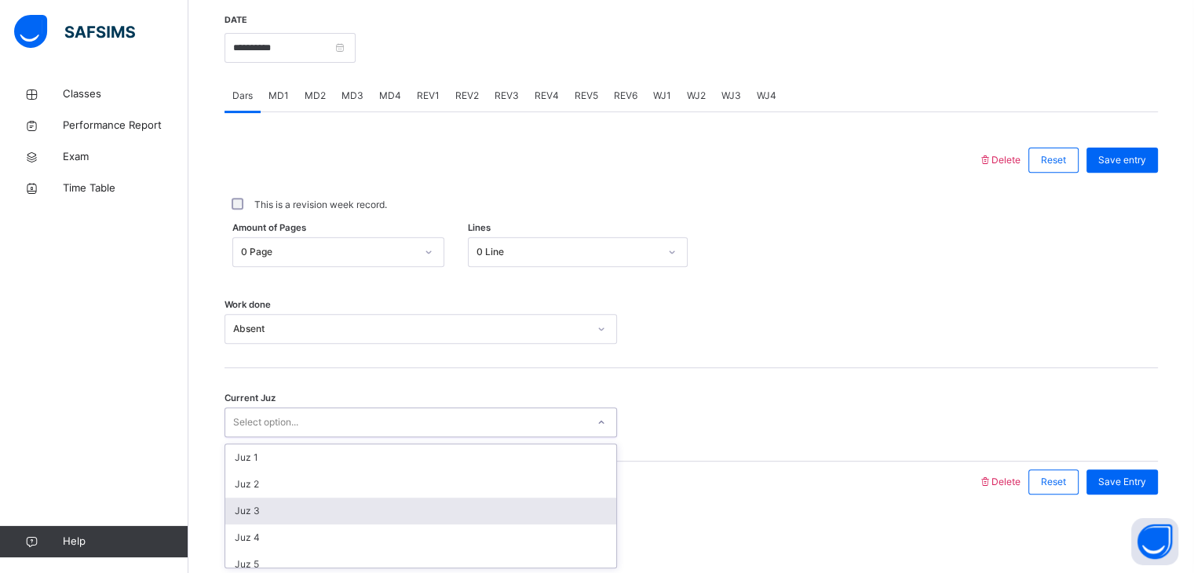
drag, startPoint x: 318, startPoint y: 515, endPoint x: 534, endPoint y: 497, distance: 216.6
click at [534, 498] on div "Juz 3" at bounding box center [420, 511] width 391 height 27
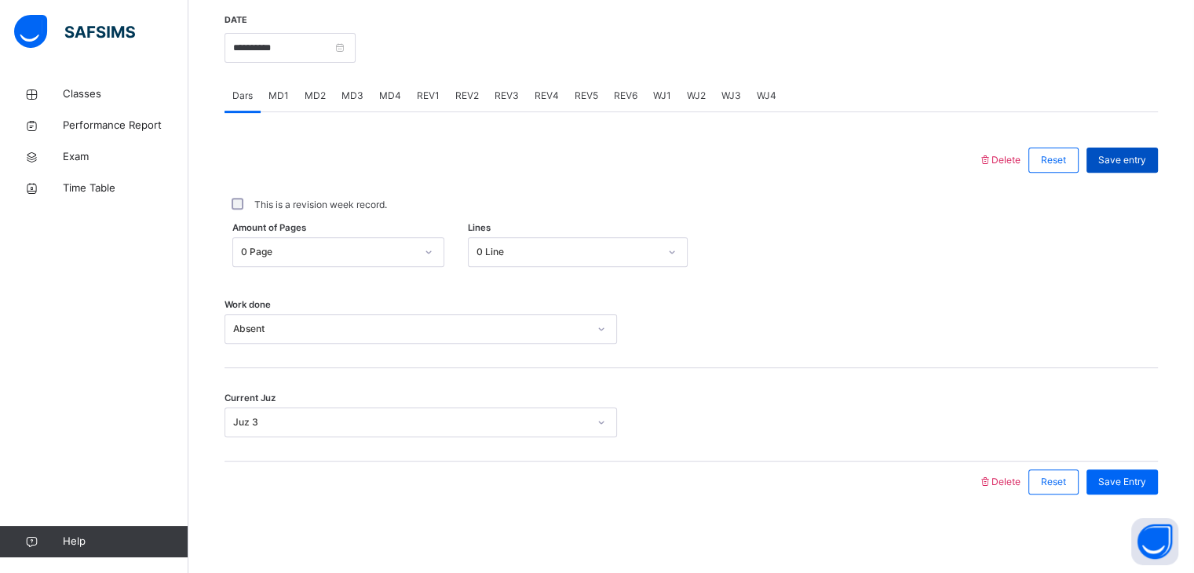
click at [1137, 151] on div "Save entry" at bounding box center [1121, 160] width 71 height 25
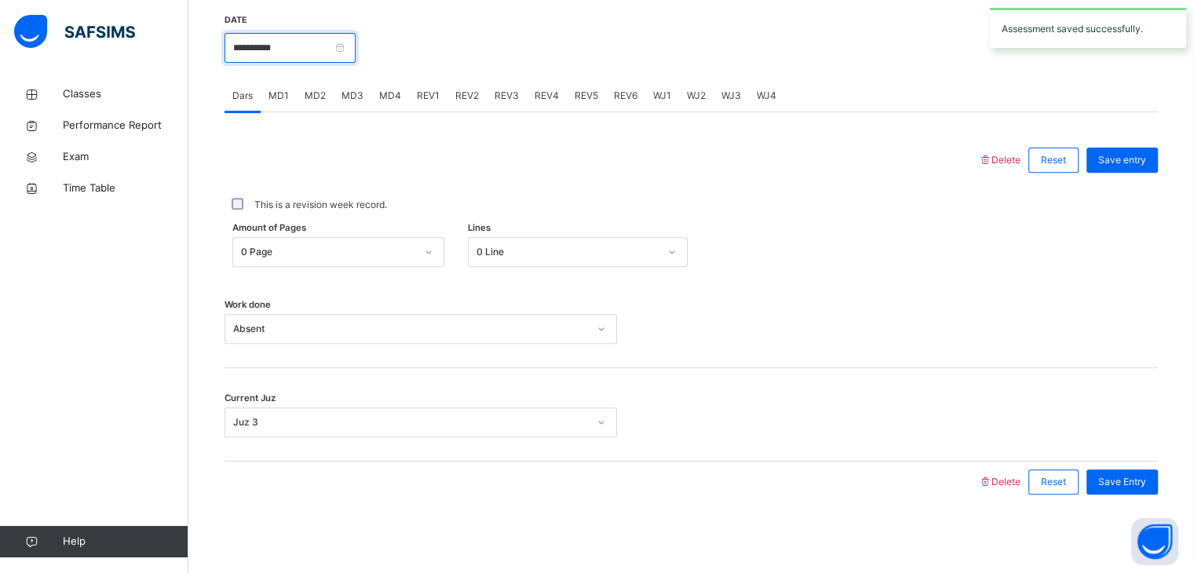
click at [310, 51] on input "**********" at bounding box center [289, 48] width 131 height 30
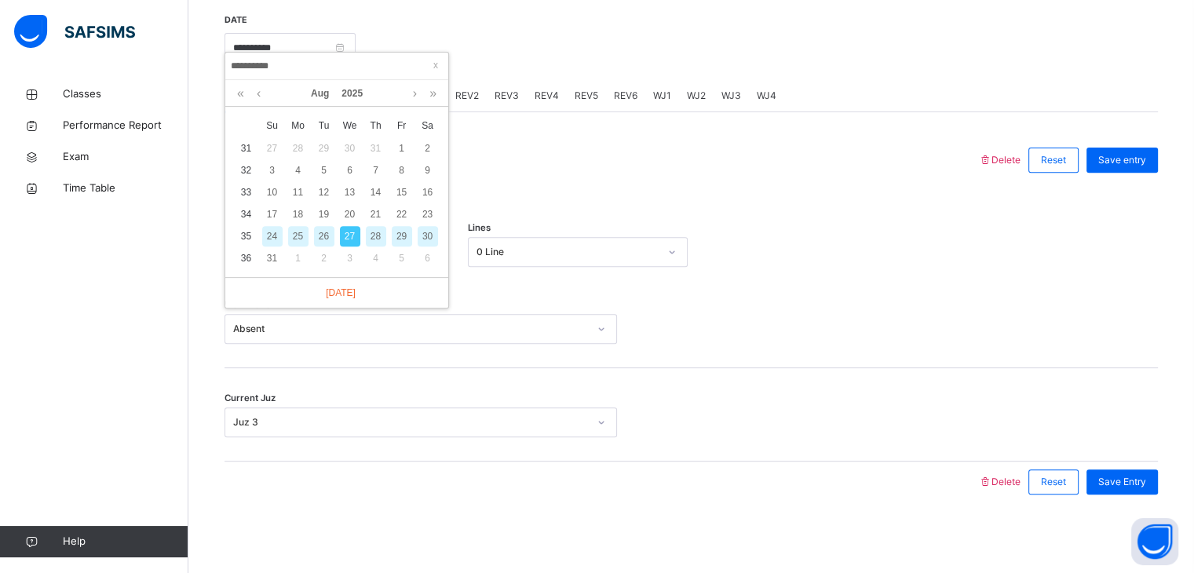
click at [374, 226] on div "28" at bounding box center [376, 236] width 20 height 20
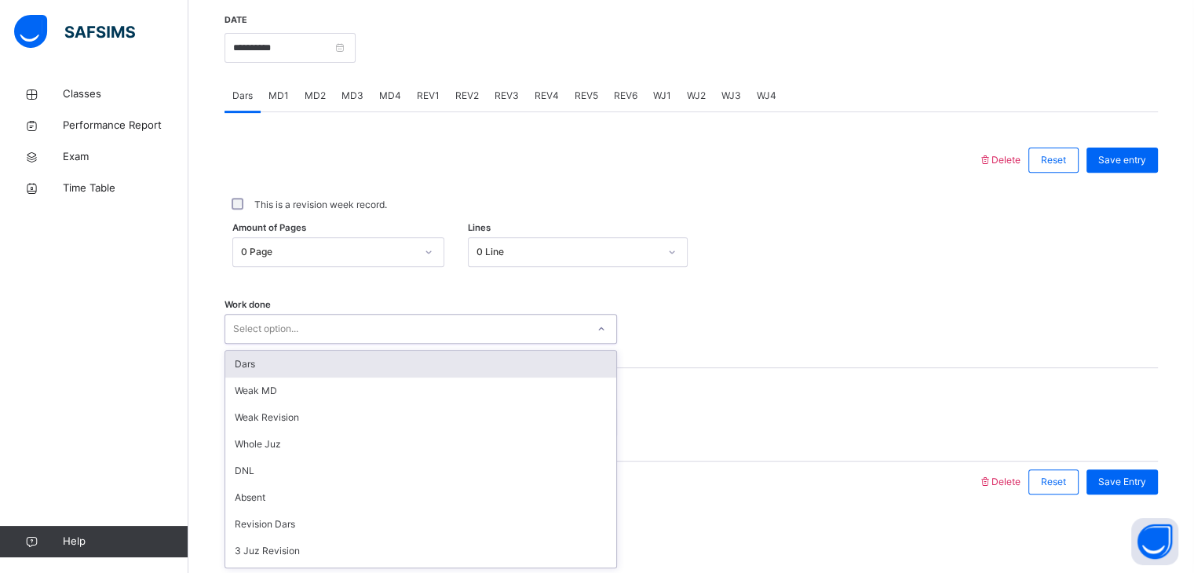
click at [324, 321] on div "Select option..." at bounding box center [405, 329] width 361 height 24
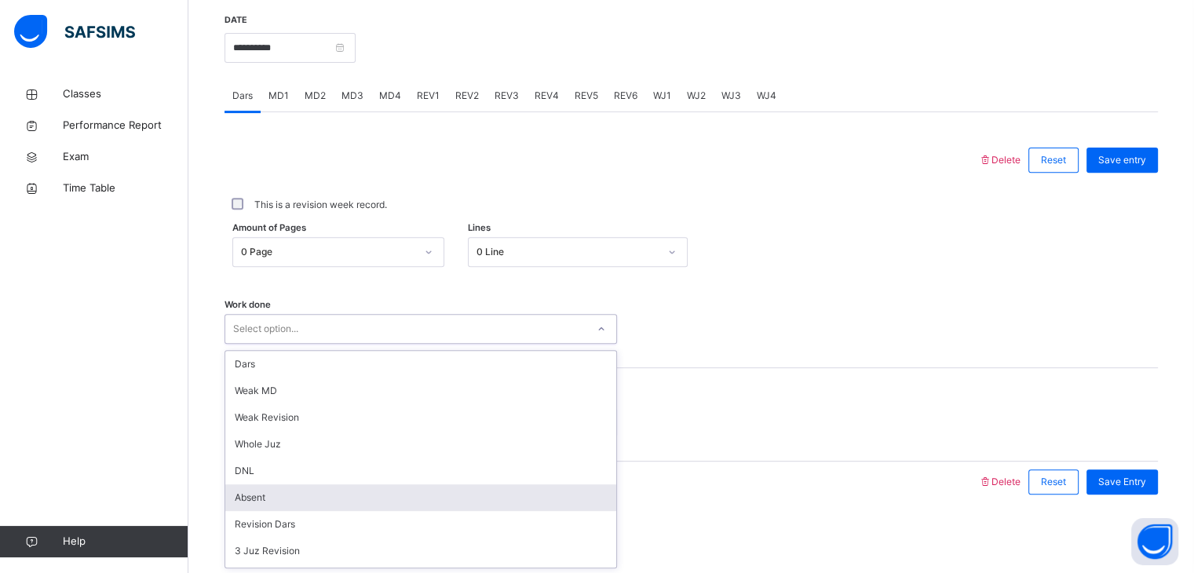
click at [294, 501] on div "Absent" at bounding box center [420, 497] width 391 height 27
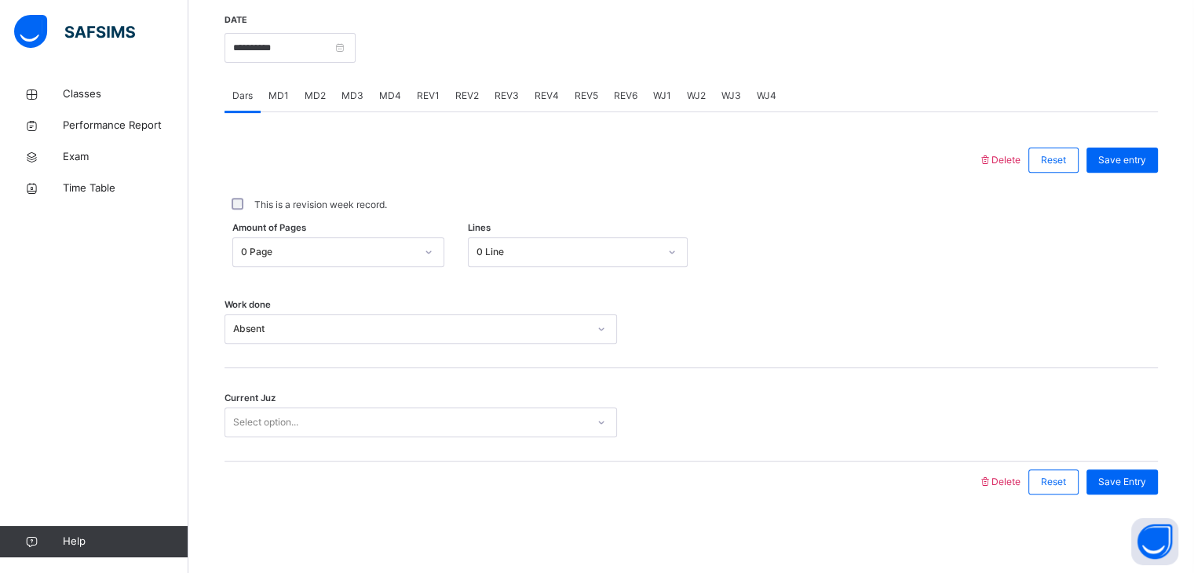
click at [433, 302] on div "Work done Absent" at bounding box center [690, 321] width 933 height 93
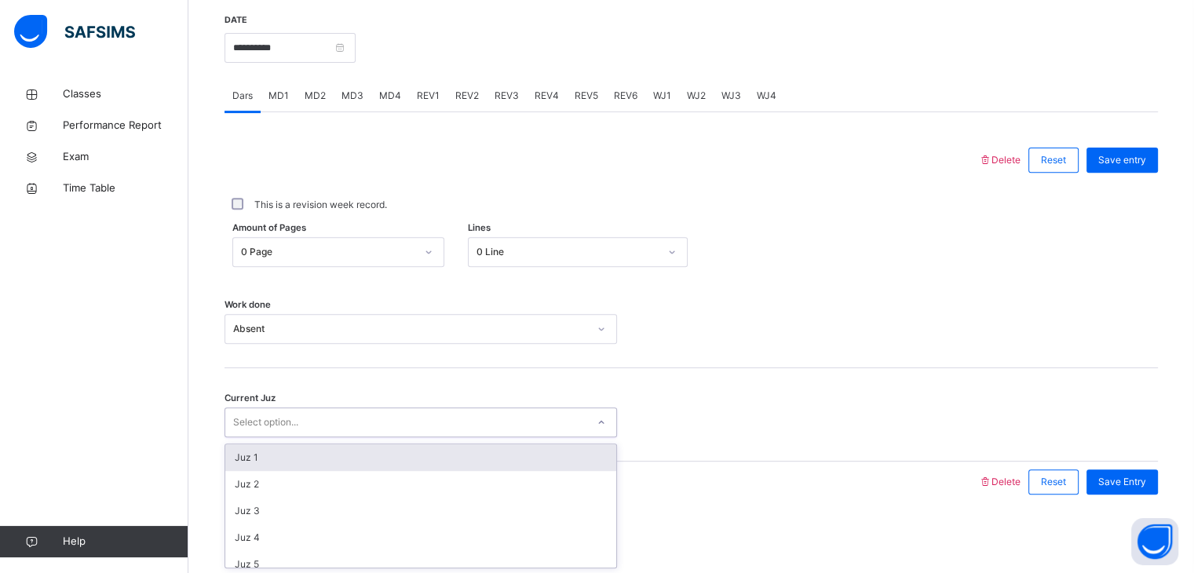
click at [469, 428] on div "Select option..." at bounding box center [405, 422] width 361 height 24
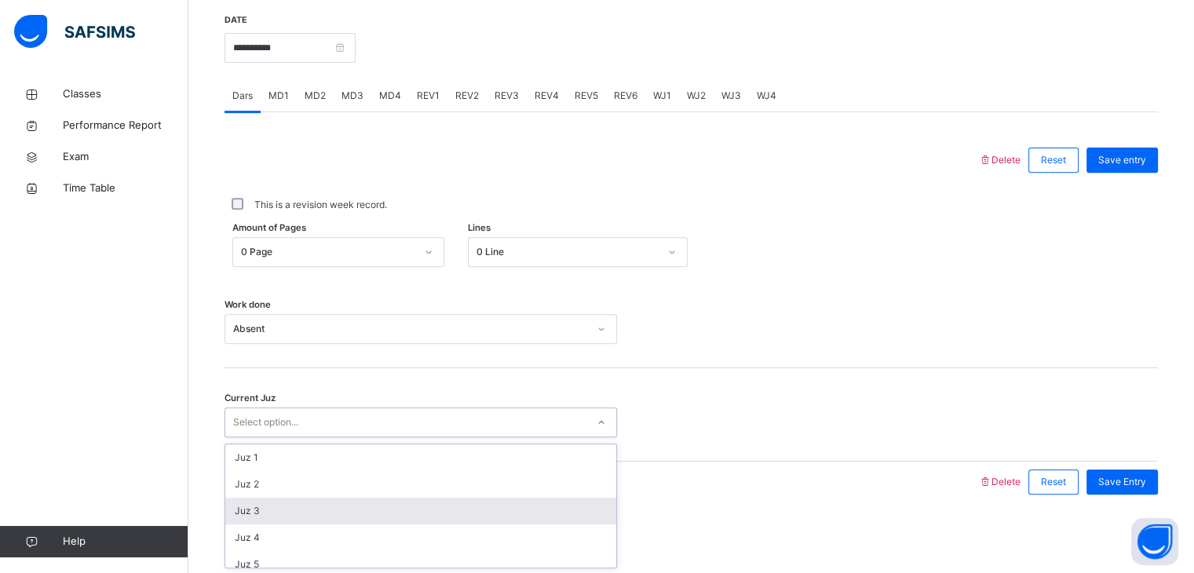
click at [331, 503] on div "Juz 3" at bounding box center [420, 511] width 391 height 27
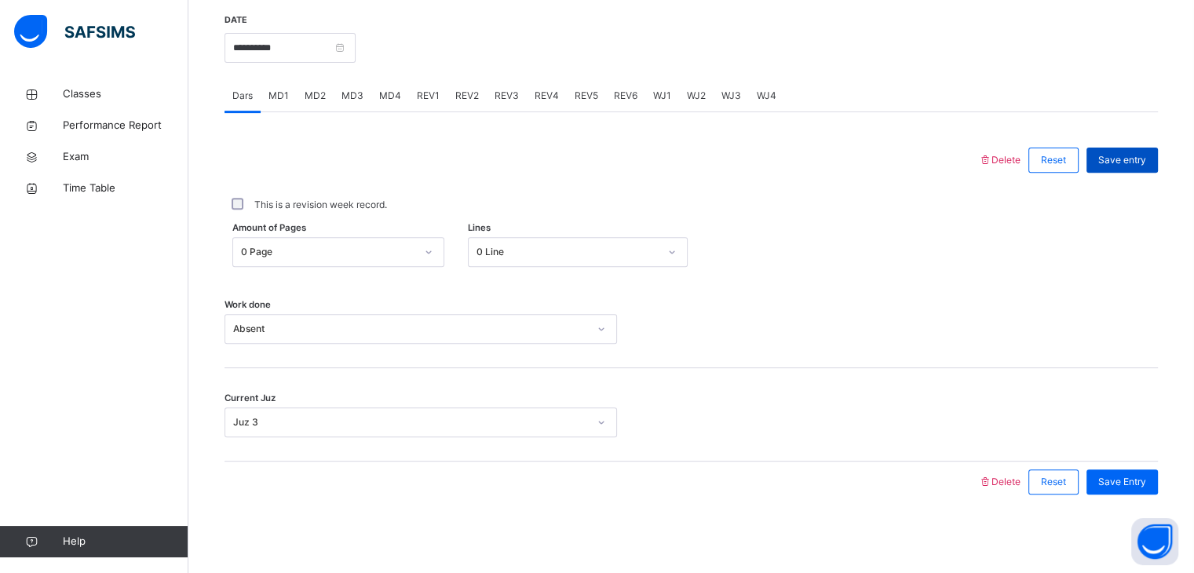
click at [1146, 160] on span "Save entry" at bounding box center [1122, 160] width 48 height 14
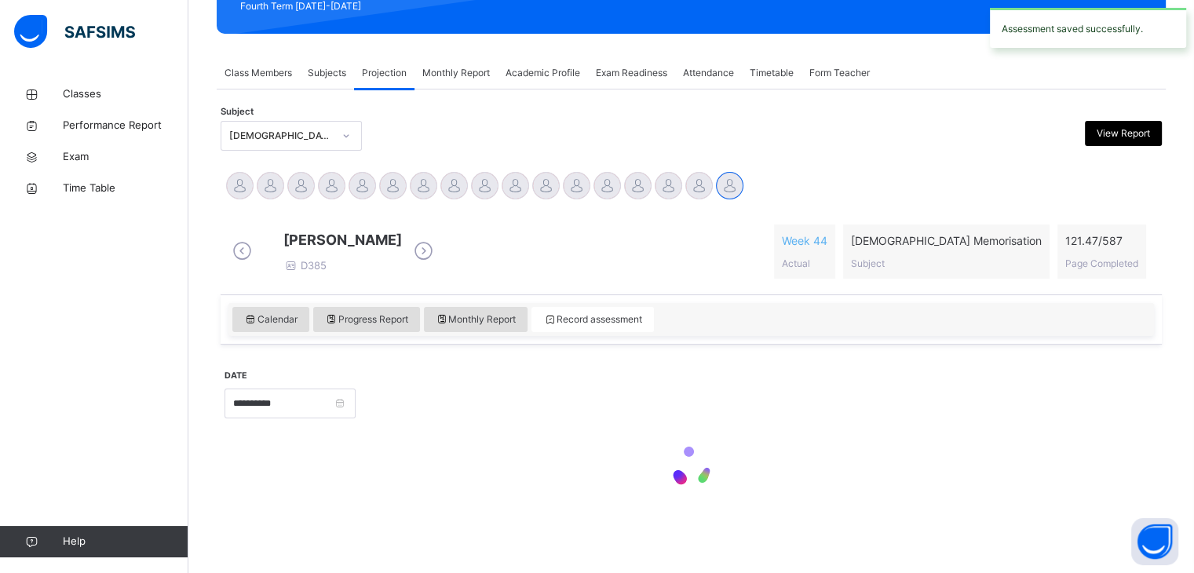
scroll to position [250, 0]
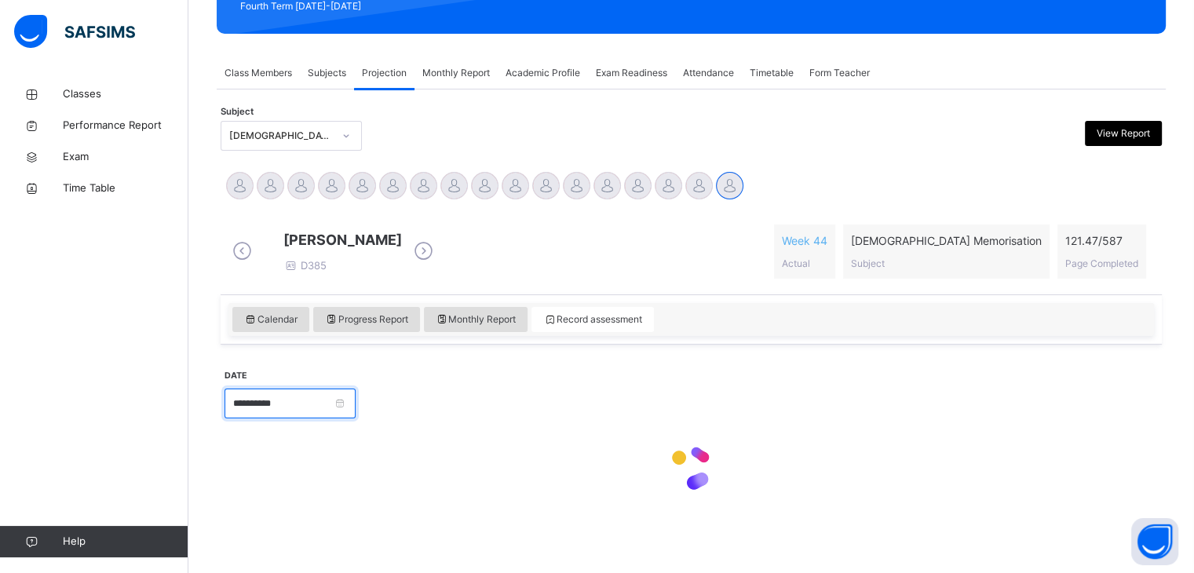
click at [267, 405] on input "**********" at bounding box center [289, 403] width 131 height 30
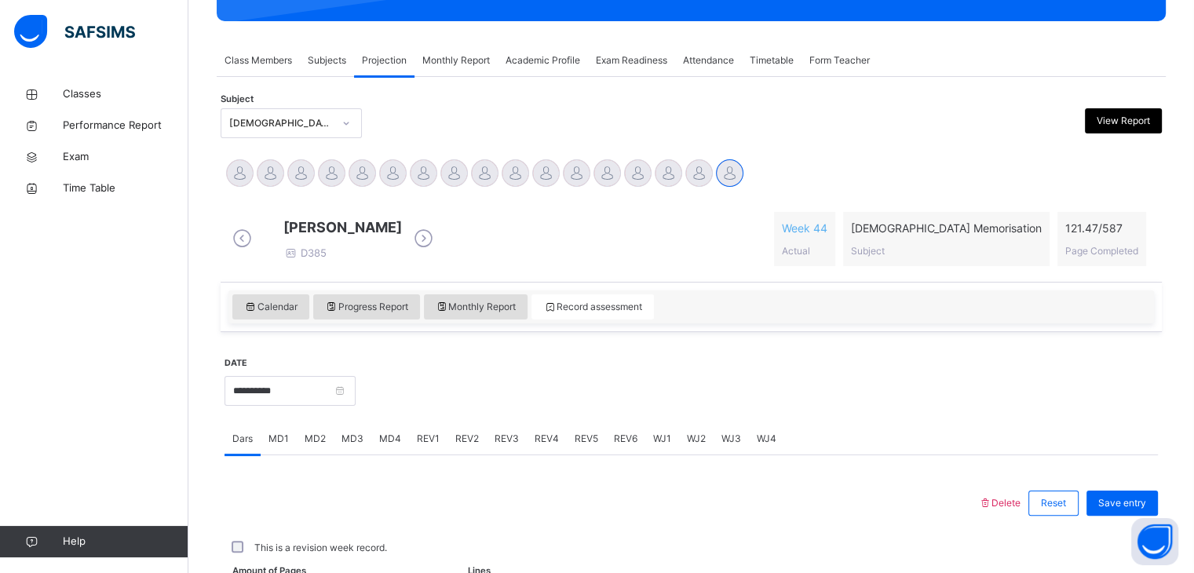
click at [606, 522] on div at bounding box center [601, 503] width 738 height 41
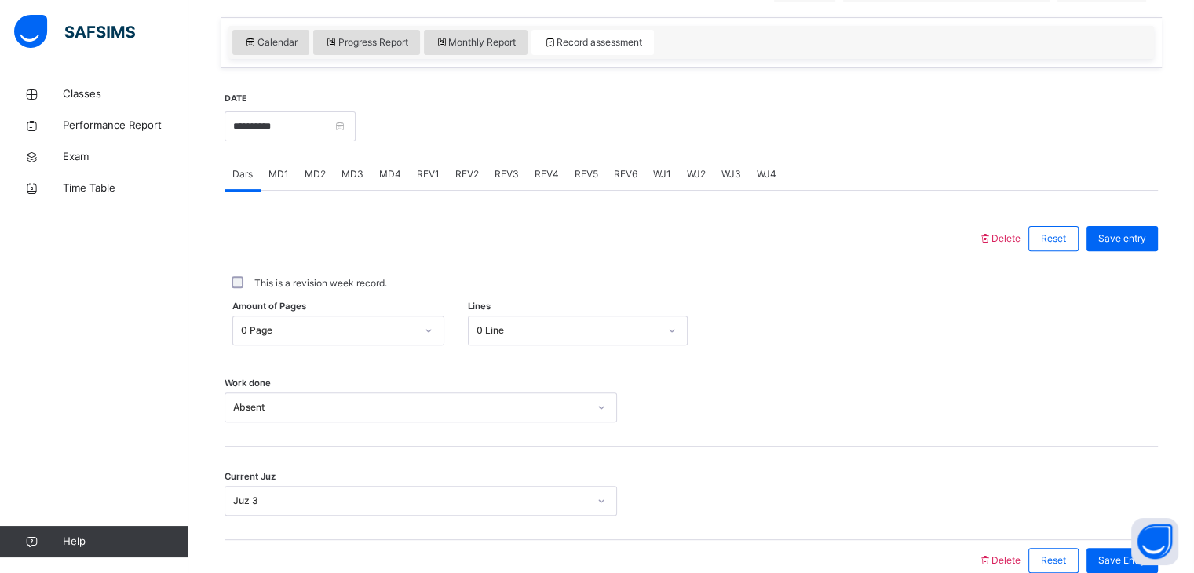
scroll to position [530, 0]
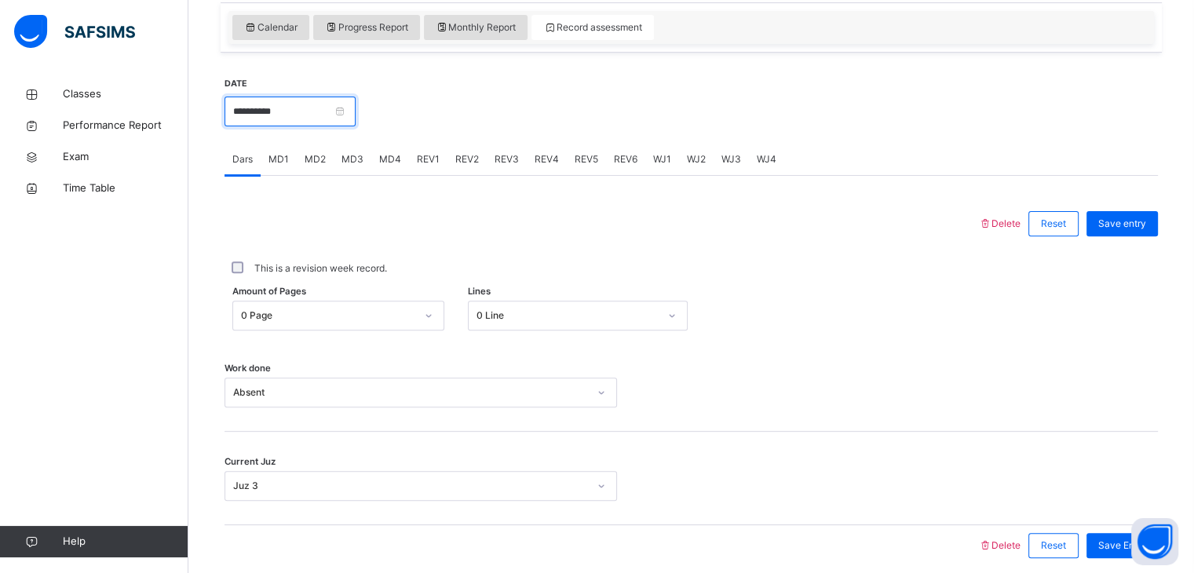
click at [301, 111] on input "**********" at bounding box center [289, 112] width 131 height 30
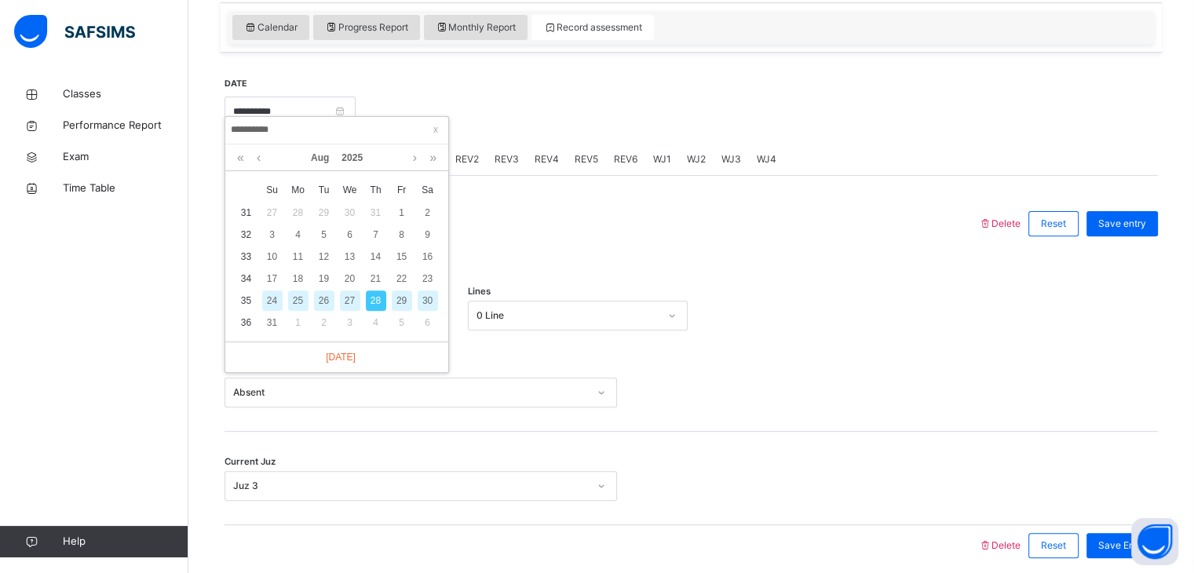
click at [399, 296] on div "29" at bounding box center [402, 300] width 20 height 20
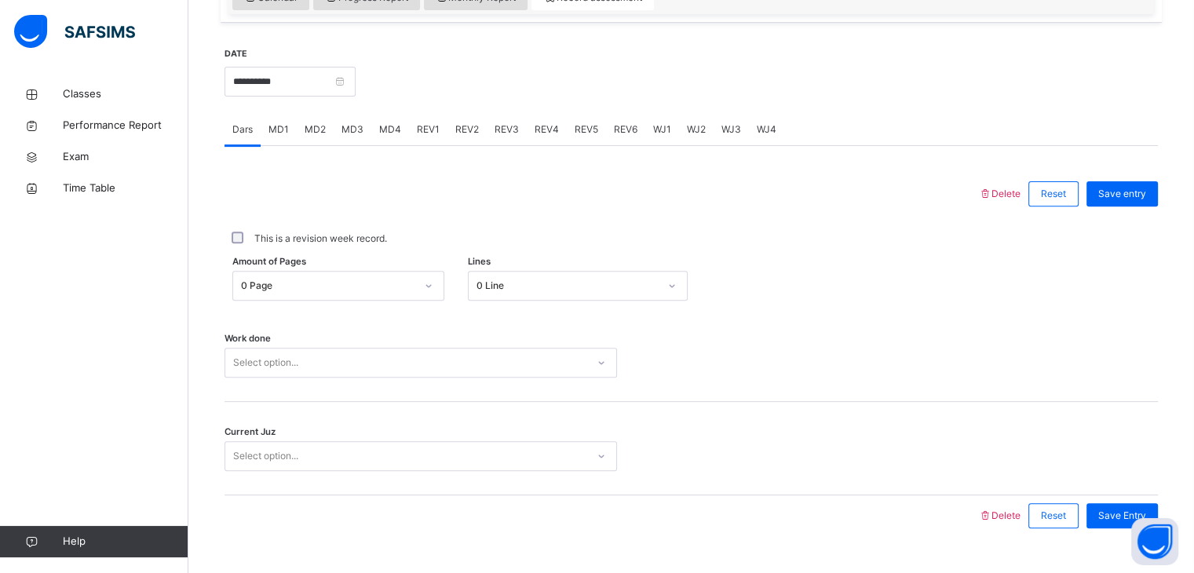
scroll to position [564, 0]
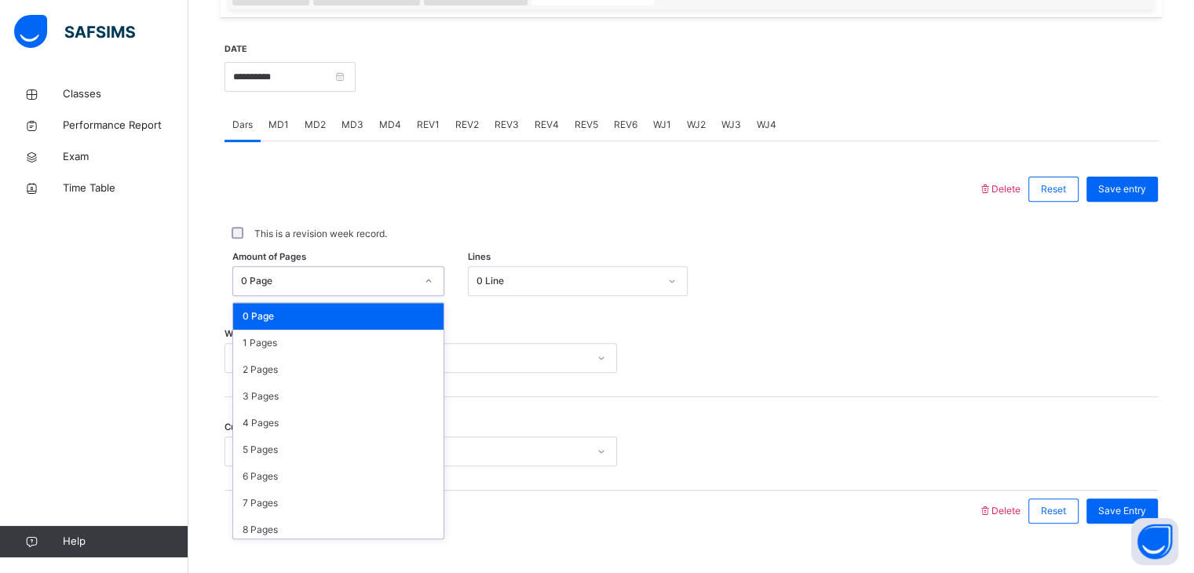
click at [372, 288] on div "0 Page" at bounding box center [328, 281] width 174 height 14
click at [632, 370] on div at bounding box center [691, 358] width 133 height 30
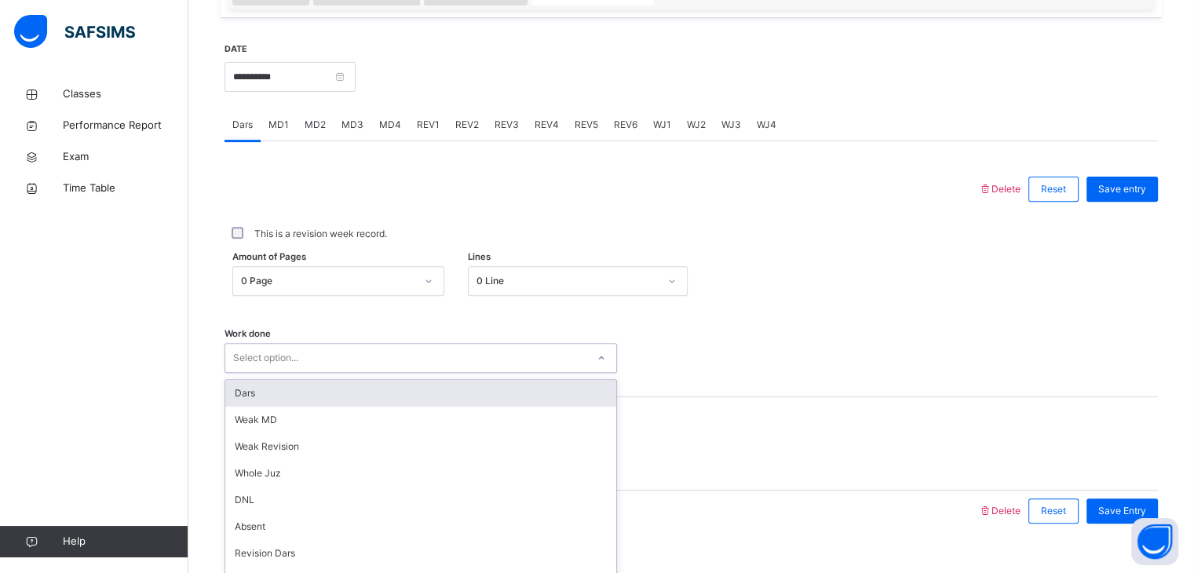
scroll to position [606, 0]
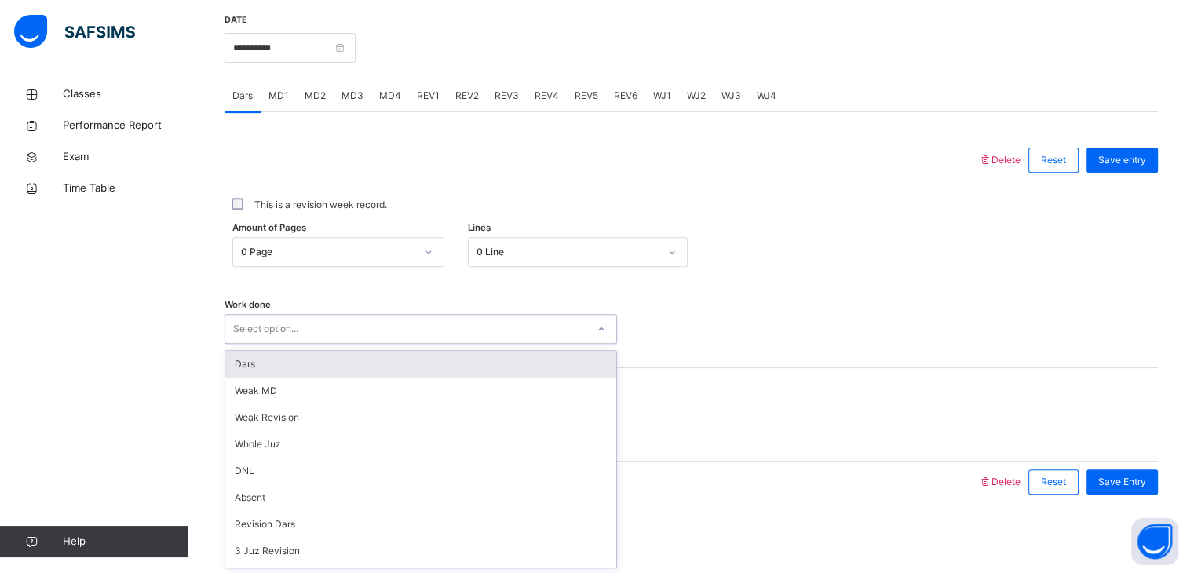
click at [534, 344] on div "option Dars focused, 1 of 16. 16 results available. Use Up and Down to choose o…" at bounding box center [420, 329] width 392 height 30
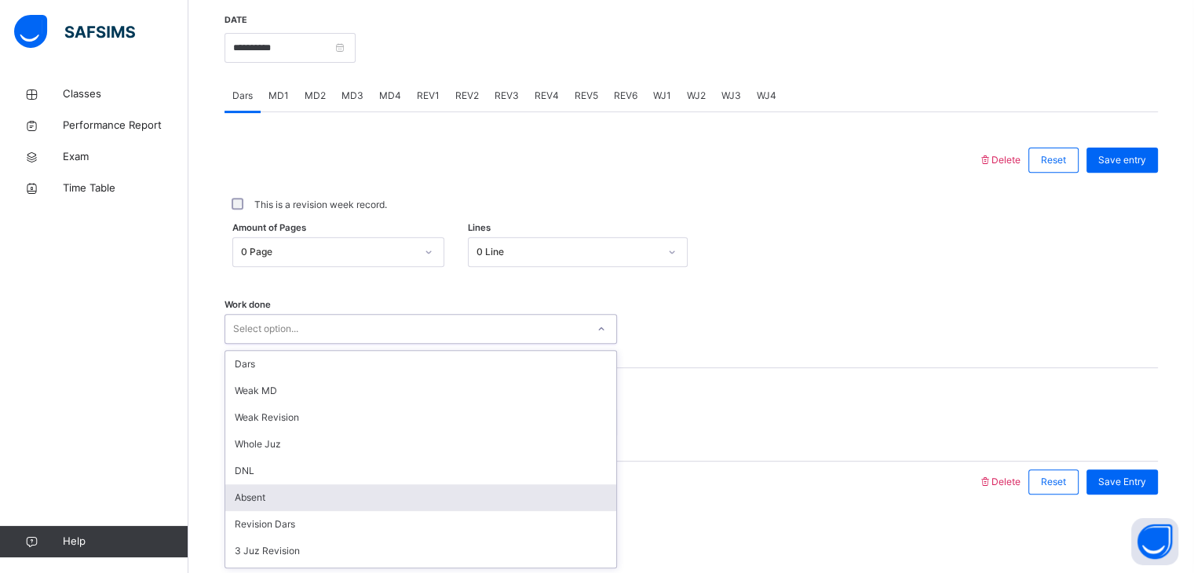
click at [395, 496] on div "Absent" at bounding box center [420, 497] width 391 height 27
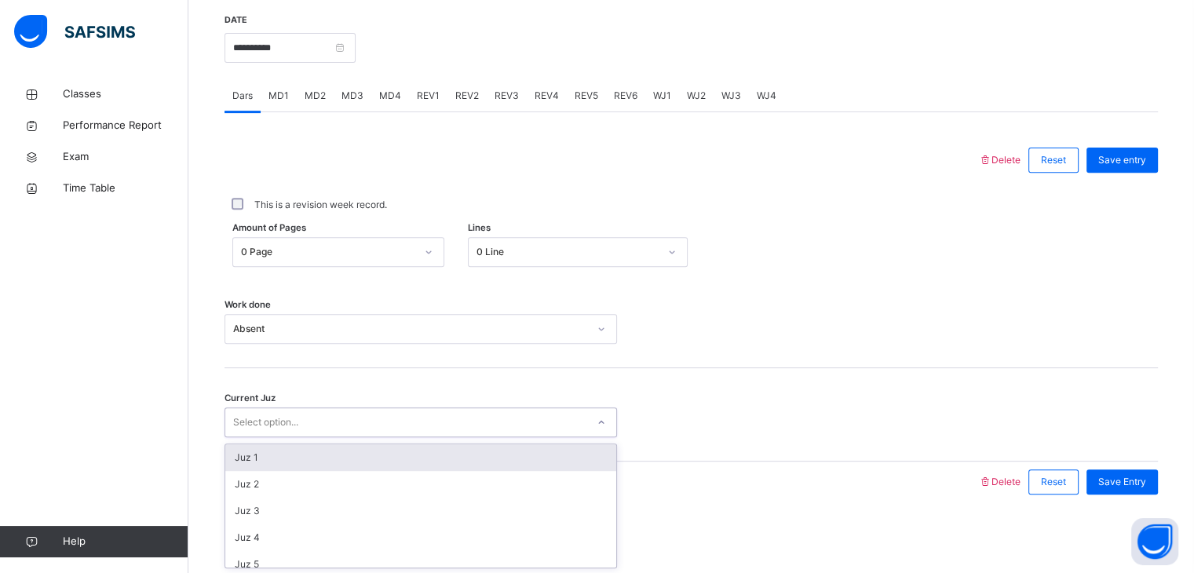
click at [372, 410] on div "Select option..." at bounding box center [405, 422] width 361 height 24
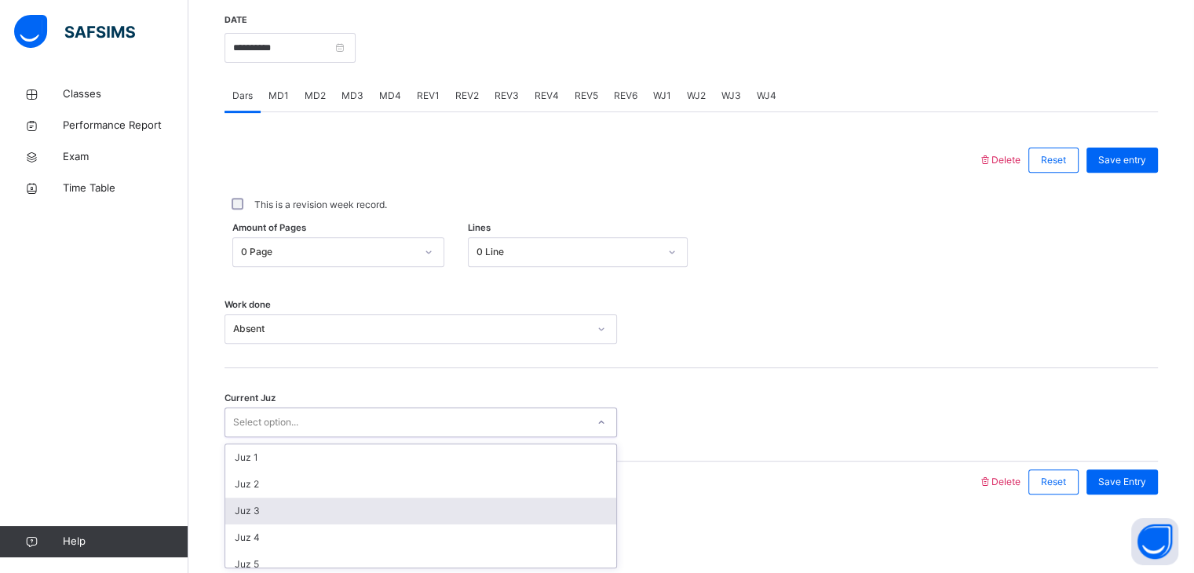
click at [361, 507] on div "Juz 3" at bounding box center [420, 511] width 391 height 27
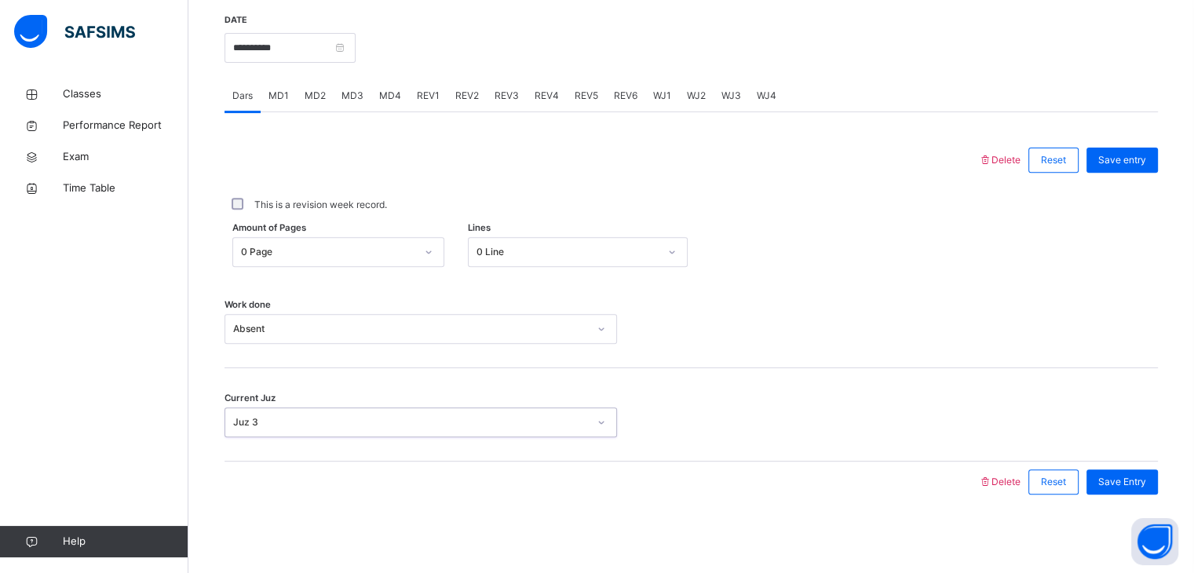
click at [1131, 173] on div "Save entry" at bounding box center [1117, 160] width 79 height 41
click at [1132, 148] on div "Save entry" at bounding box center [1121, 160] width 71 height 25
click at [309, 54] on input "**********" at bounding box center [289, 48] width 131 height 30
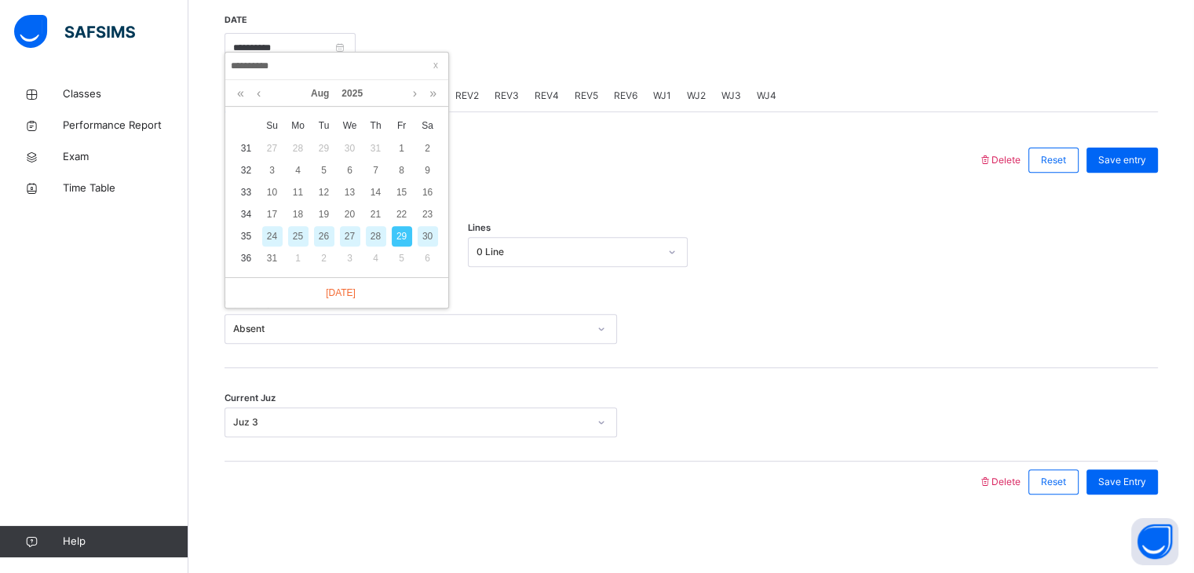
click at [426, 227] on div "30" at bounding box center [428, 236] width 20 height 20
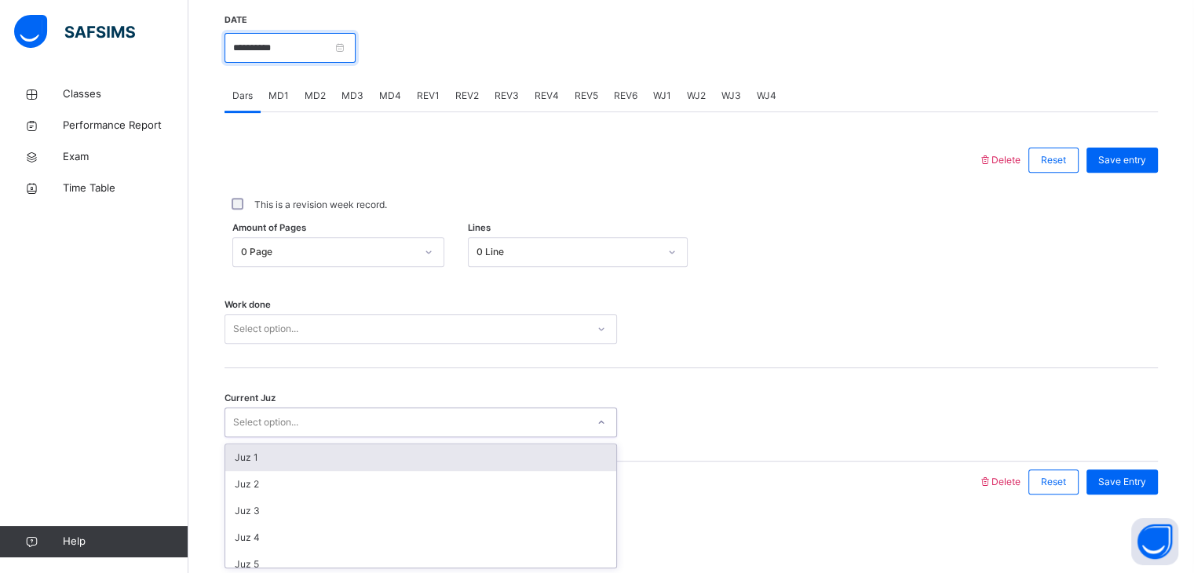
click at [322, 60] on input "**********" at bounding box center [289, 48] width 131 height 30
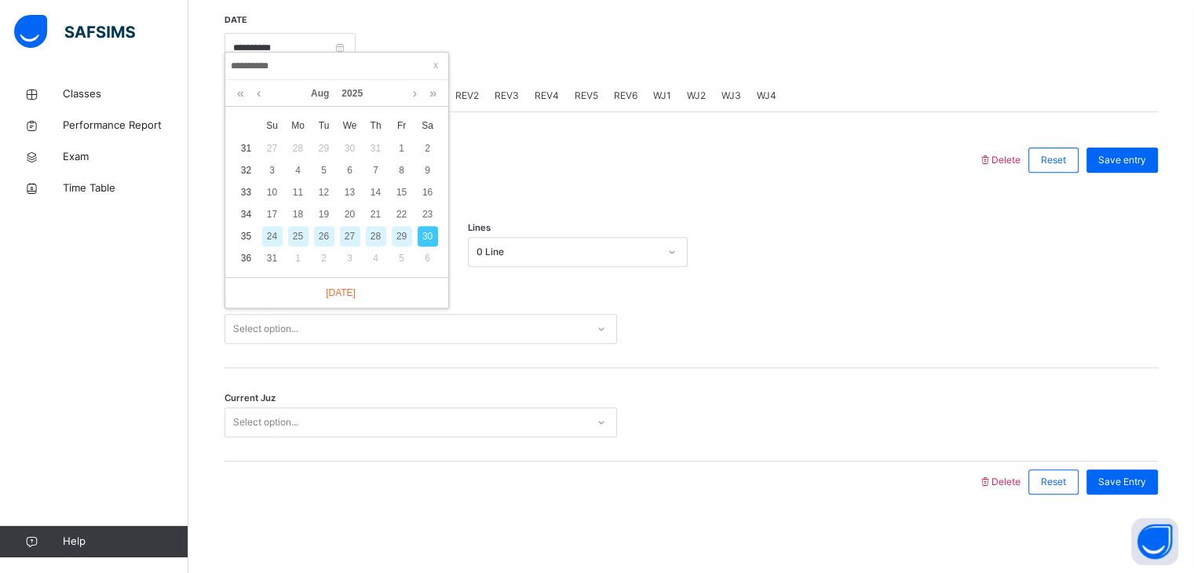
click at [402, 229] on div "29" at bounding box center [402, 236] width 20 height 20
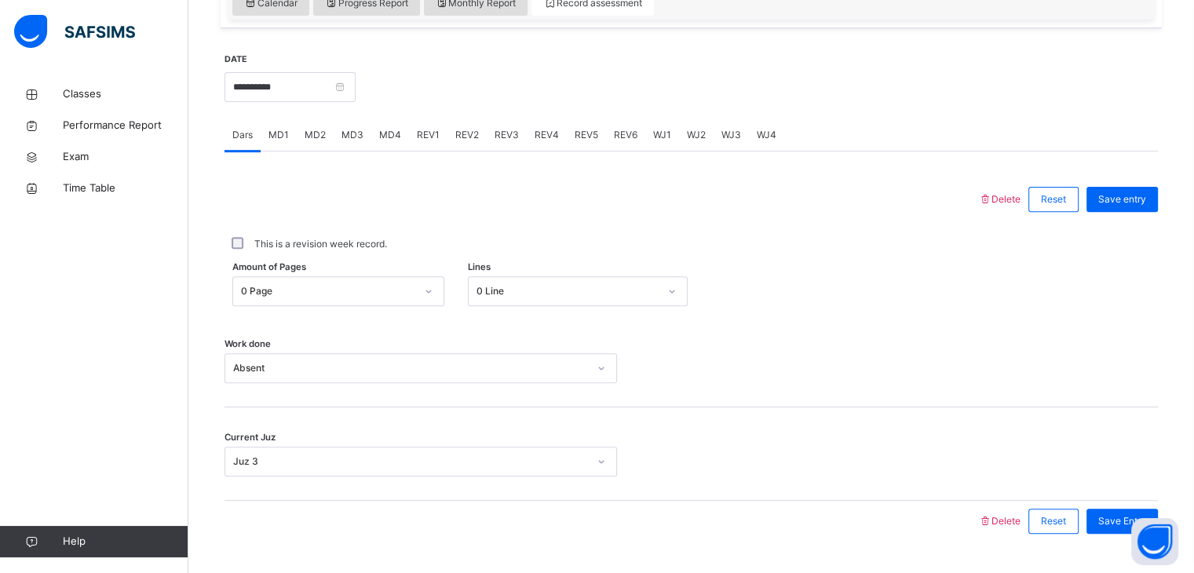
scroll to position [553, 0]
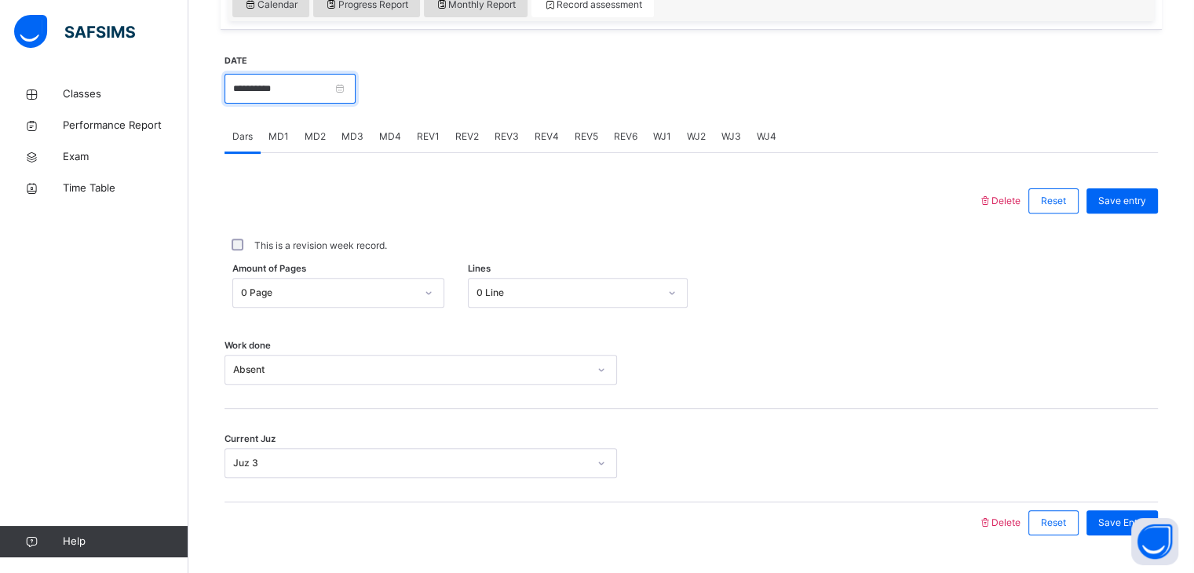
click at [314, 99] on input "**********" at bounding box center [289, 89] width 131 height 30
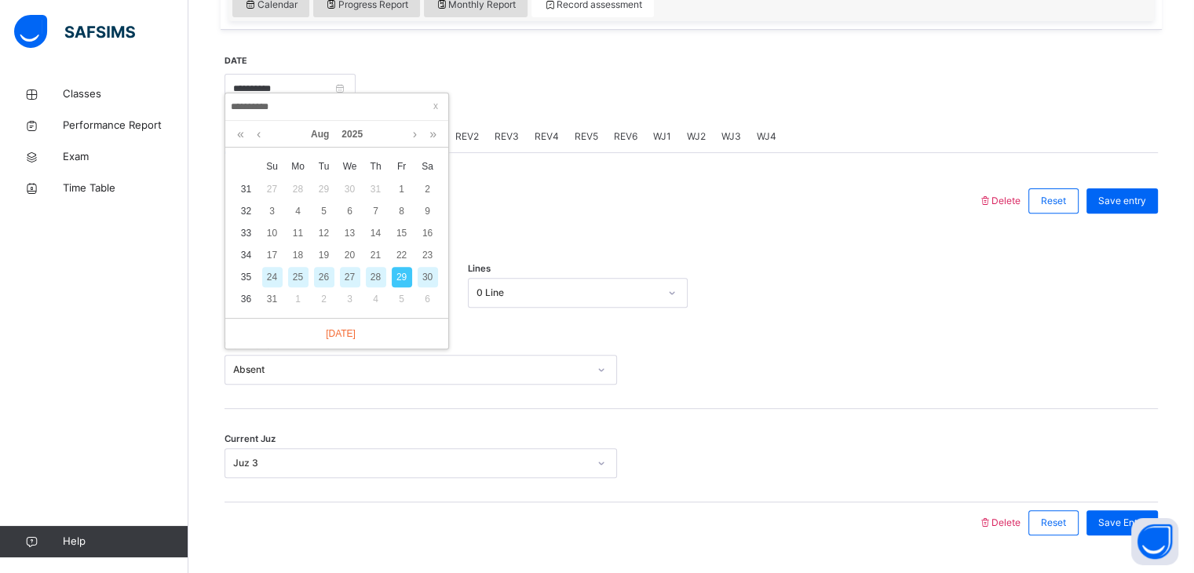
click at [429, 273] on div "30" at bounding box center [428, 277] width 20 height 20
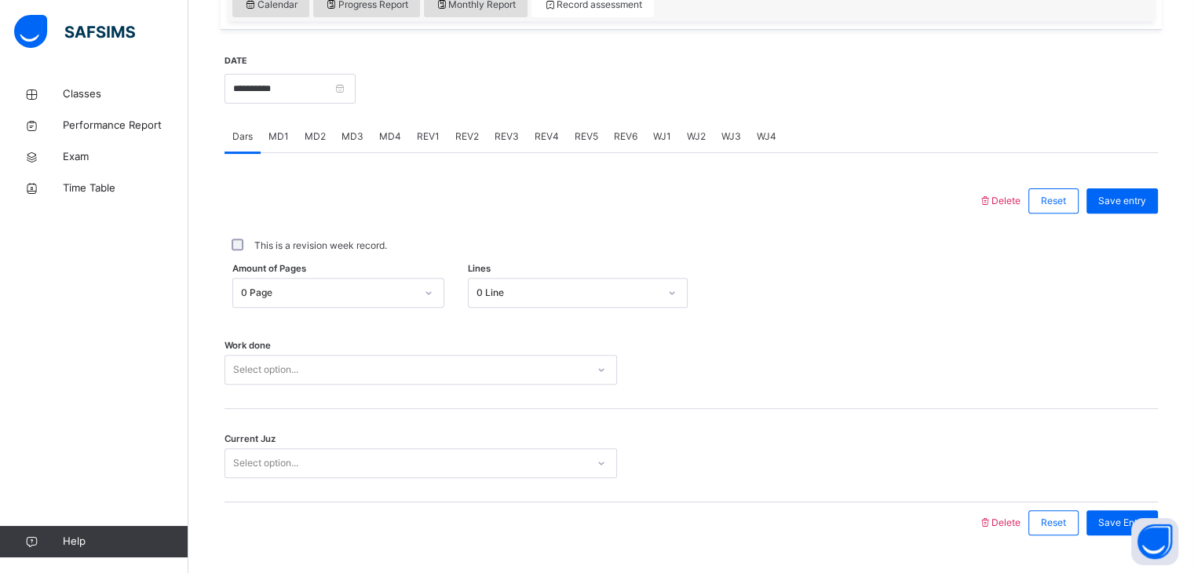
scroll to position [606, 0]
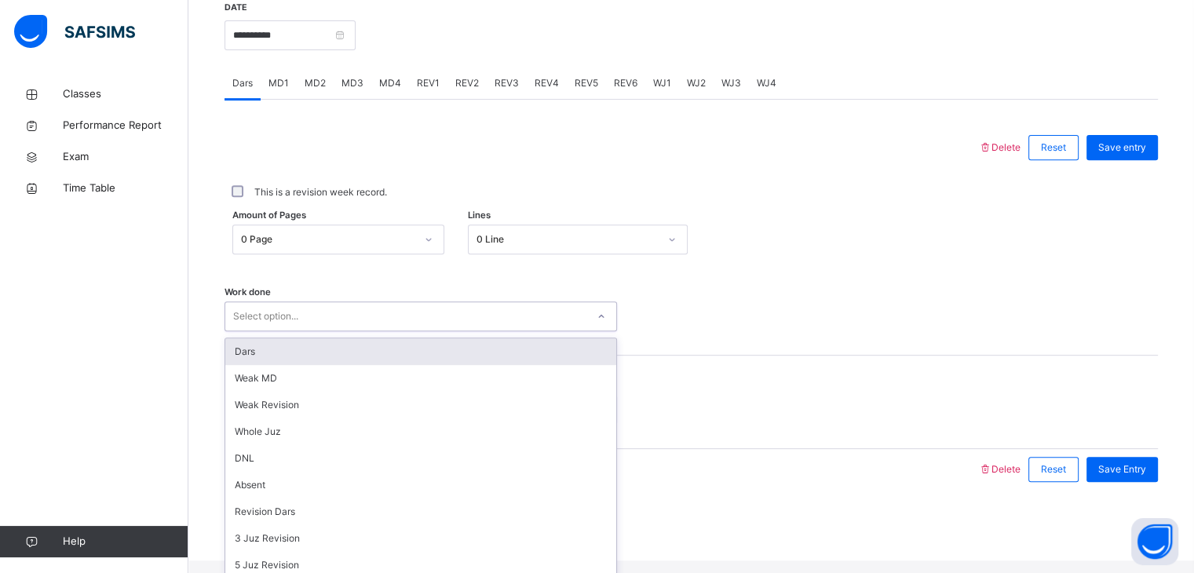
click at [311, 331] on div "option Dars focused, 1 of 16. 16 results available. Use Up and Down to choose o…" at bounding box center [420, 316] width 392 height 30
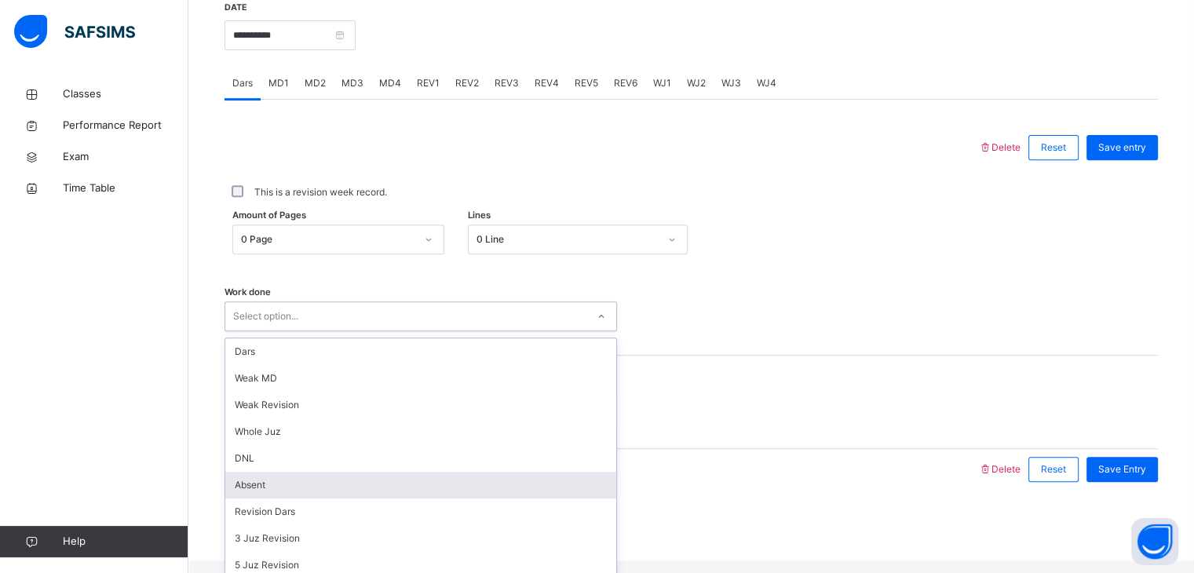
click at [335, 494] on div "Absent" at bounding box center [420, 485] width 391 height 27
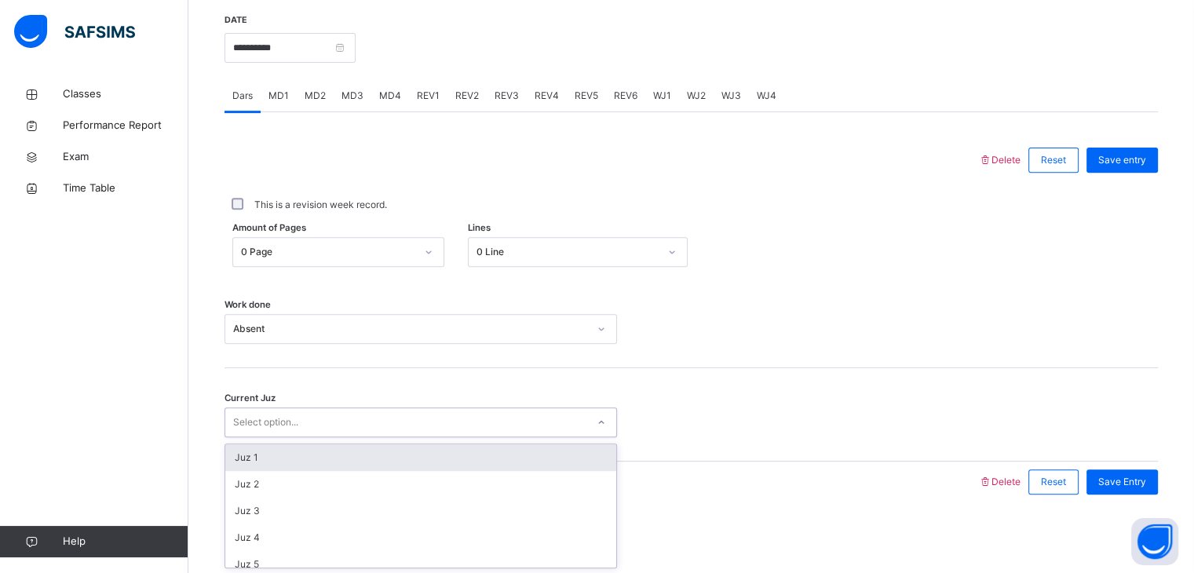
click at [359, 415] on div "Select option..." at bounding box center [405, 422] width 361 height 24
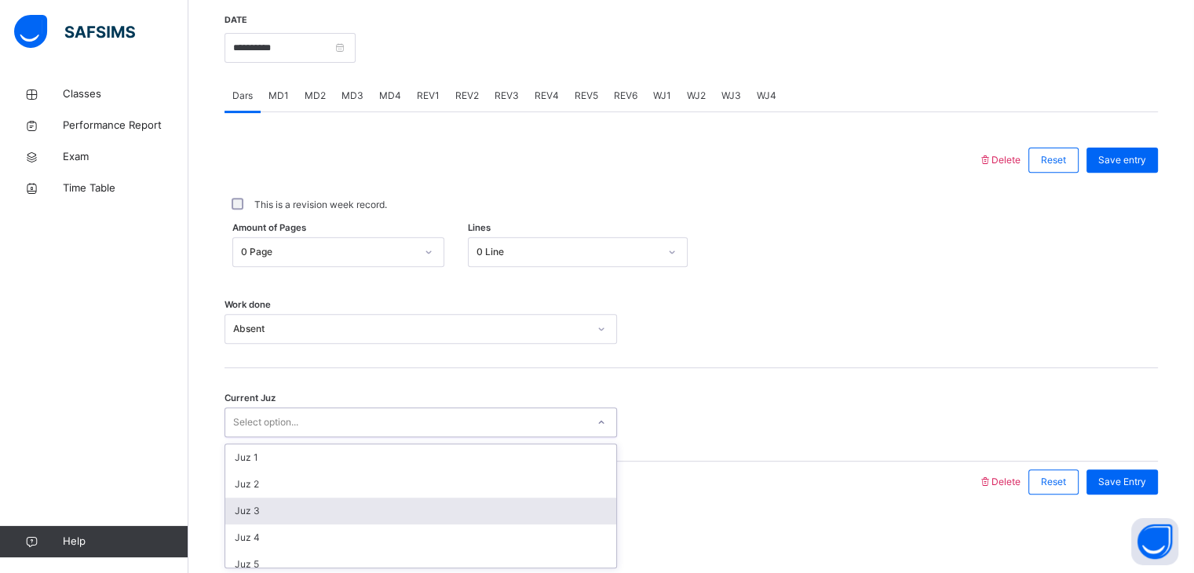
click at [345, 513] on div "Juz 3" at bounding box center [420, 511] width 391 height 27
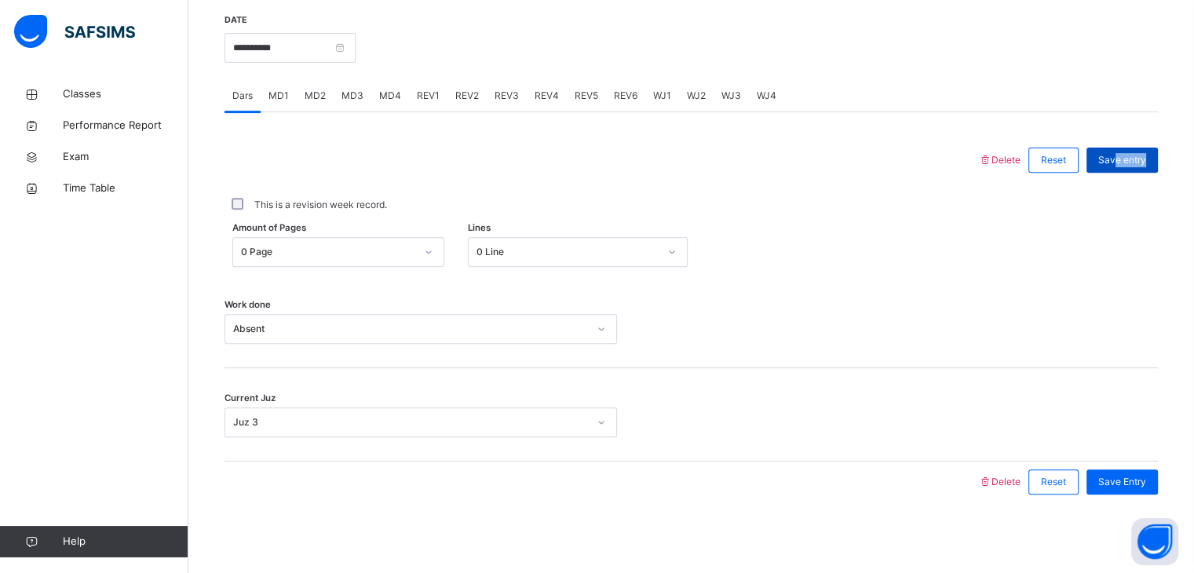
drag, startPoint x: 1129, startPoint y: 176, endPoint x: 1130, endPoint y: 159, distance: 17.3
click at [1130, 159] on div "Save entry" at bounding box center [1117, 160] width 79 height 41
click at [1130, 159] on span "Save entry" at bounding box center [1122, 160] width 48 height 14
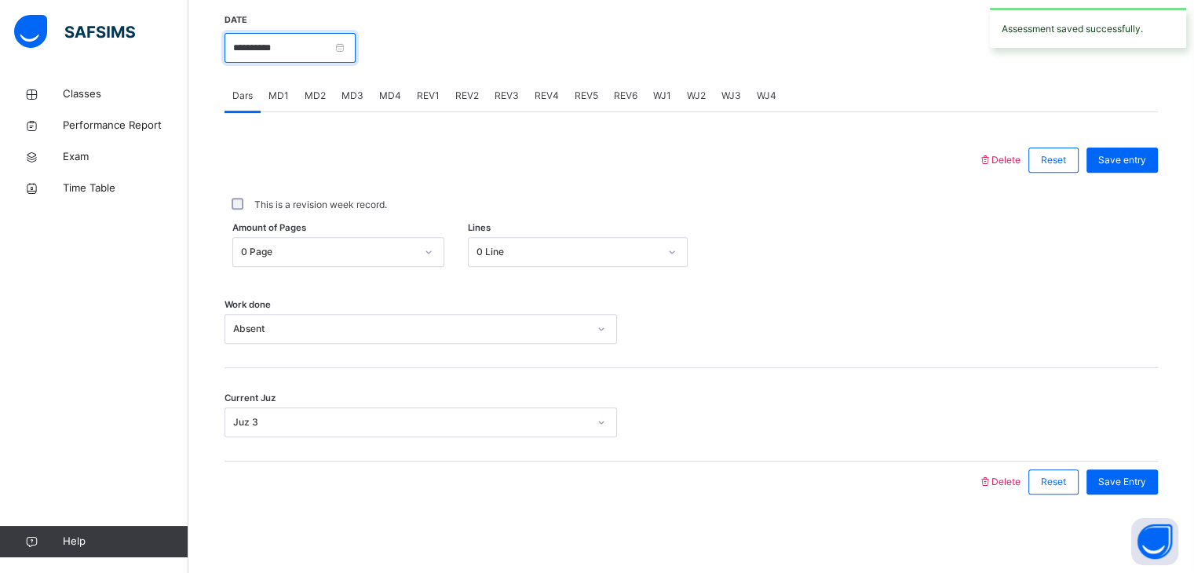
click at [349, 38] on input "**********" at bounding box center [289, 48] width 131 height 30
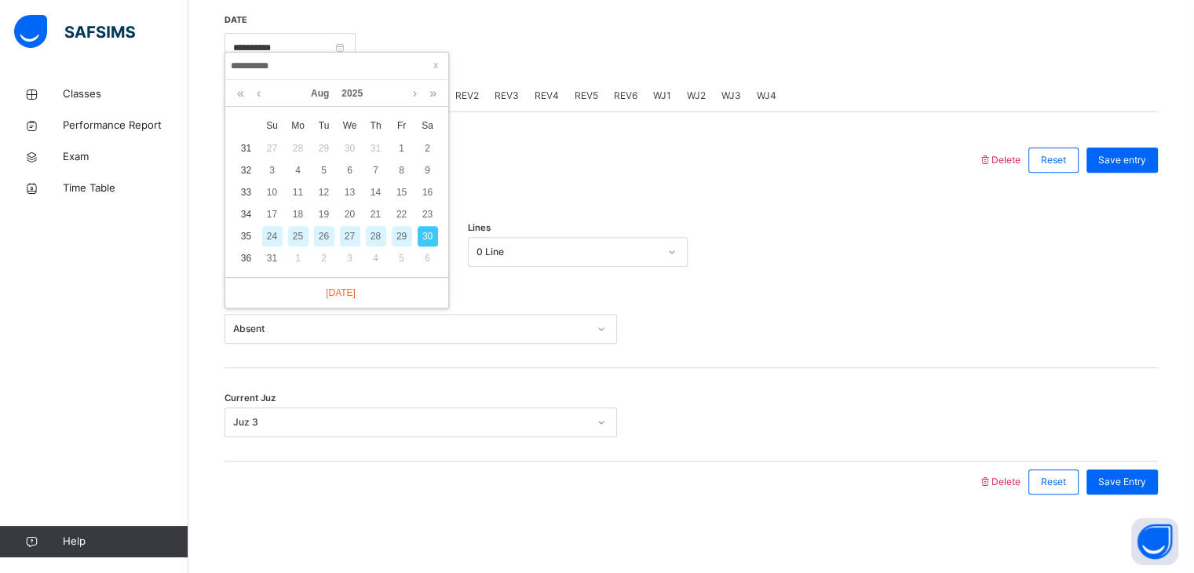
click at [242, 247] on td "36" at bounding box center [246, 258] width 26 height 22
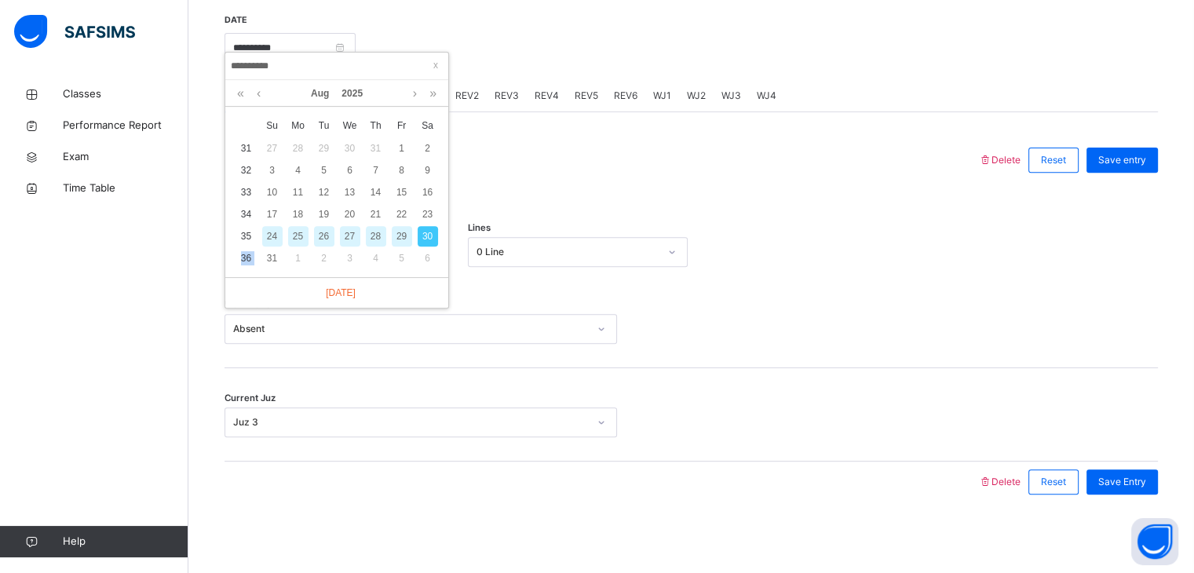
click at [249, 252] on td "36" at bounding box center [246, 258] width 26 height 22
click at [267, 250] on div "31" at bounding box center [272, 258] width 20 height 20
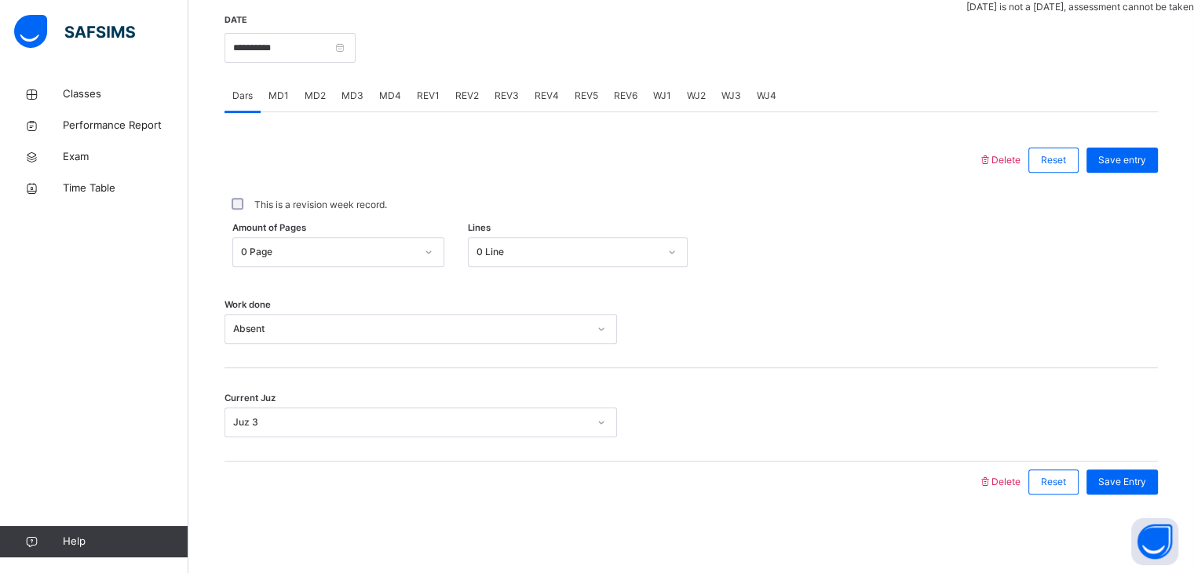
drag, startPoint x: 317, startPoint y: 31, endPoint x: 319, endPoint y: 41, distance: 10.3
click at [319, 41] on div "**********" at bounding box center [289, 46] width 131 height 67
click at [319, 41] on input "**********" at bounding box center [289, 48] width 131 height 30
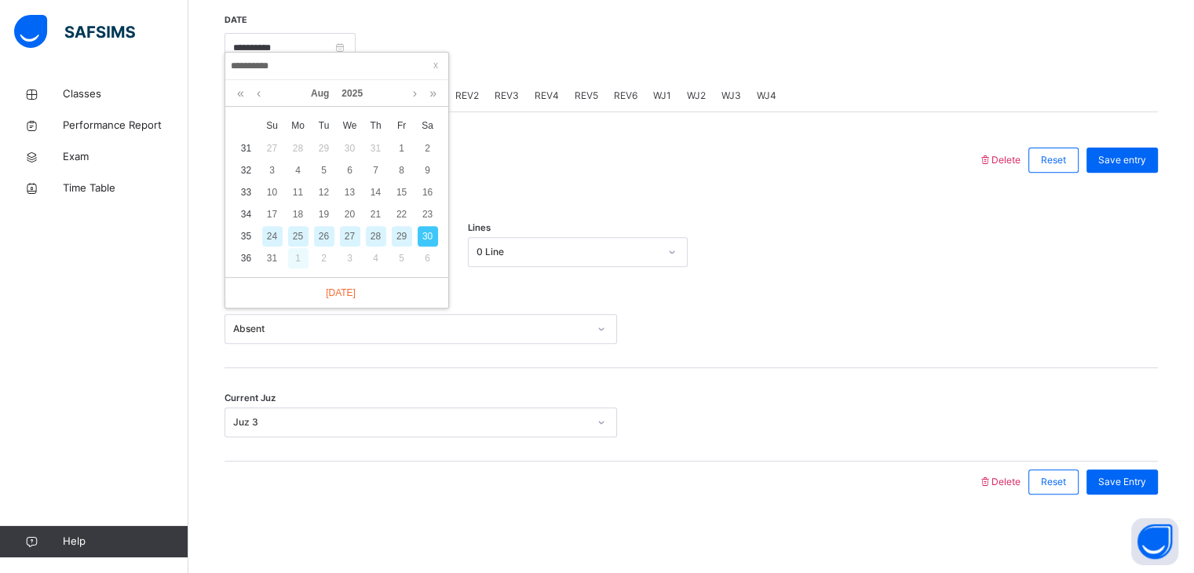
click at [302, 248] on div "1" at bounding box center [298, 258] width 20 height 20
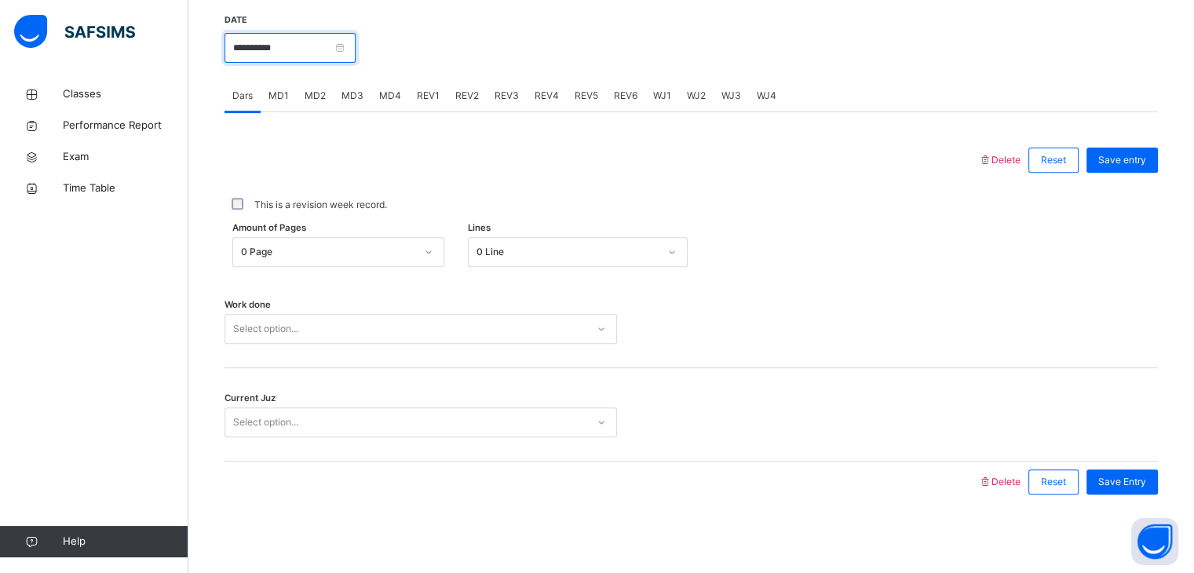
click at [308, 53] on input "**********" at bounding box center [289, 48] width 131 height 30
click at [496, 151] on div at bounding box center [601, 160] width 738 height 41
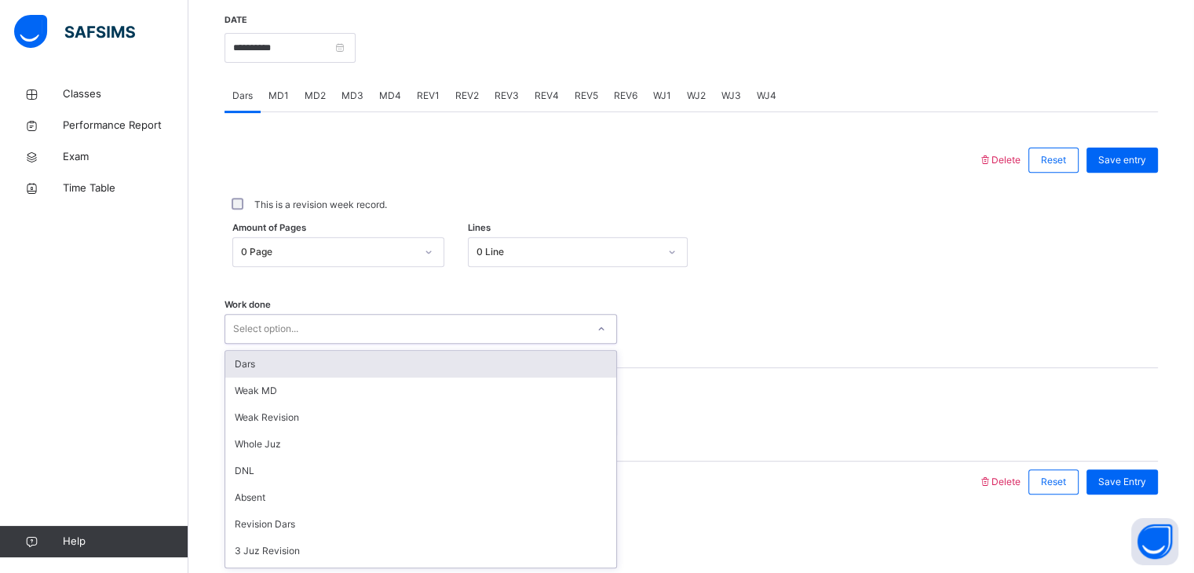
click at [350, 328] on div "Select option..." at bounding box center [405, 329] width 361 height 24
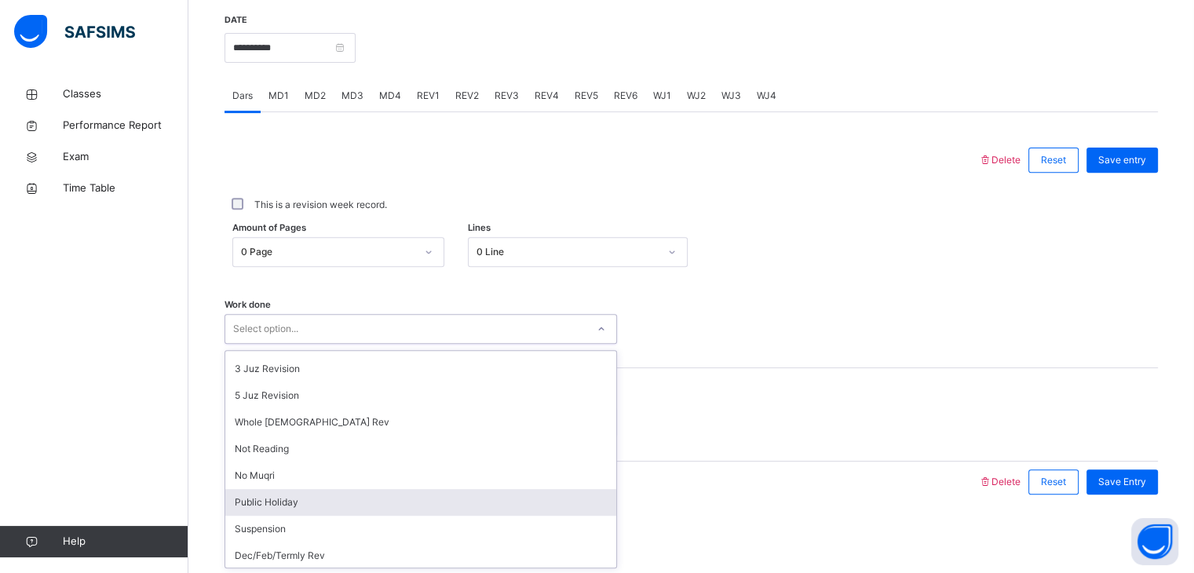
scroll to position [144, 0]
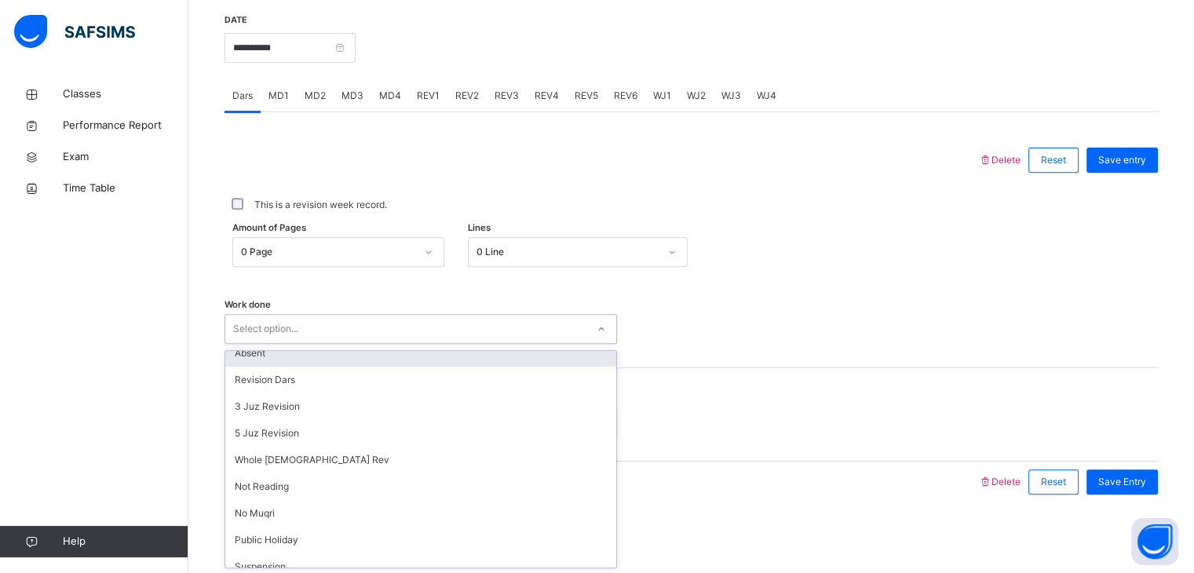
click at [270, 362] on div "Absent" at bounding box center [420, 353] width 391 height 27
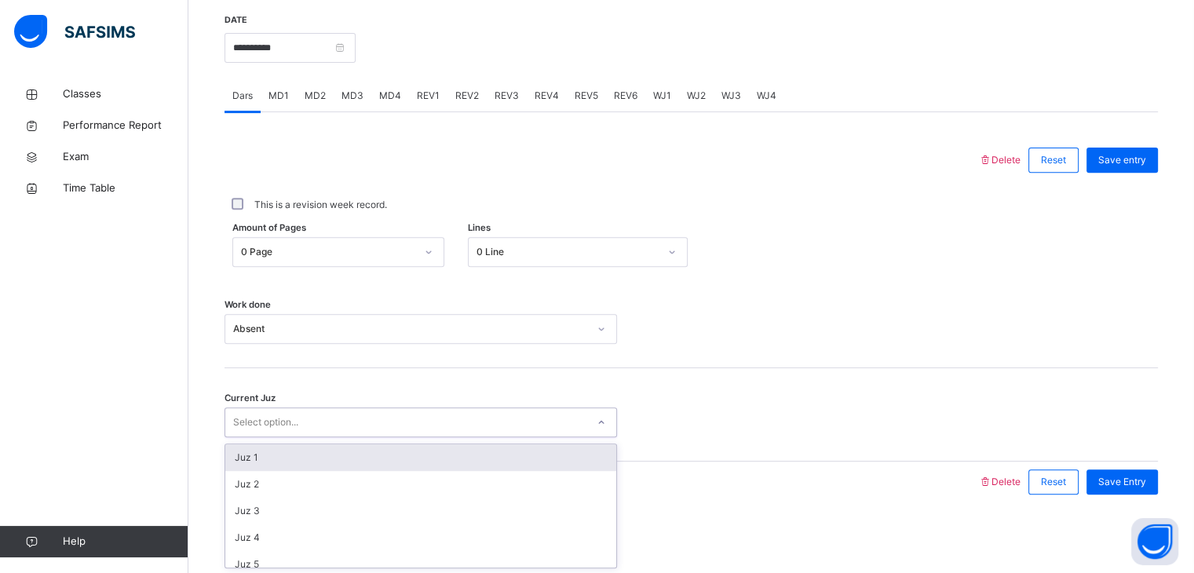
click at [578, 425] on div "Select option..." at bounding box center [405, 422] width 361 height 24
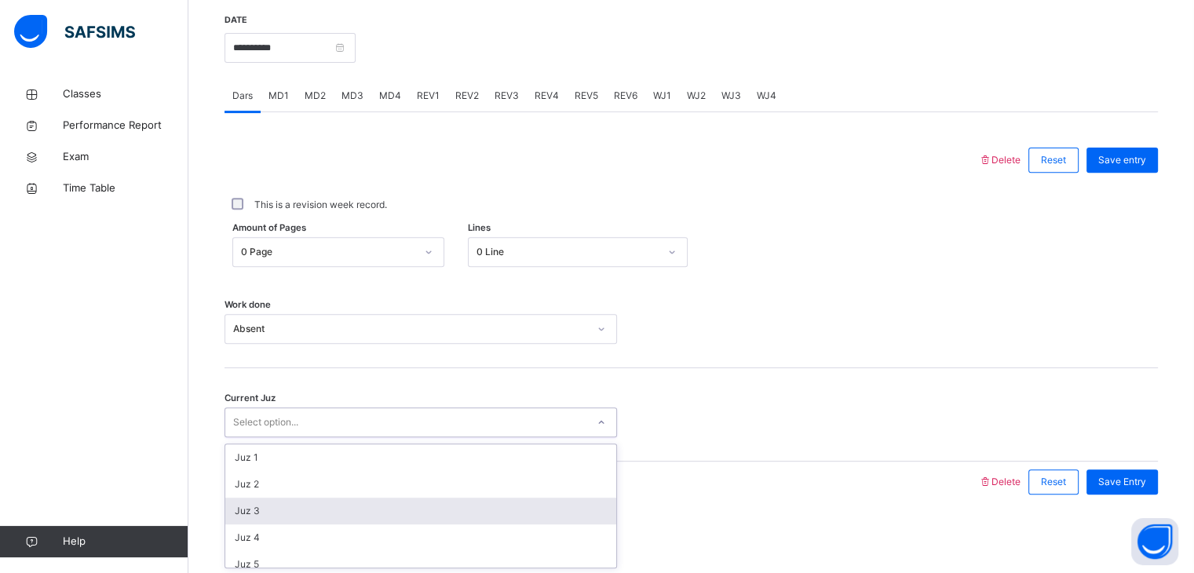
click at [411, 509] on div "Juz 3" at bounding box center [420, 511] width 391 height 27
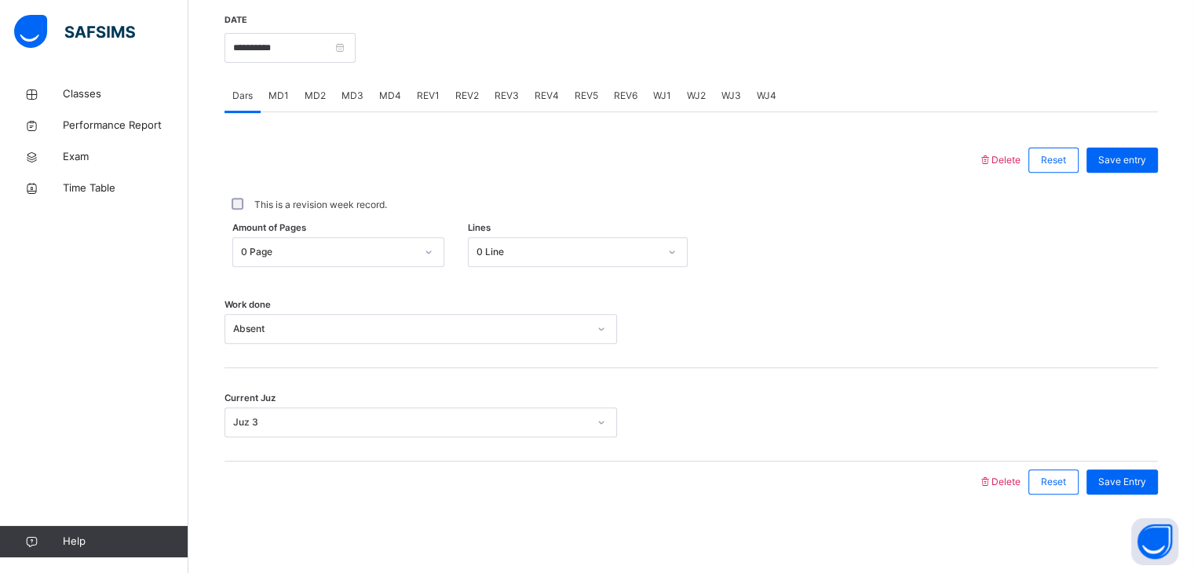
click at [1158, 145] on div "Save entry" at bounding box center [1117, 160] width 79 height 41
click at [1158, 151] on div "Save entry" at bounding box center [1121, 160] width 71 height 25
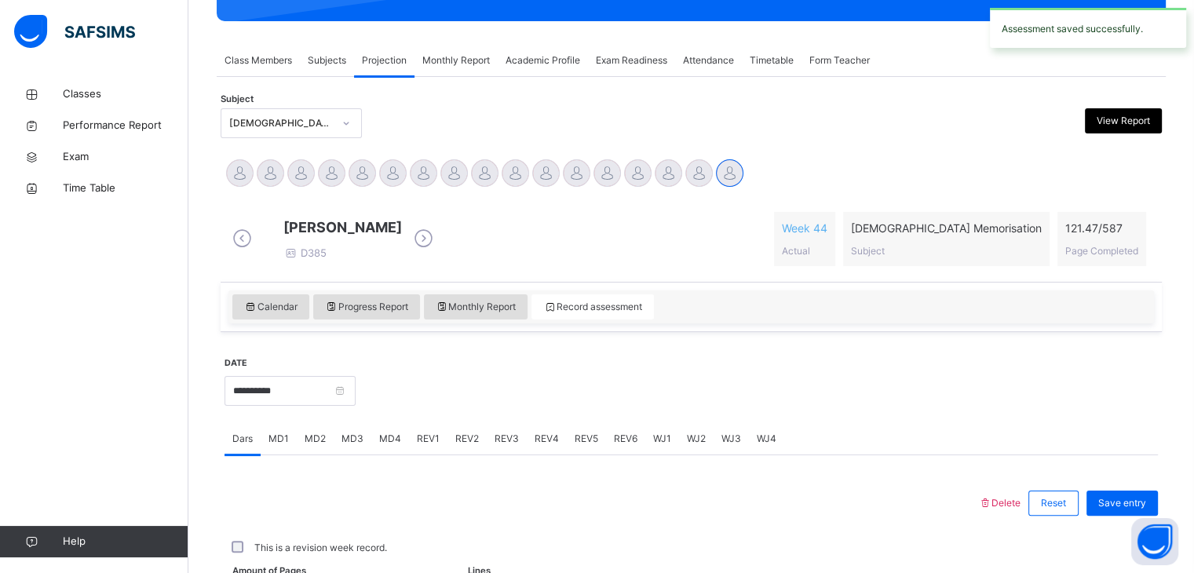
scroll to position [606, 0]
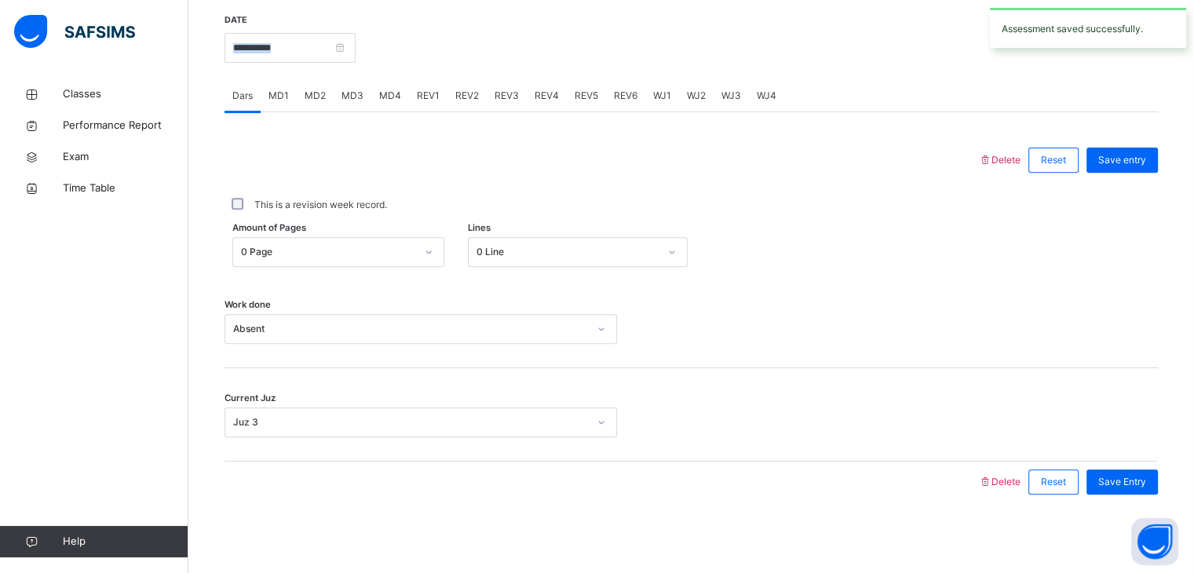
drag, startPoint x: 293, startPoint y: 67, endPoint x: 314, endPoint y: 47, distance: 29.4
click at [314, 47] on div "**********" at bounding box center [289, 46] width 131 height 67
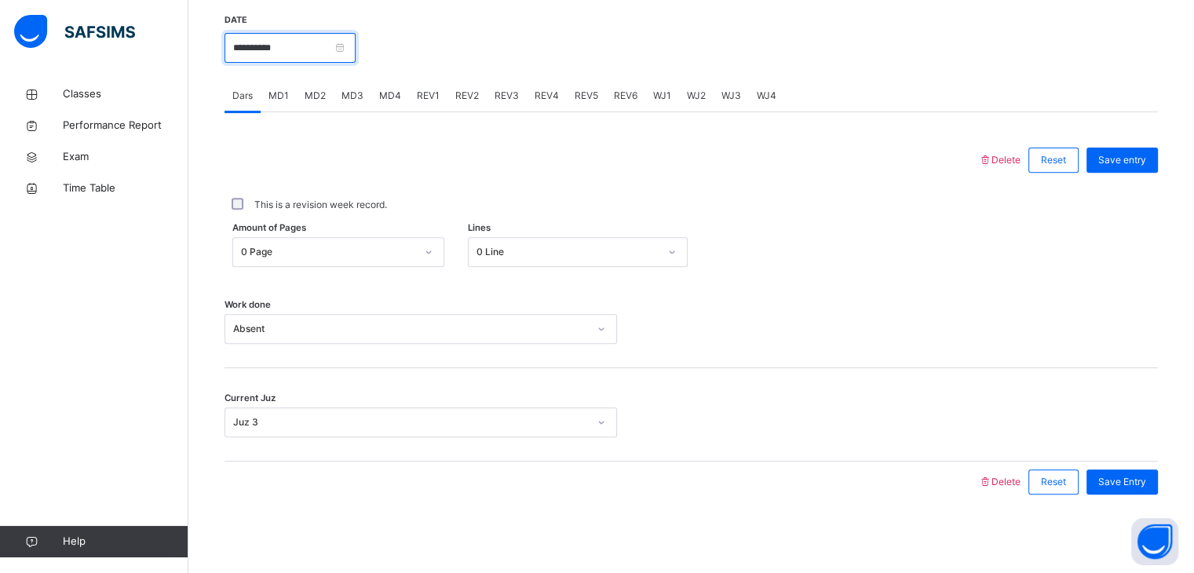
drag, startPoint x: 314, startPoint y: 47, endPoint x: 340, endPoint y: 35, distance: 28.4
click at [340, 35] on input "**********" at bounding box center [289, 48] width 131 height 30
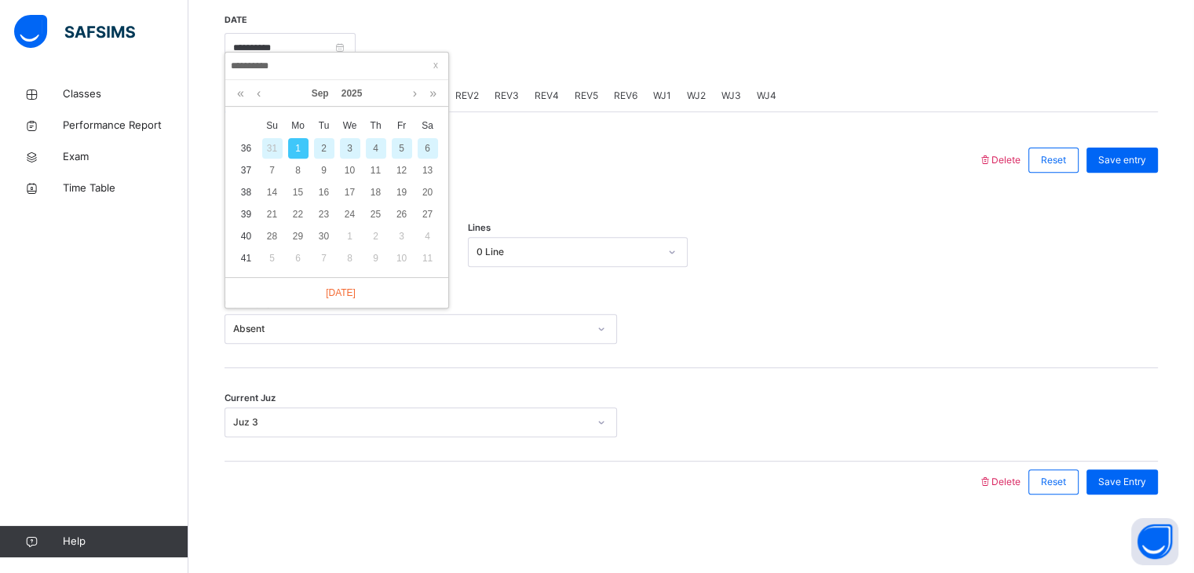
click at [323, 138] on div "2" at bounding box center [324, 148] width 20 height 20
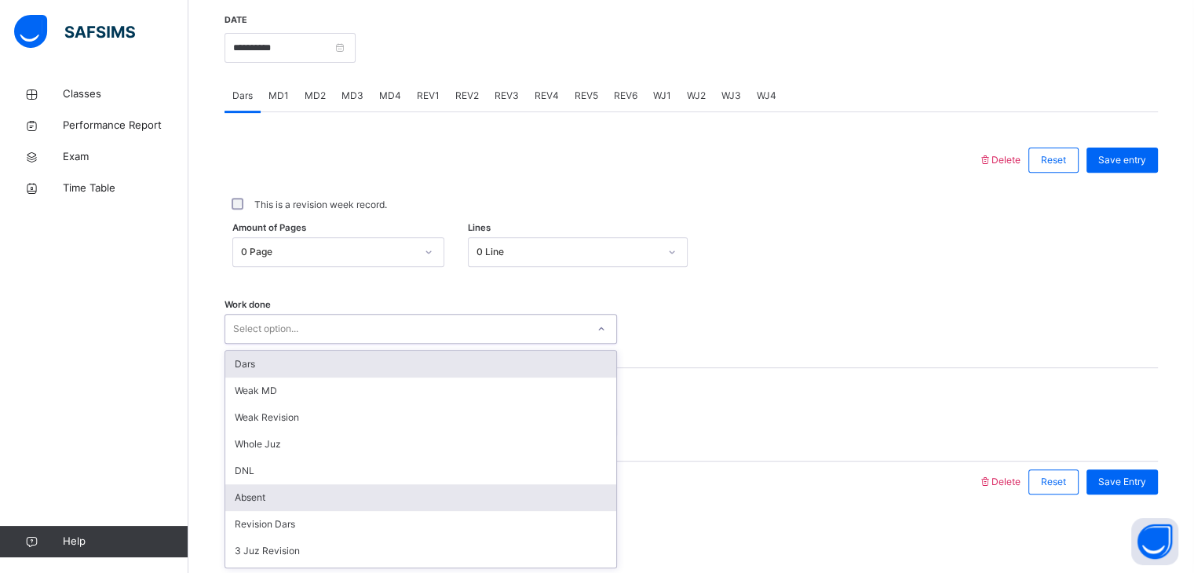
click at [230, 499] on div "Absent" at bounding box center [420, 497] width 391 height 27
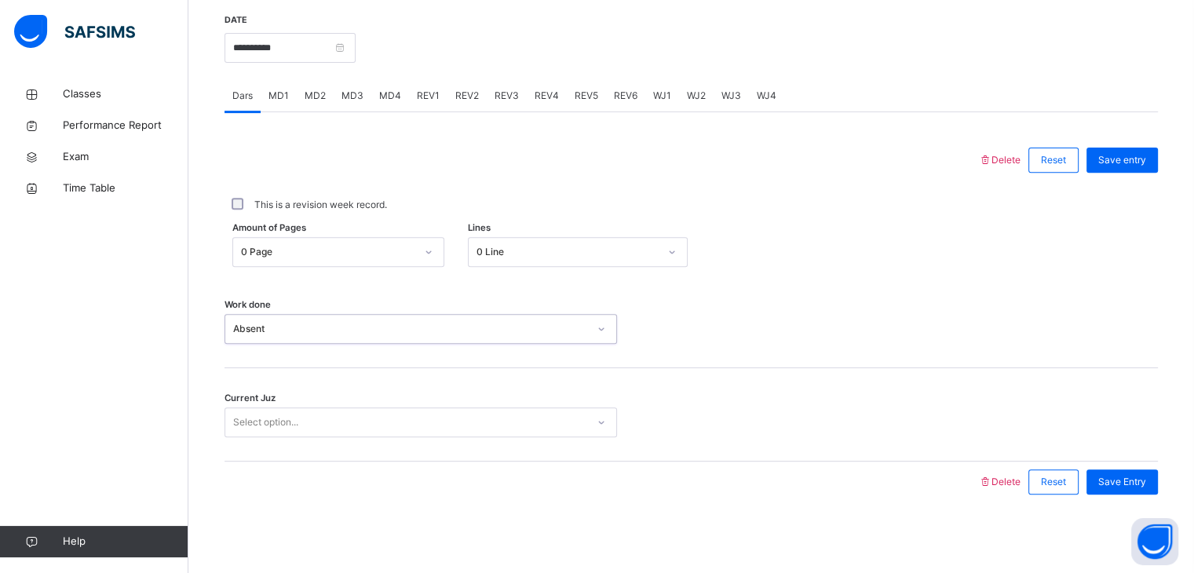
click at [267, 448] on div "Current Juz Select option..." at bounding box center [690, 414] width 933 height 93
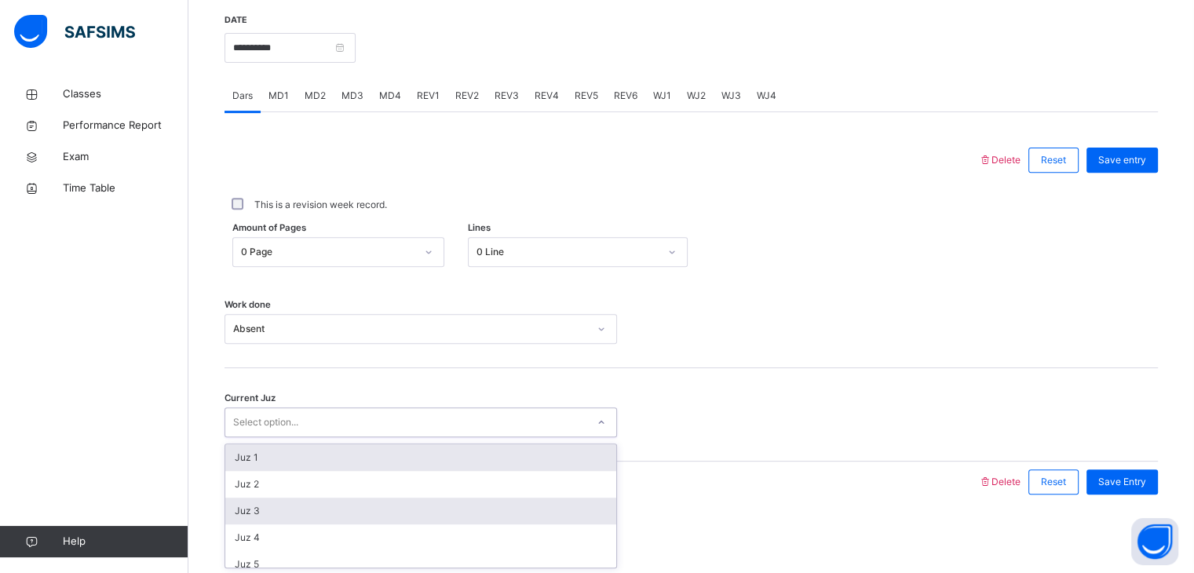
click at [243, 502] on div "Juz 3" at bounding box center [420, 511] width 391 height 27
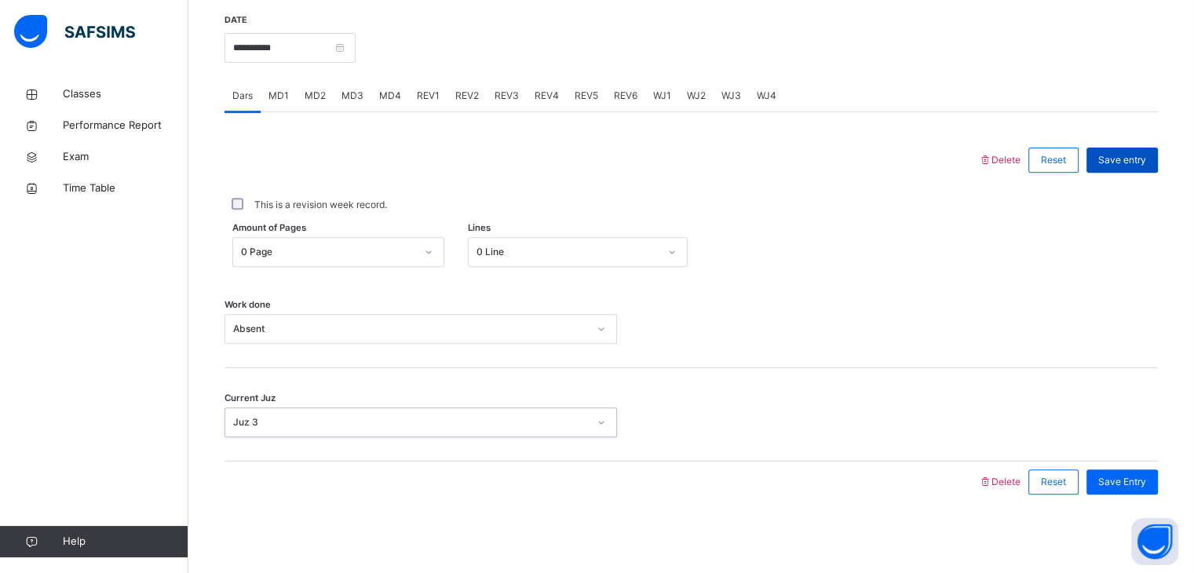
click at [1139, 153] on span "Save entry" at bounding box center [1122, 160] width 48 height 14
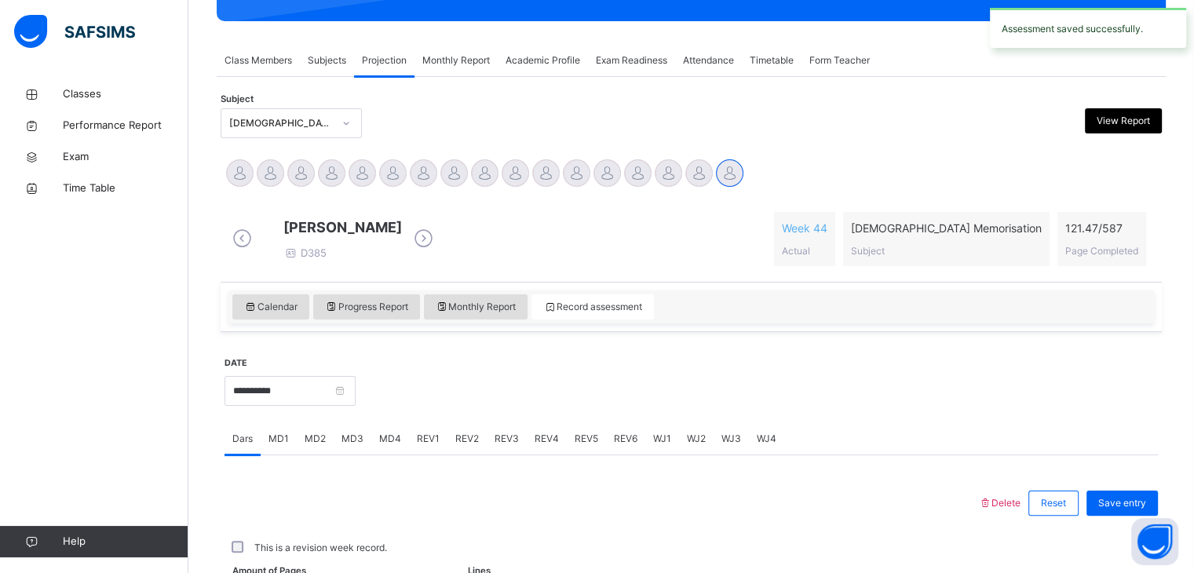
click at [6, 529] on link "Help" at bounding box center [94, 541] width 188 height 31
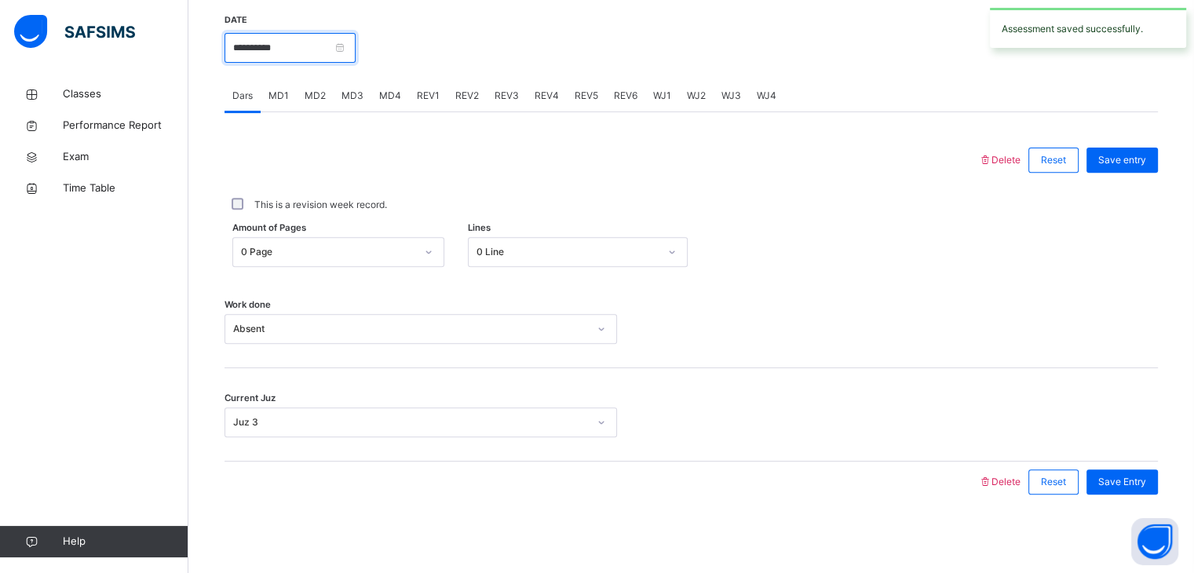
click at [244, 60] on input "**********" at bounding box center [289, 48] width 131 height 30
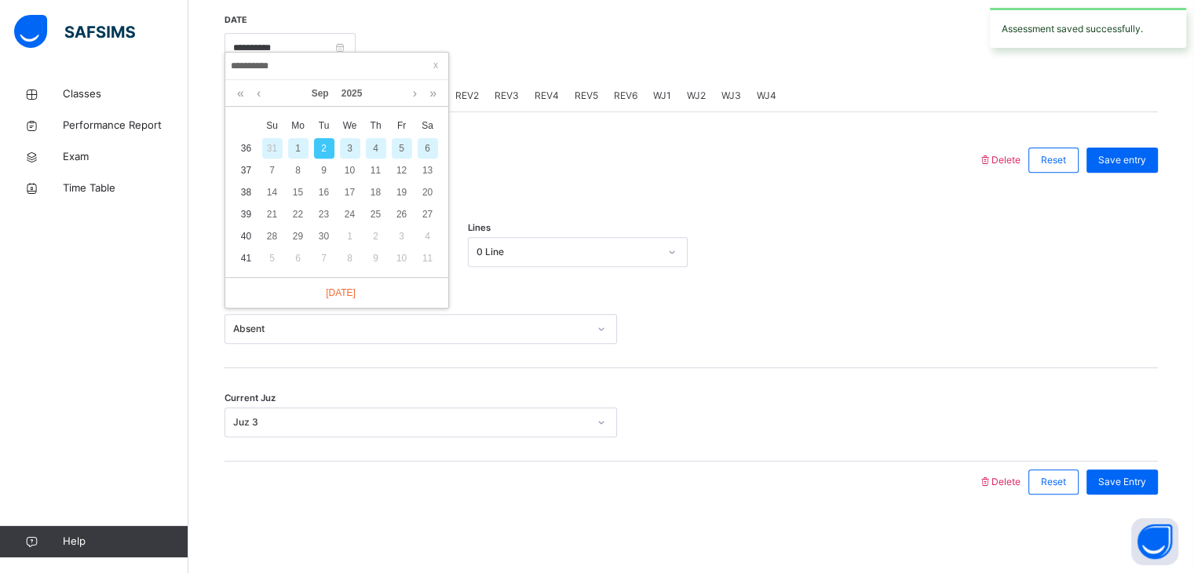
click at [344, 140] on div "3" at bounding box center [350, 148] width 20 height 20
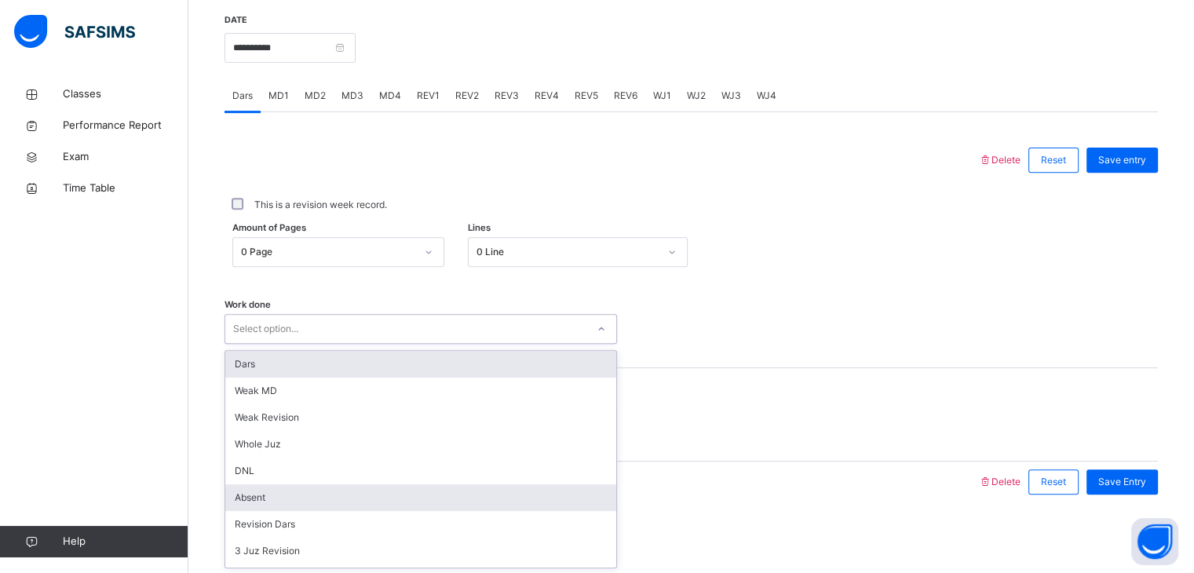
click at [226, 502] on div "Absent" at bounding box center [420, 497] width 391 height 27
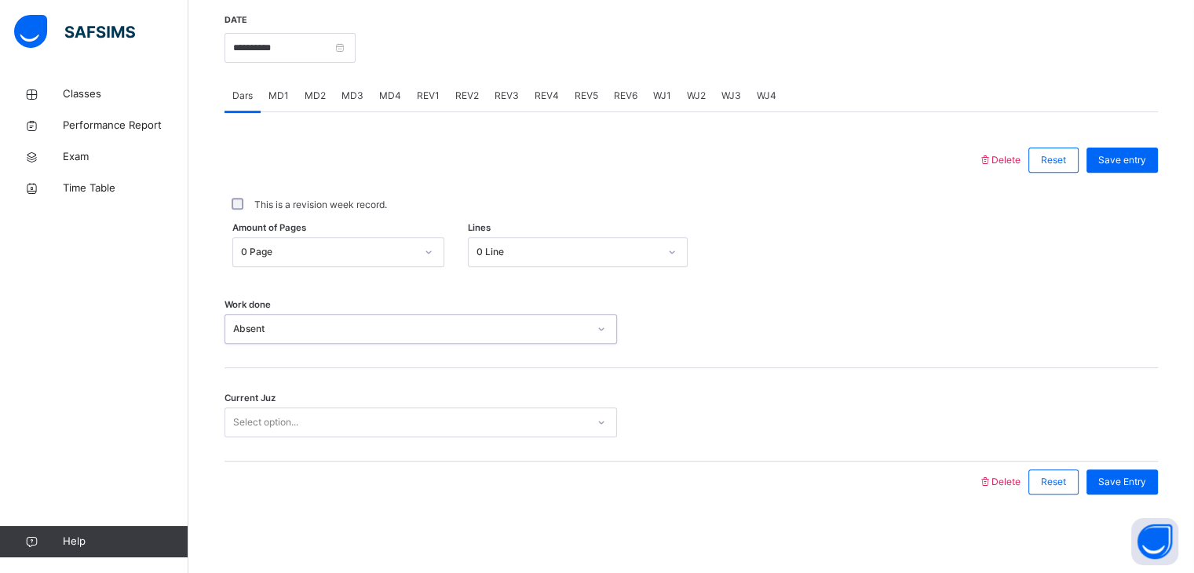
click at [257, 396] on span "Current Juz" at bounding box center [249, 398] width 51 height 13
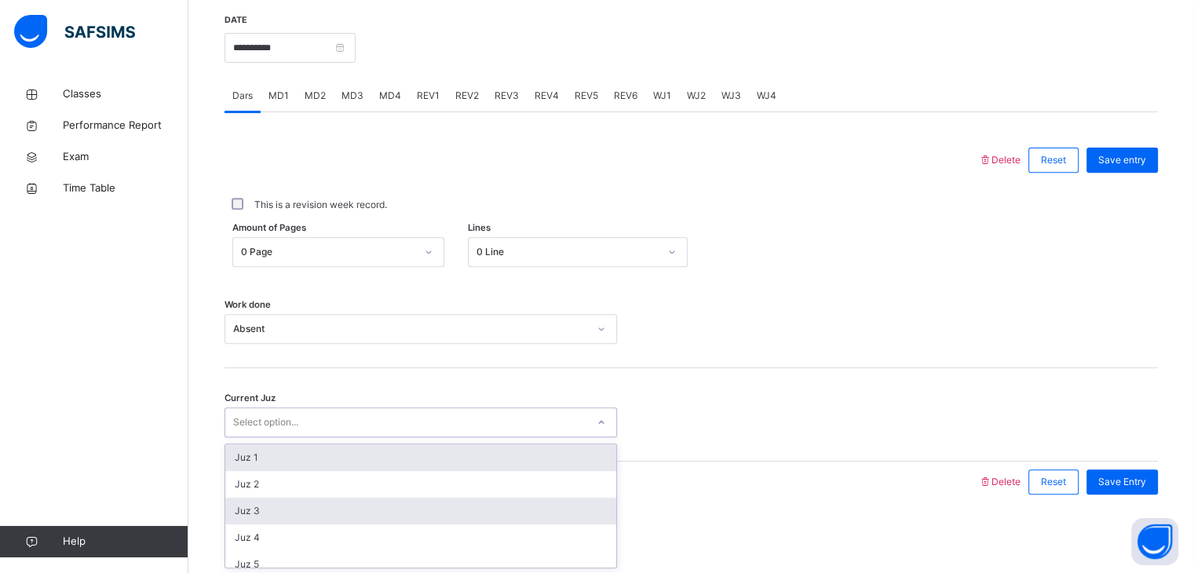
click at [235, 515] on div "Juz 3" at bounding box center [420, 511] width 391 height 27
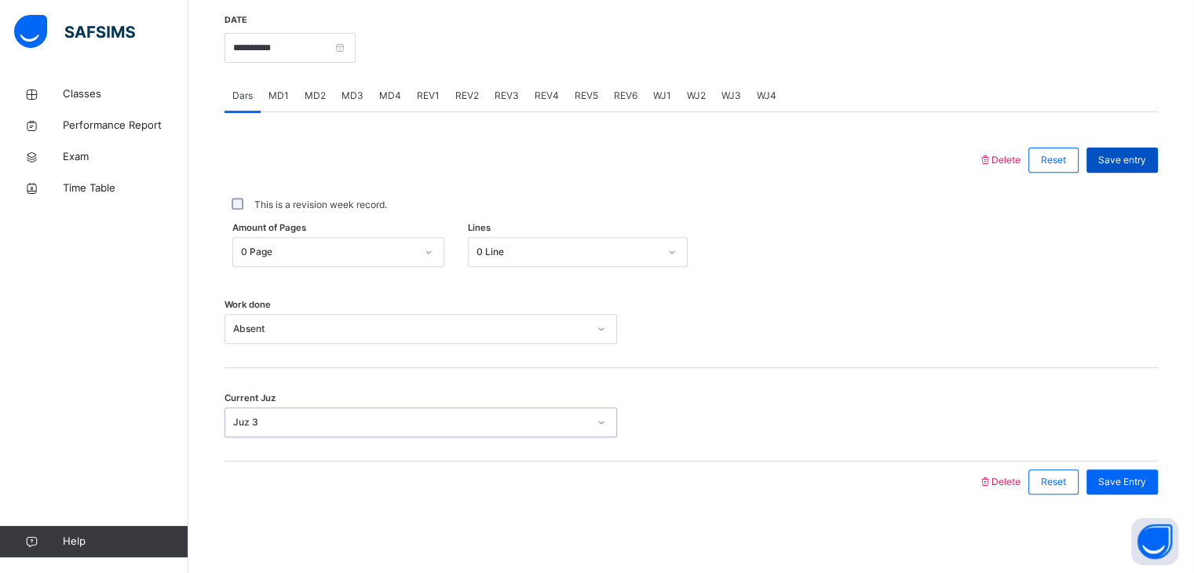
click at [1123, 158] on span "Save entry" at bounding box center [1122, 160] width 48 height 14
click at [245, 81] on div "Dars" at bounding box center [242, 95] width 36 height 31
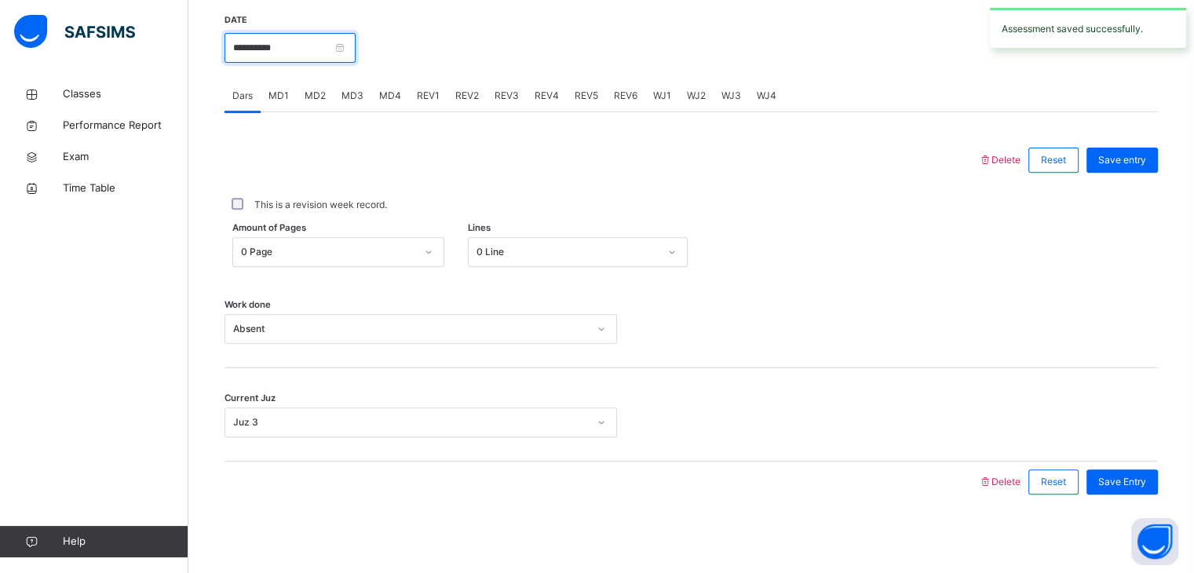
click at [239, 47] on input "**********" at bounding box center [289, 48] width 131 height 30
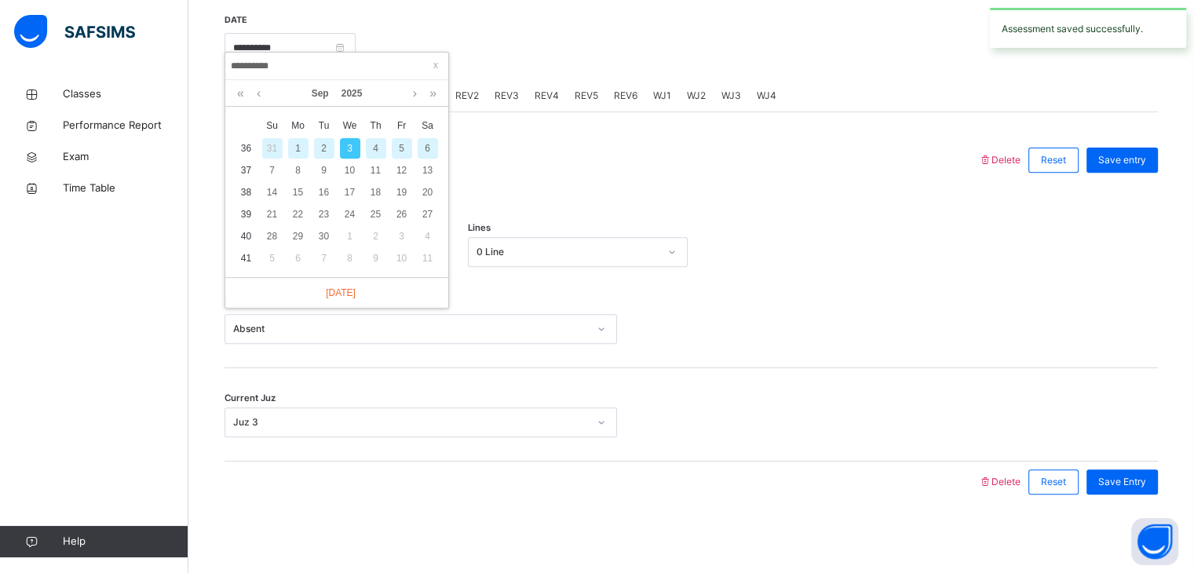
click at [373, 140] on div "4" at bounding box center [376, 148] width 20 height 20
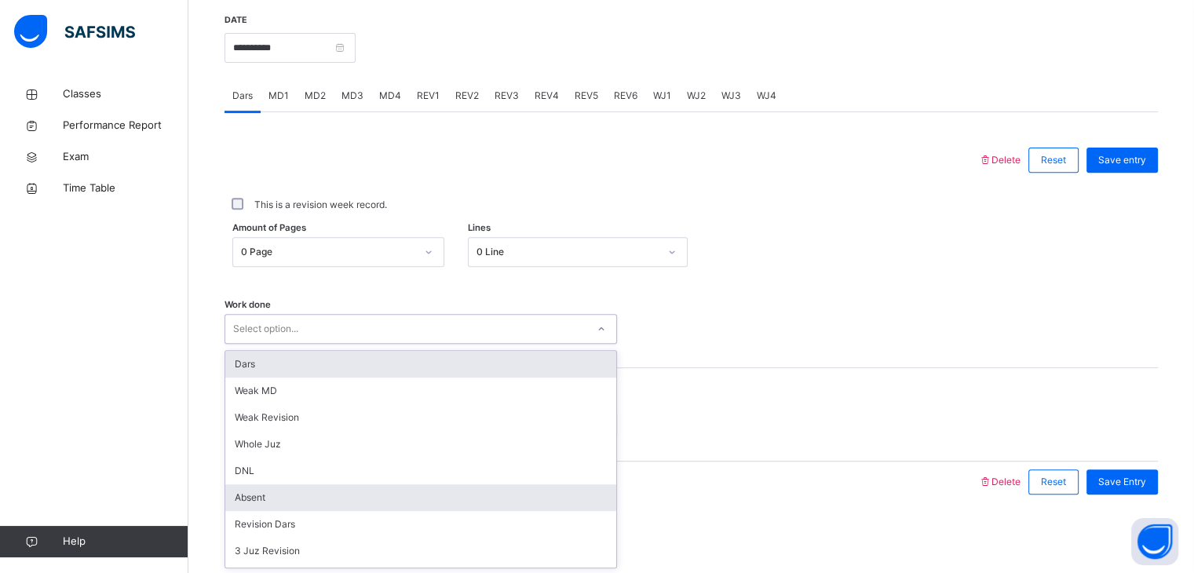
click at [239, 506] on div "Absent" at bounding box center [420, 497] width 391 height 27
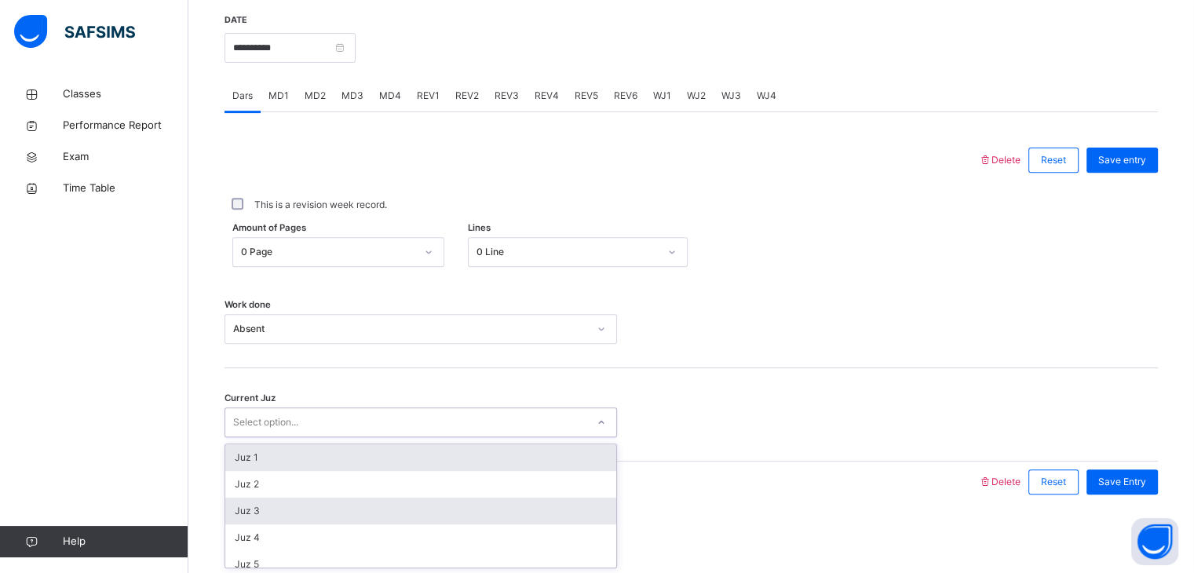
click at [229, 512] on div "Juz 3" at bounding box center [420, 511] width 391 height 27
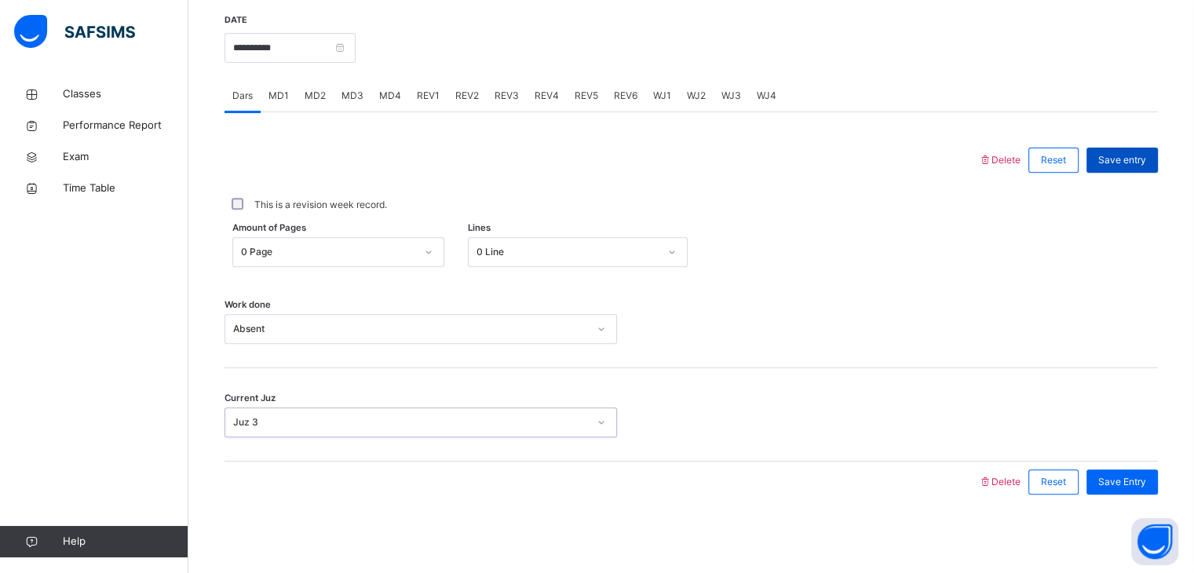
click at [1117, 166] on span "Save entry" at bounding box center [1122, 160] width 48 height 14
click at [264, 33] on input "**********" at bounding box center [289, 48] width 131 height 30
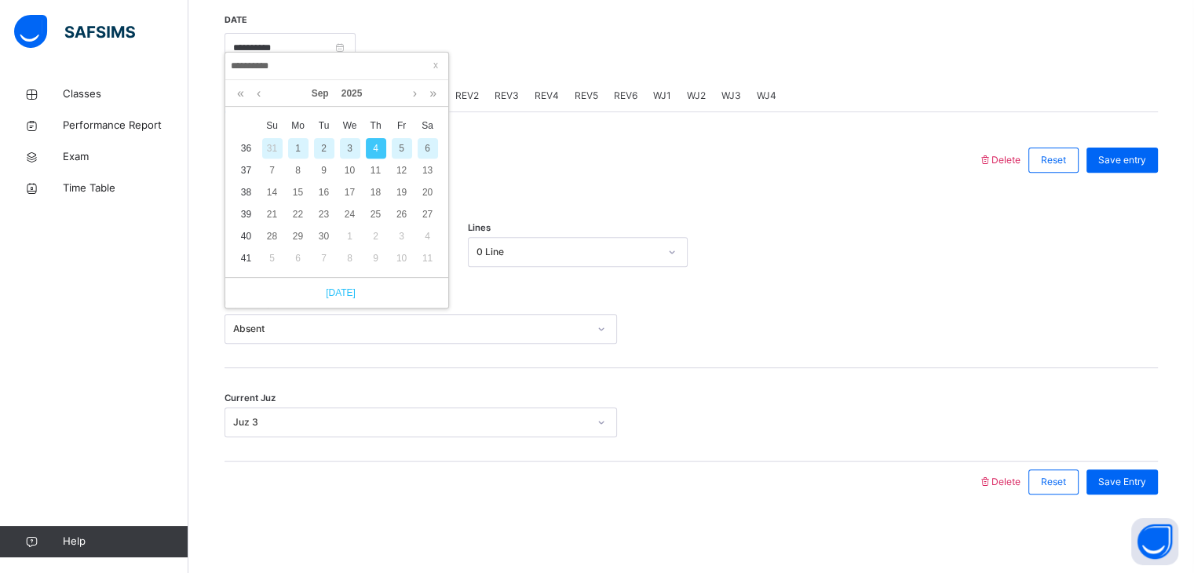
click at [326, 286] on link "[DATE]" at bounding box center [337, 293] width 38 height 14
type input "**********"
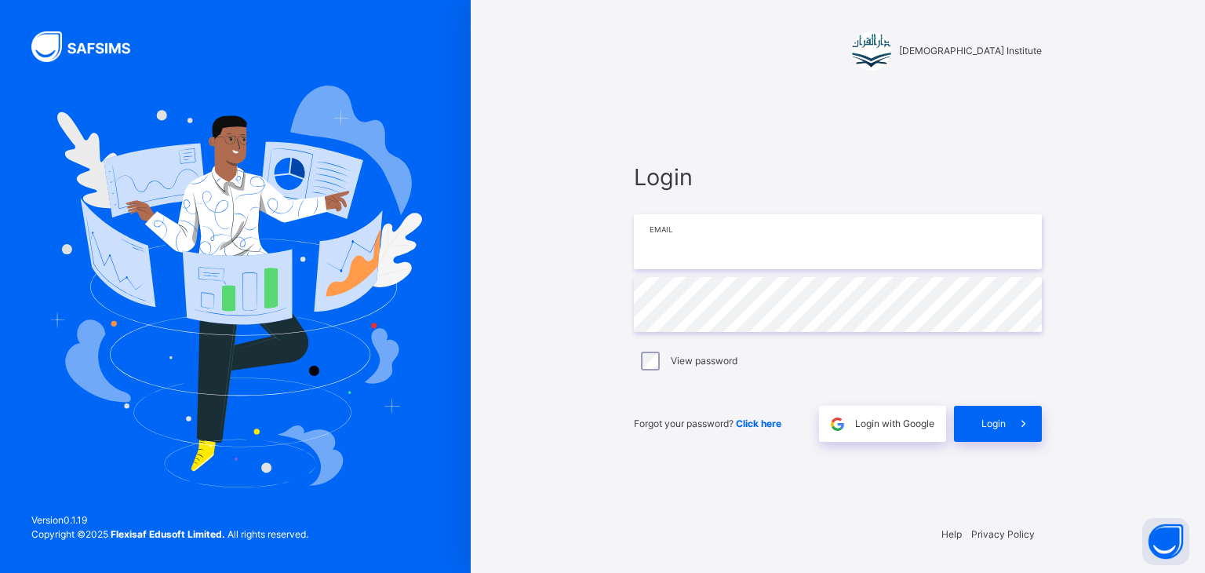
type input "**********"
